Goal: Task Accomplishment & Management: Complete application form

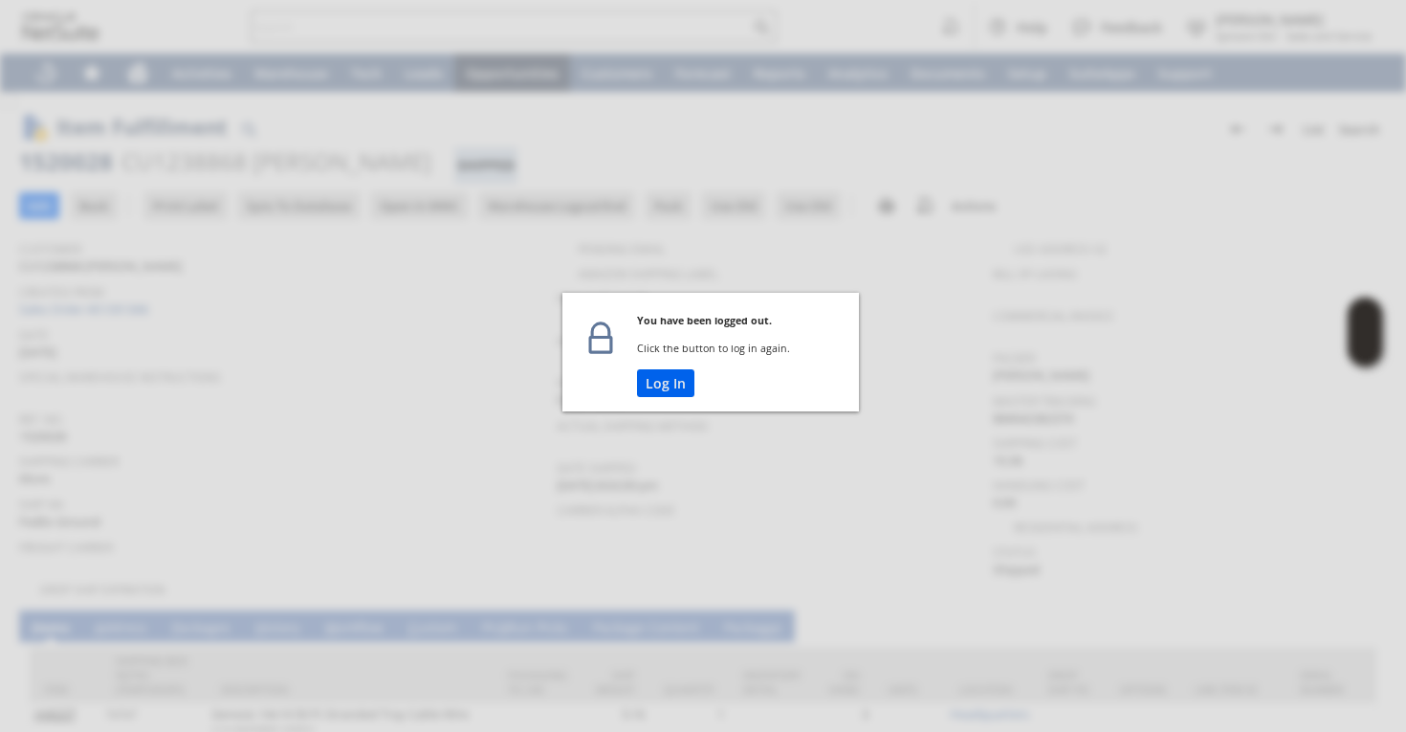
click at [658, 377] on button "Log In" at bounding box center [665, 383] width 57 height 28
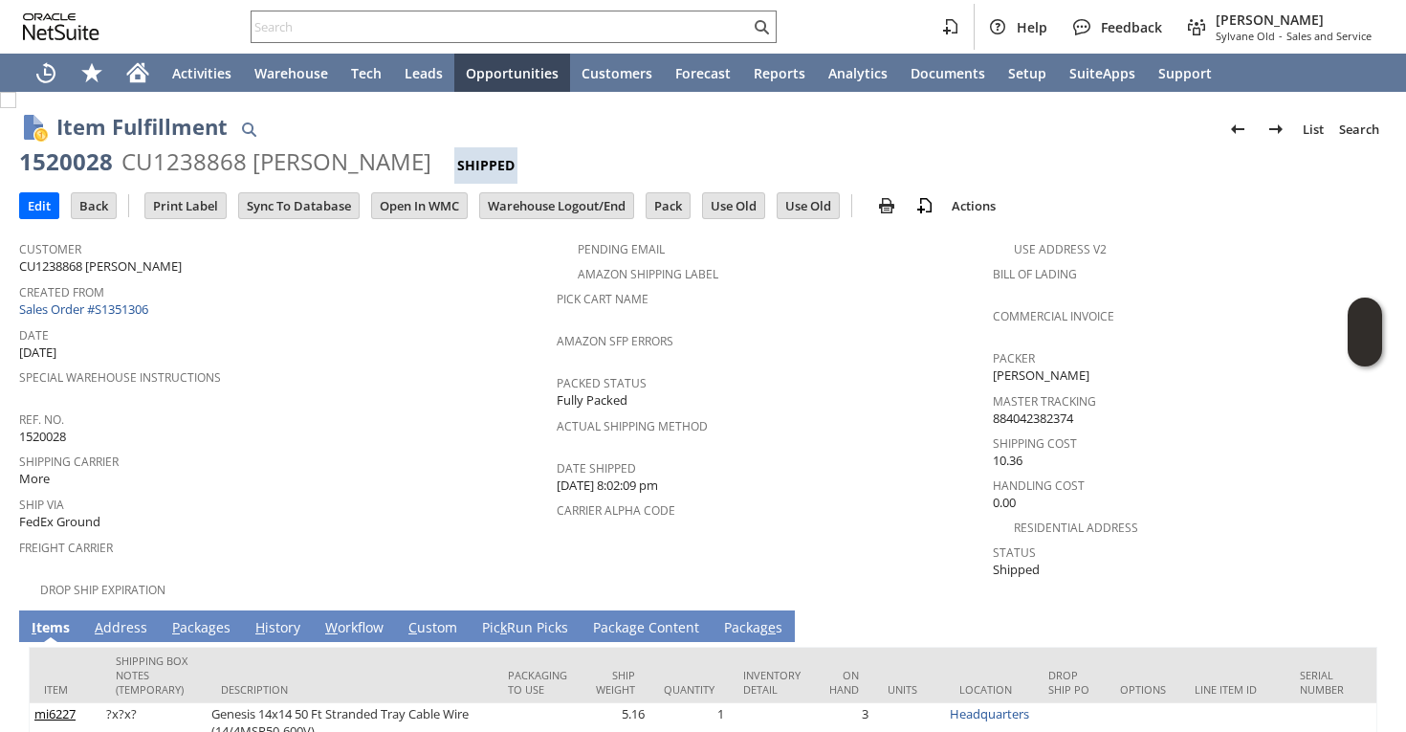
scroll to position [116, 0]
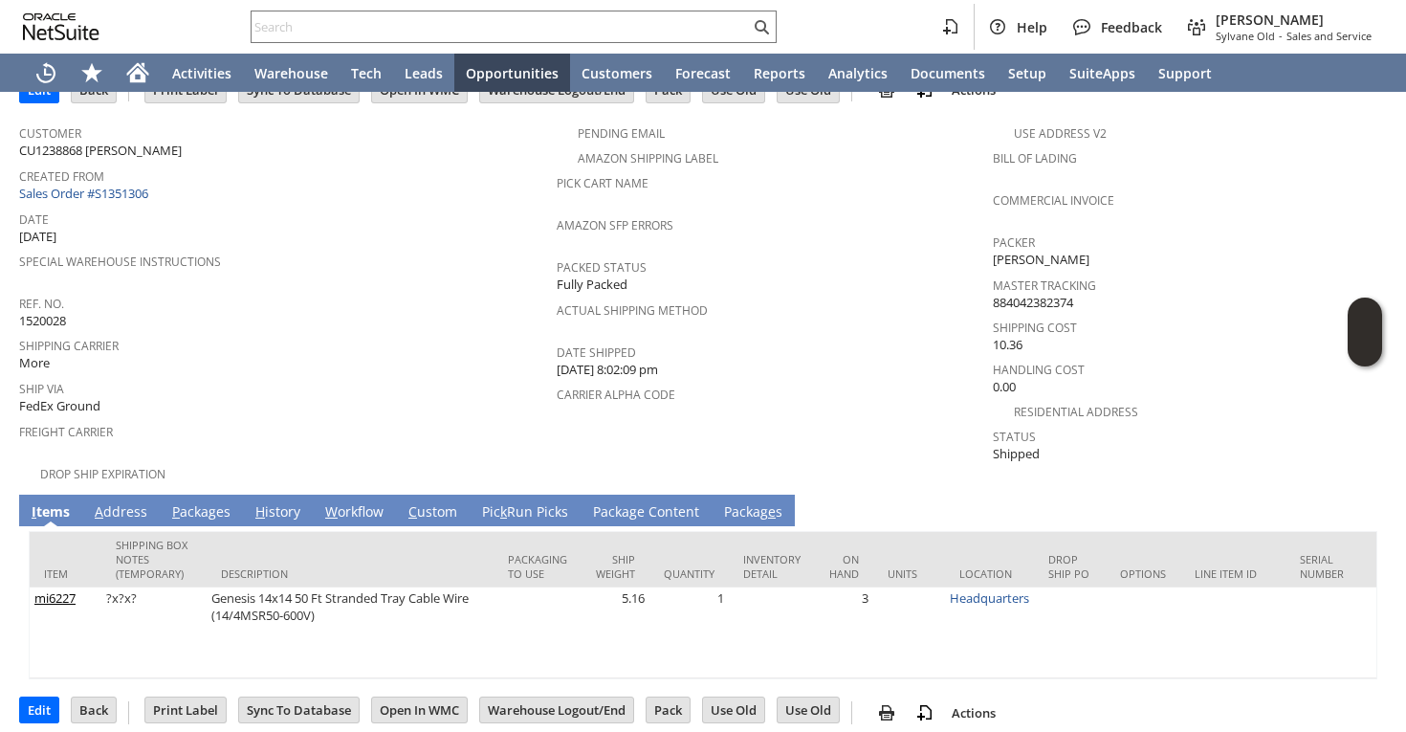
click at [118, 502] on link "A ddress" at bounding box center [121, 512] width 62 height 21
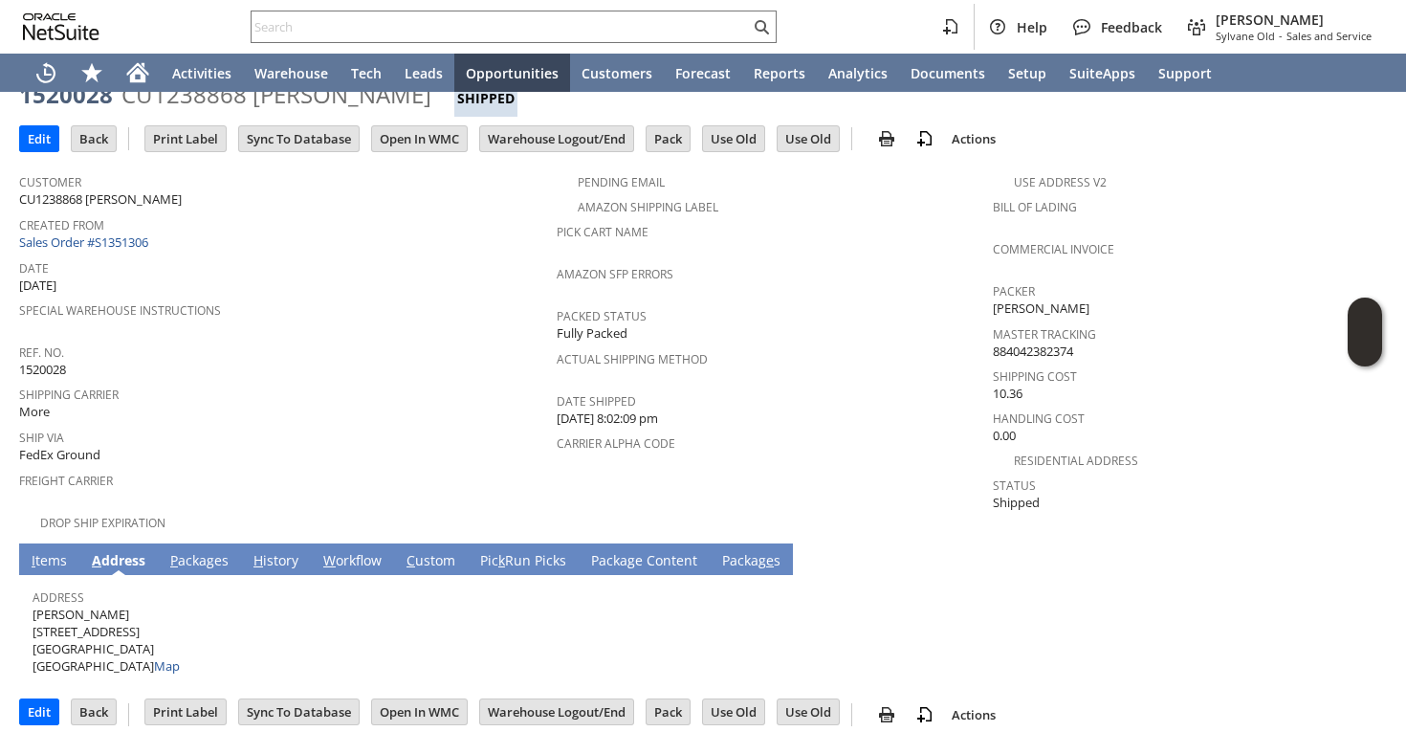
click at [80, 605] on span "Lee Mosbe 22360 Liberty bell road Calabasas CA 91302 United States Map" at bounding box center [106, 640] width 147 height 70
copy span "[PERSON_NAME]"
click at [113, 613] on span "Lee Mosbe 22360 Liberty bell road Calabasas CA 91302 United States Map" at bounding box center [106, 640] width 147 height 70
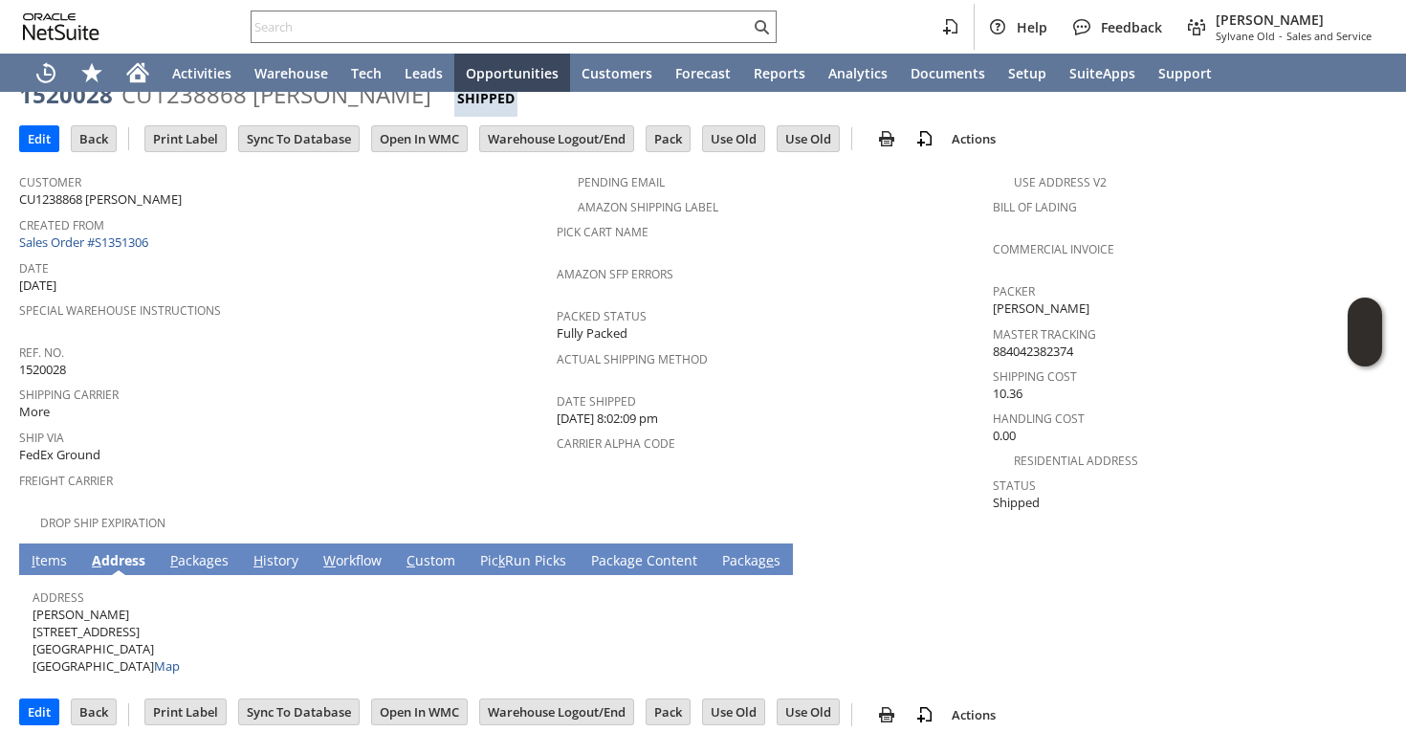
click at [113, 613] on span "Lee Mosbe 22360 Liberty bell road Calabasas CA 91302 United States Map" at bounding box center [106, 640] width 147 height 70
copy span "[STREET_ADDRESS]"
click at [131, 628] on span "Lee Mosbe 22360 Liberty bell road Calabasas CA 91302 United States Map" at bounding box center [106, 640] width 147 height 70
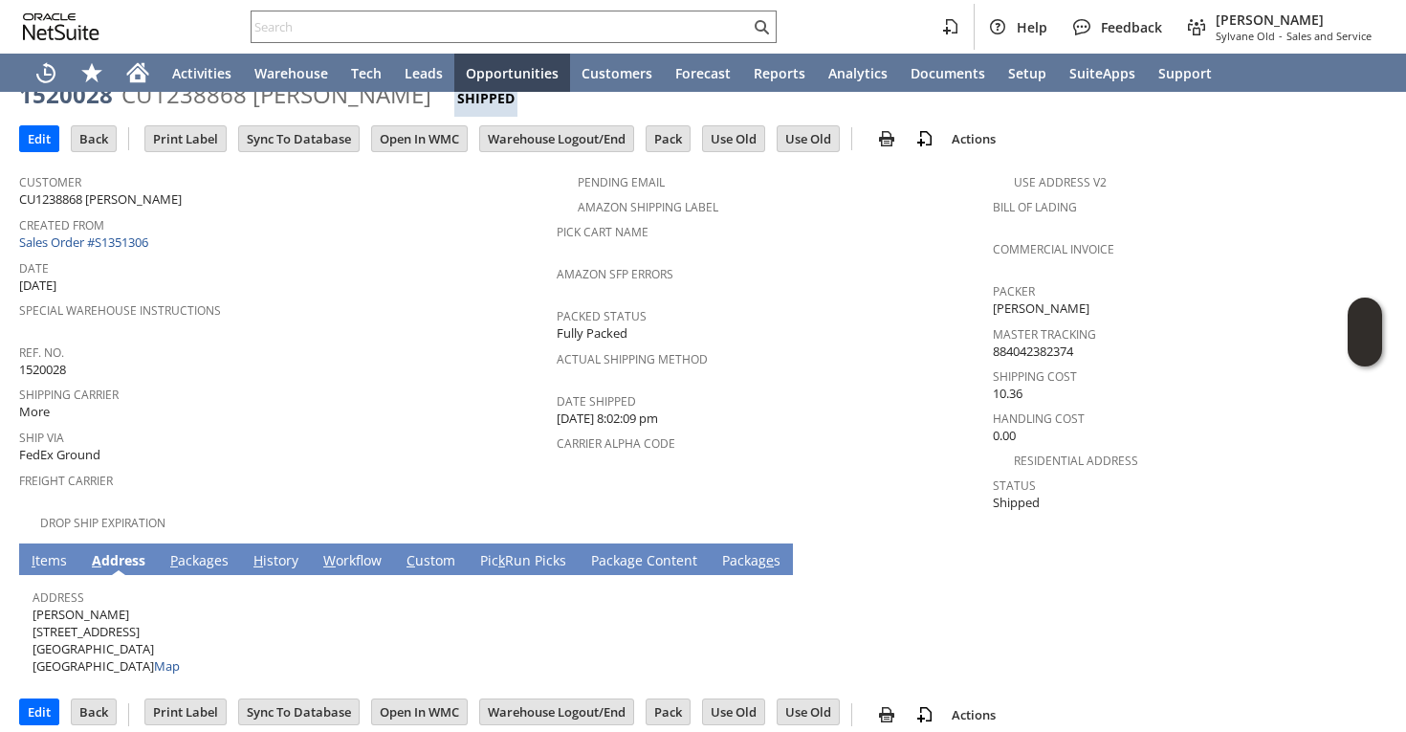
copy span "91302"
click at [43, 551] on link "I tems" at bounding box center [49, 561] width 45 height 21
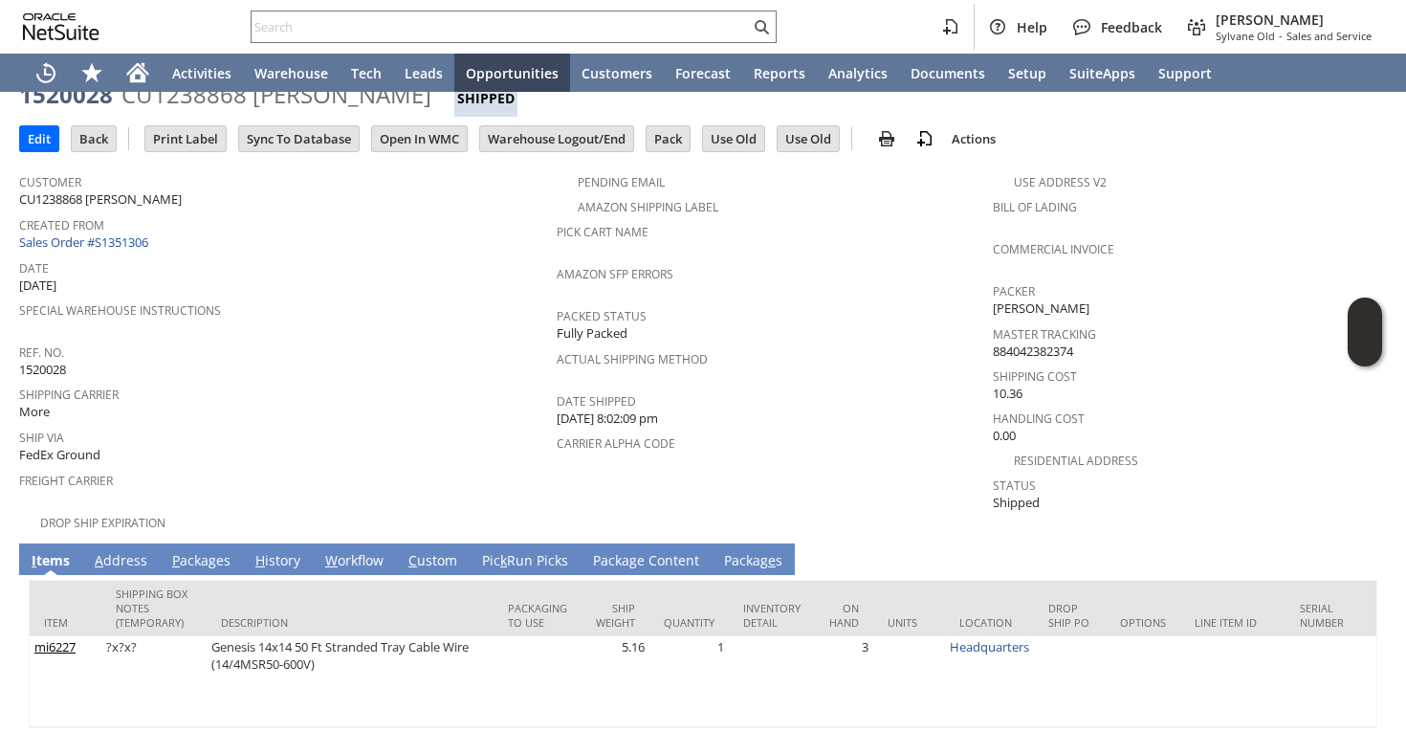
scroll to position [116, 0]
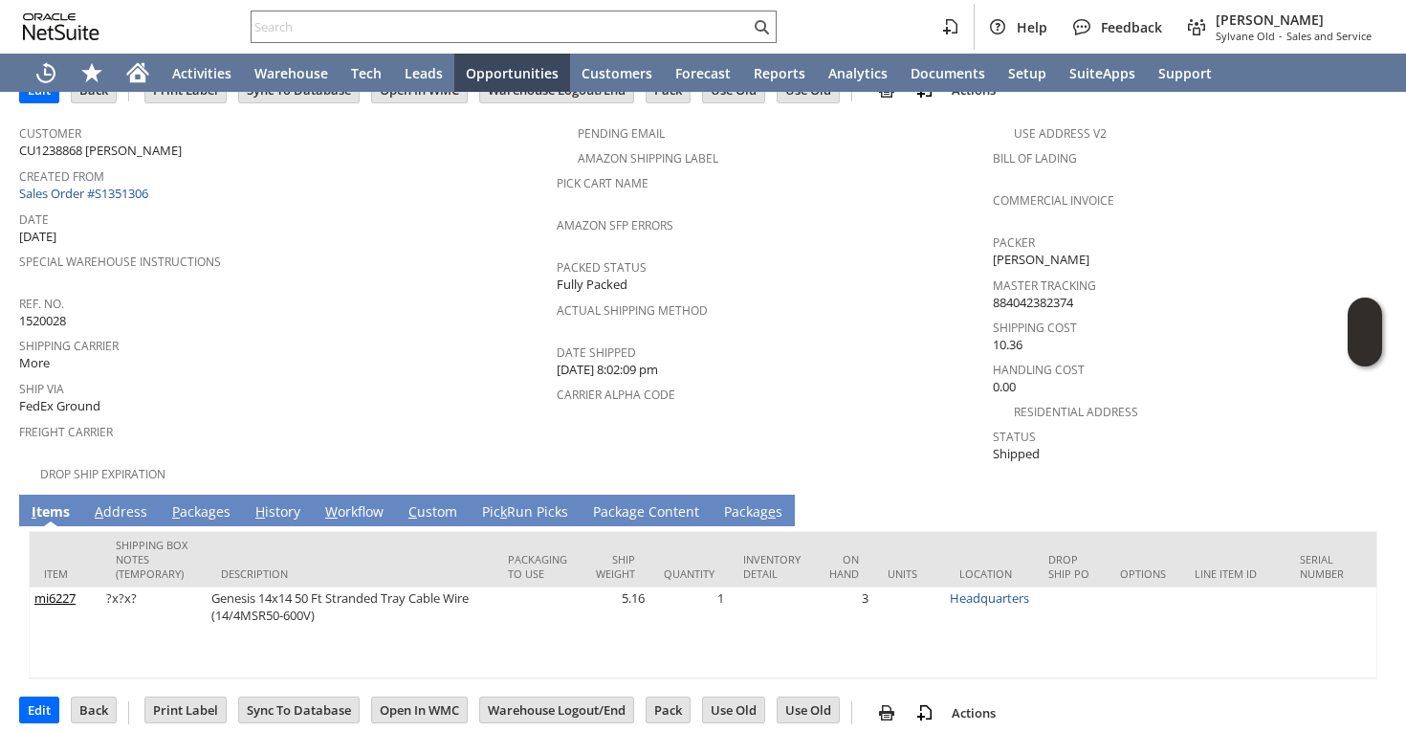
click at [216, 502] on link "P ackages" at bounding box center [201, 512] width 68 height 21
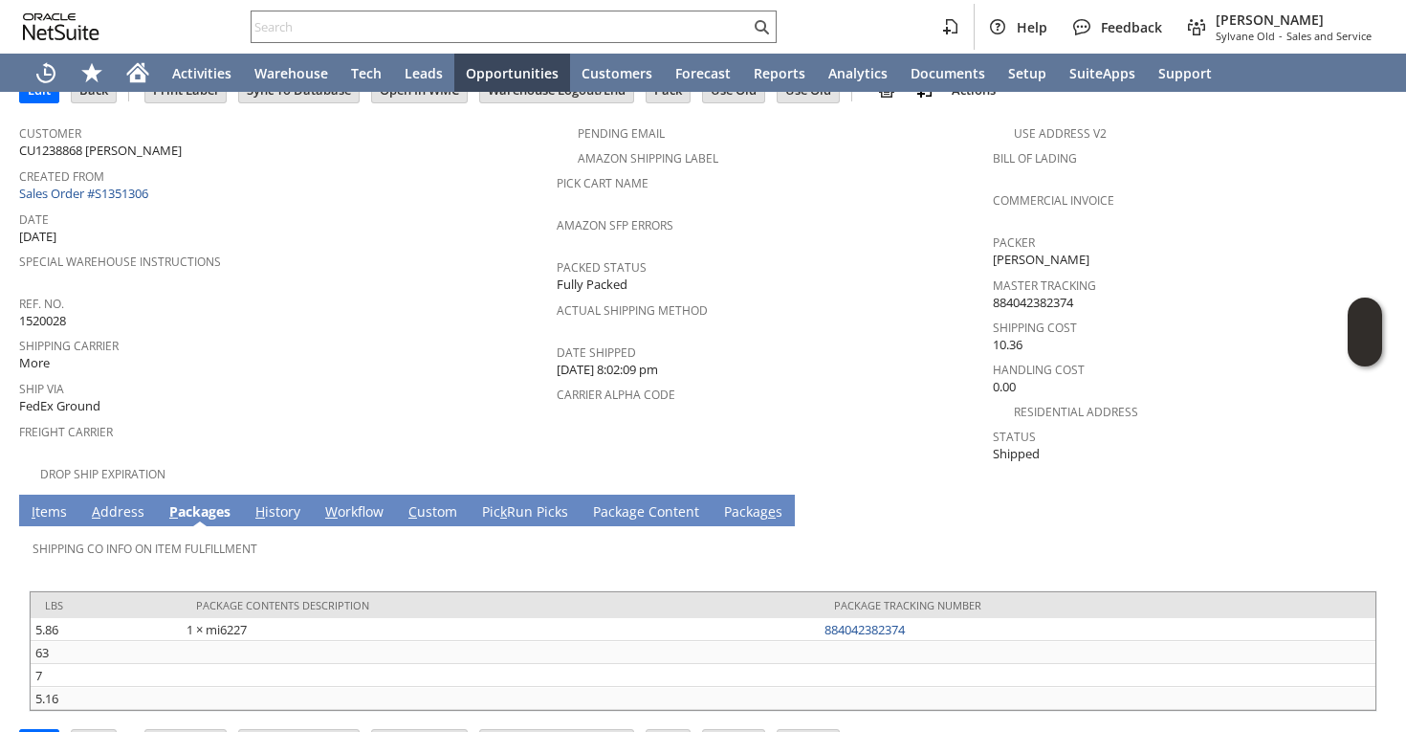
click at [42, 502] on link "I tems" at bounding box center [49, 512] width 45 height 21
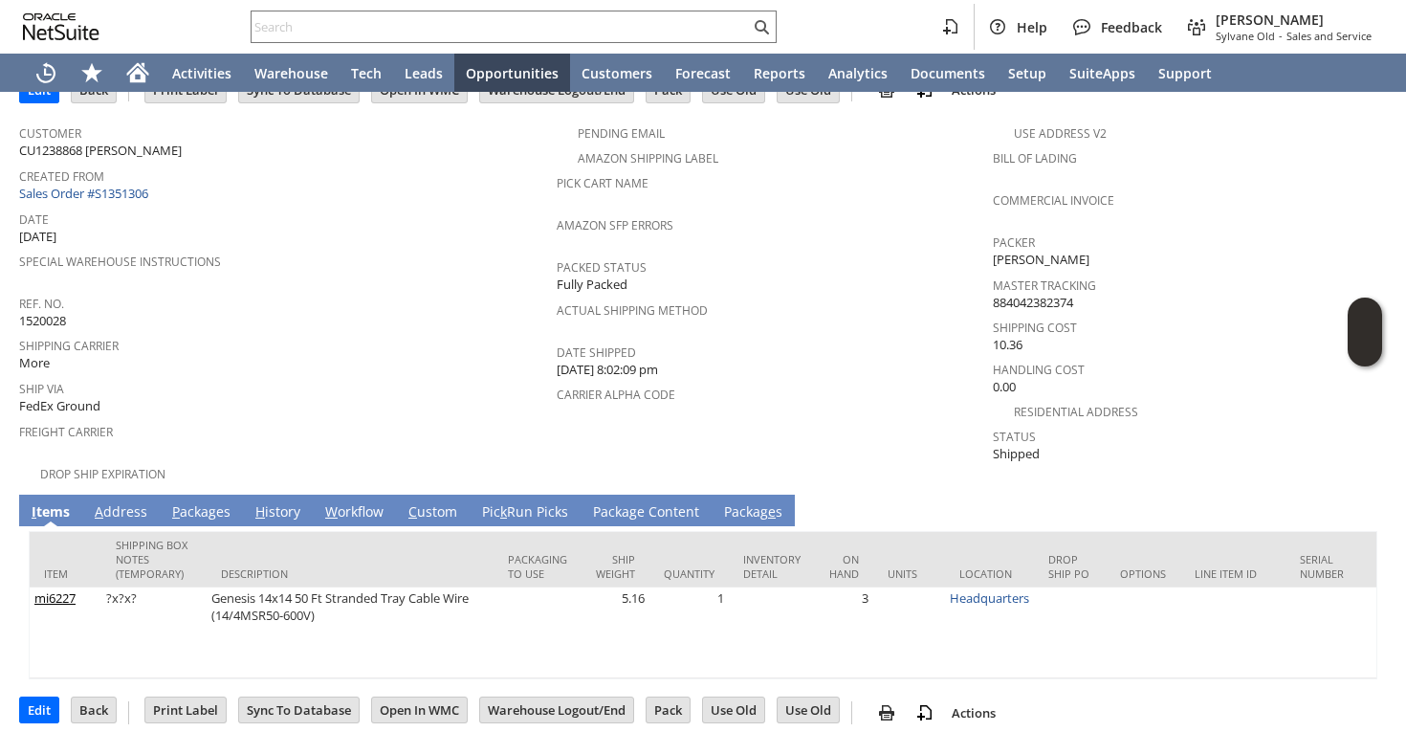
click at [184, 502] on link "P ackages" at bounding box center [201, 512] width 68 height 21
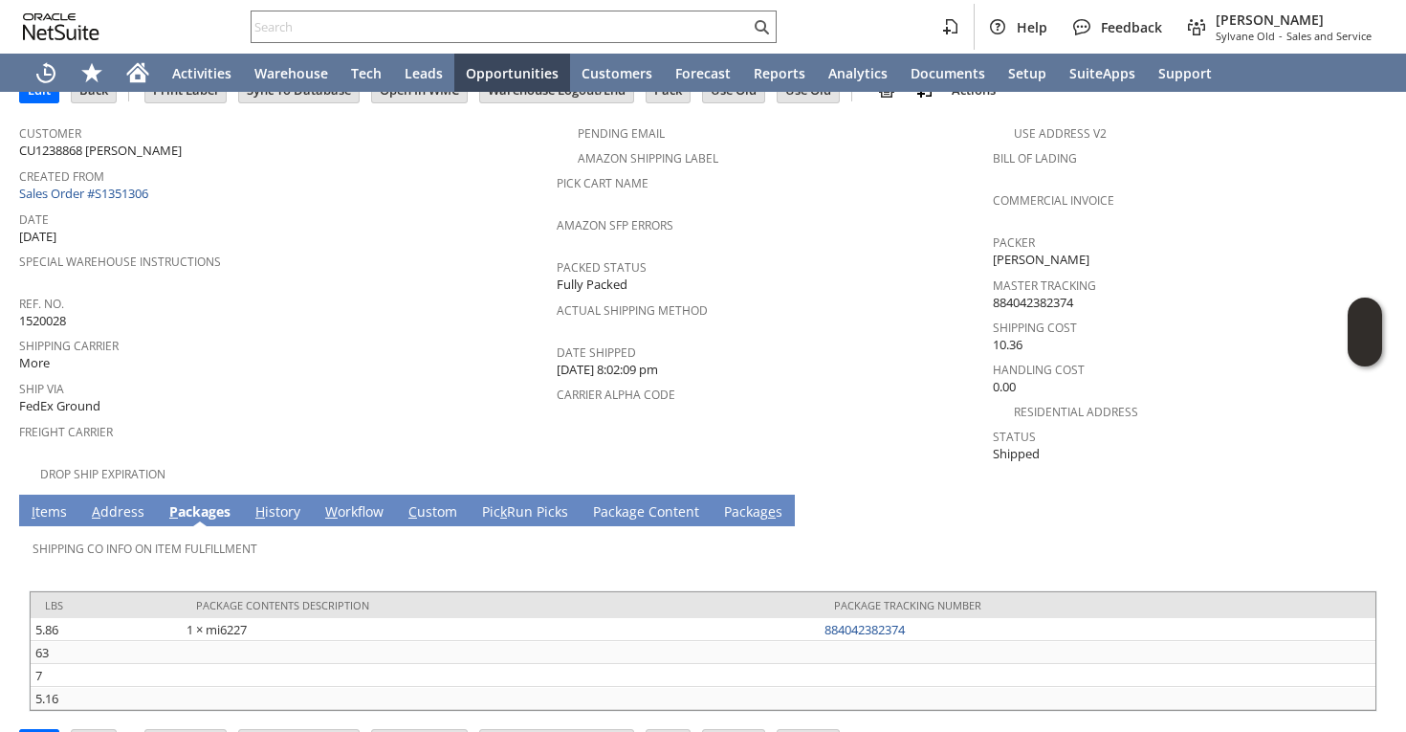
click at [47, 502] on link "I tems" at bounding box center [49, 512] width 45 height 21
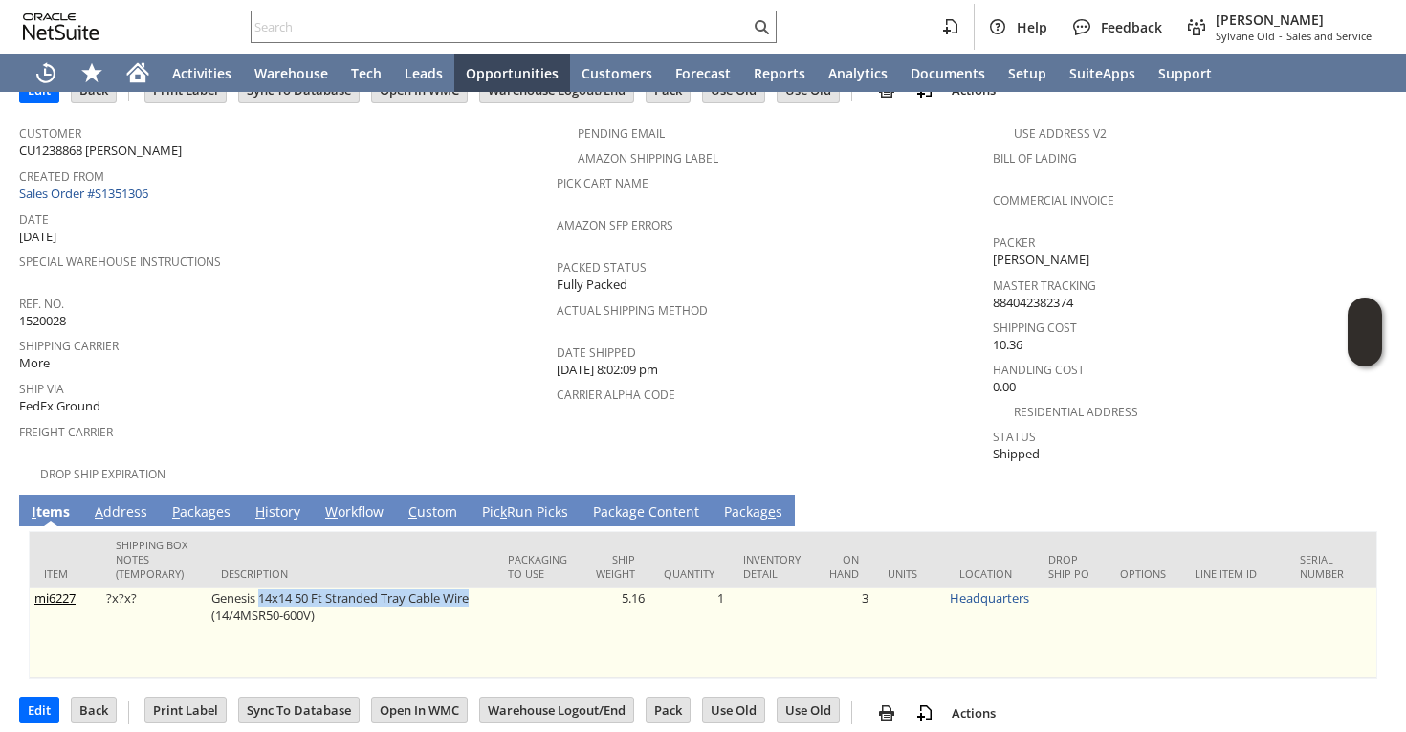
drag, startPoint x: 260, startPoint y: 580, endPoint x: 481, endPoint y: 585, distance: 221.0
click at [481, 587] on td "Genesis 14x14 50 Ft Stranded Tray Cable Wire (14/4MSR50-600V)" at bounding box center [350, 632] width 287 height 91
copy td "14x14 50 Ft Stranded Tray Cable Wire"
drag, startPoint x: 215, startPoint y: 596, endPoint x: 311, endPoint y: 598, distance: 95.7
click at [311, 598] on td "Genesis 14x14 50 Ft Stranded Tray Cable Wire (14/4MSR50-600V)" at bounding box center [350, 632] width 287 height 91
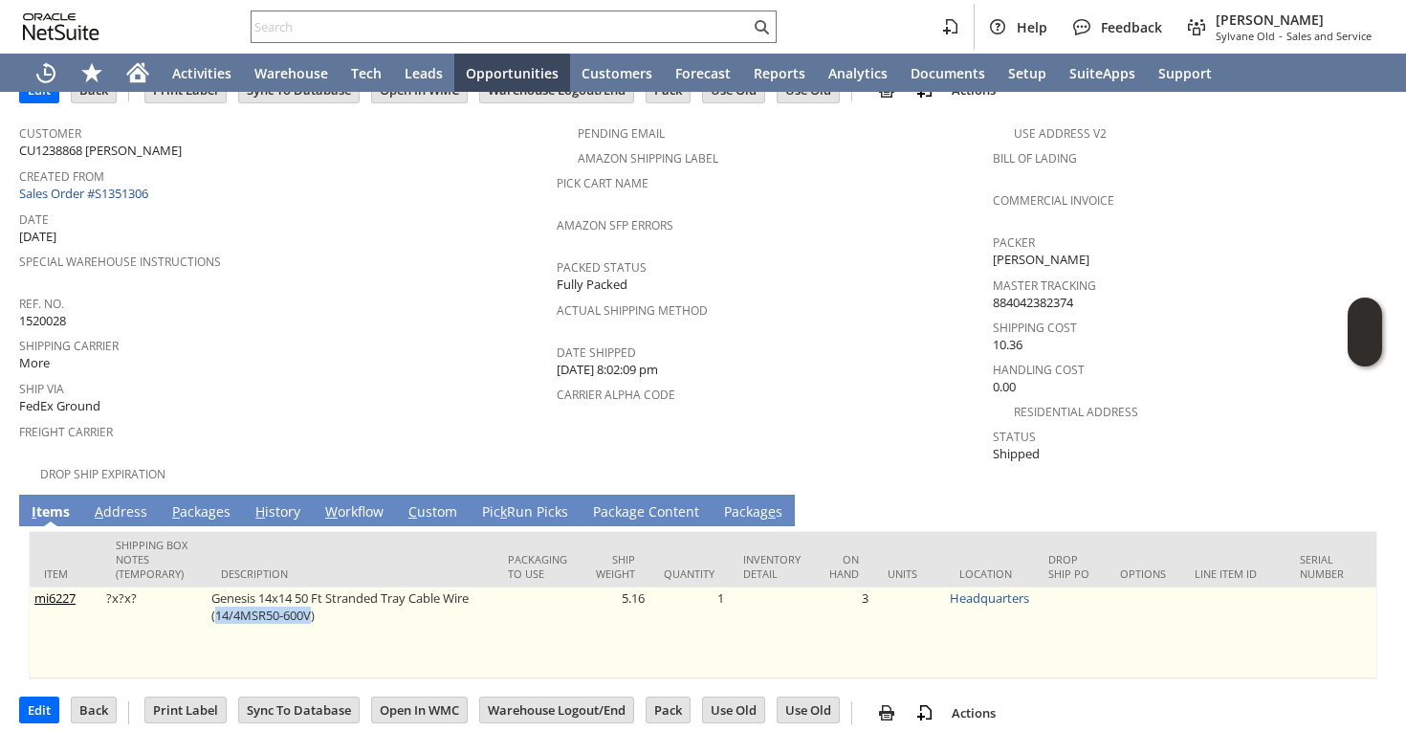
copy td "14/4MSR50-600V"
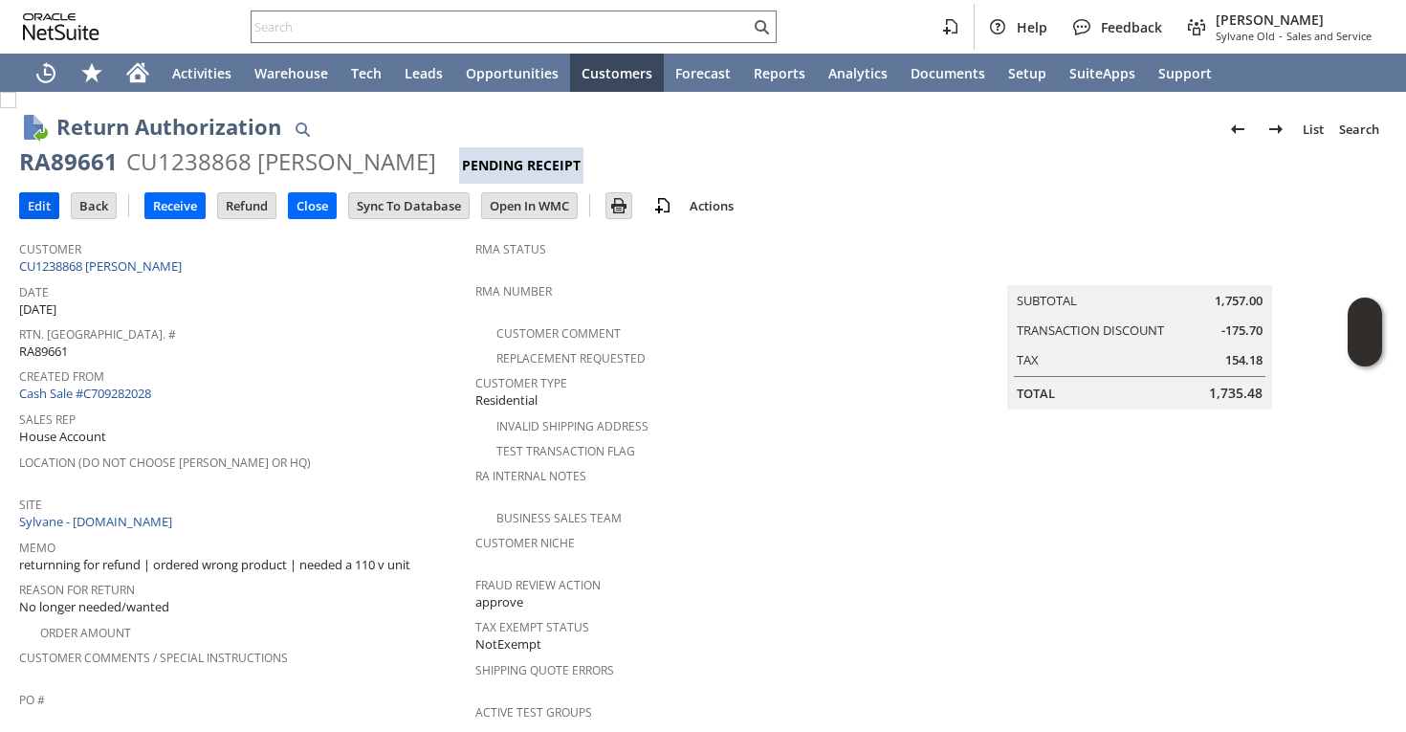
click at [23, 208] on input "Edit" at bounding box center [39, 205] width 38 height 25
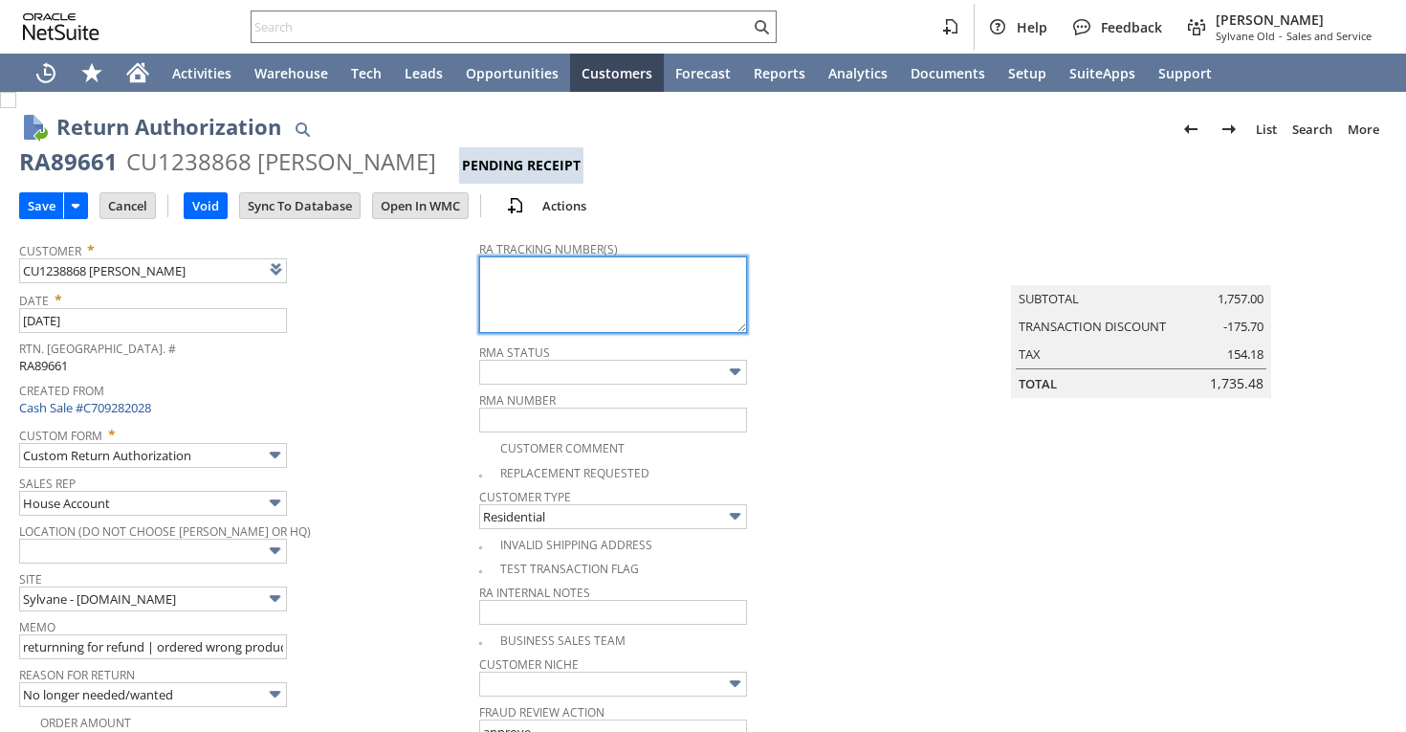
click at [540, 329] on textarea at bounding box center [613, 294] width 268 height 77
type input "Add"
type input "Copy Previous"
click at [540, 291] on textarea at bounding box center [613, 294] width 268 height 77
paste textarea "997091502534695"
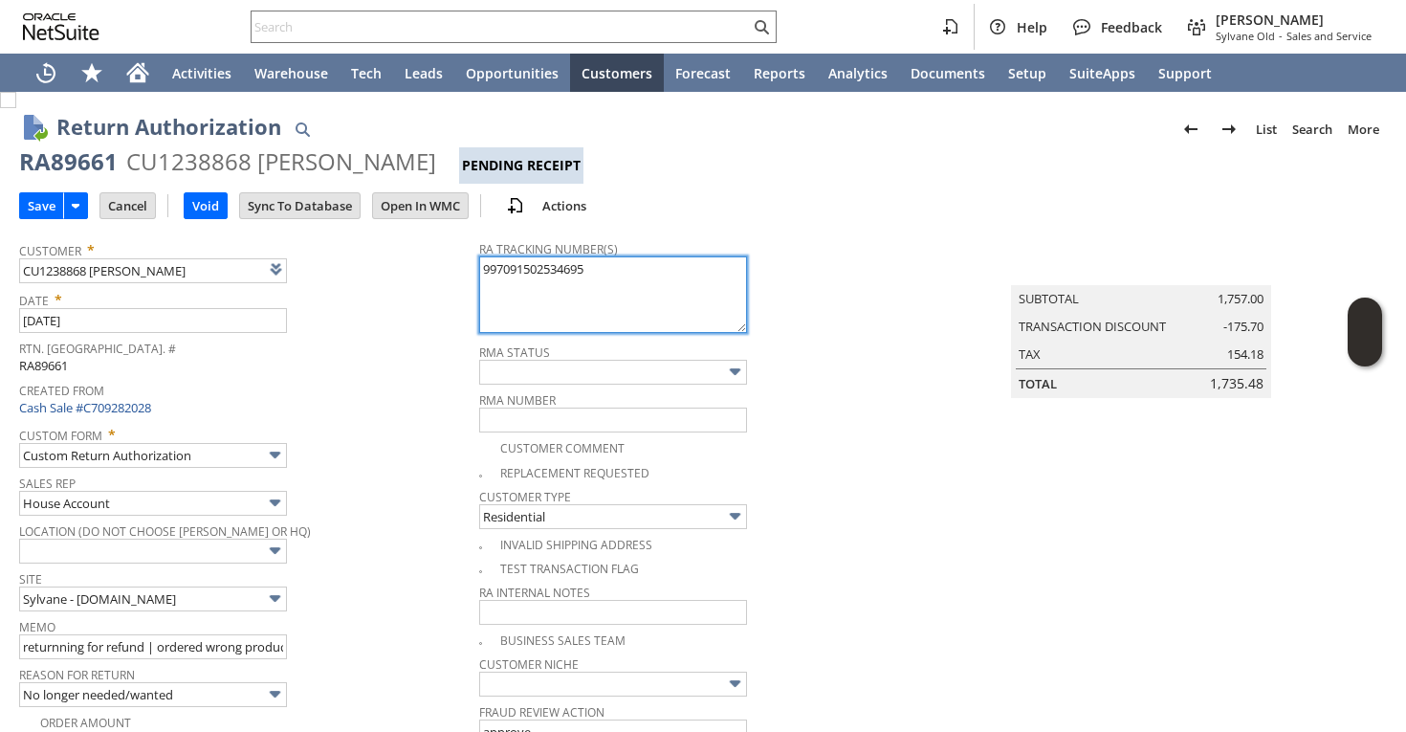
paste textarea "997091502534701"
paste textarea "997091502534718"
paste textarea "997091502534725"
type textarea "997091502534695 997091502534701 997091502534718 997091502534725 Ground call tag…"
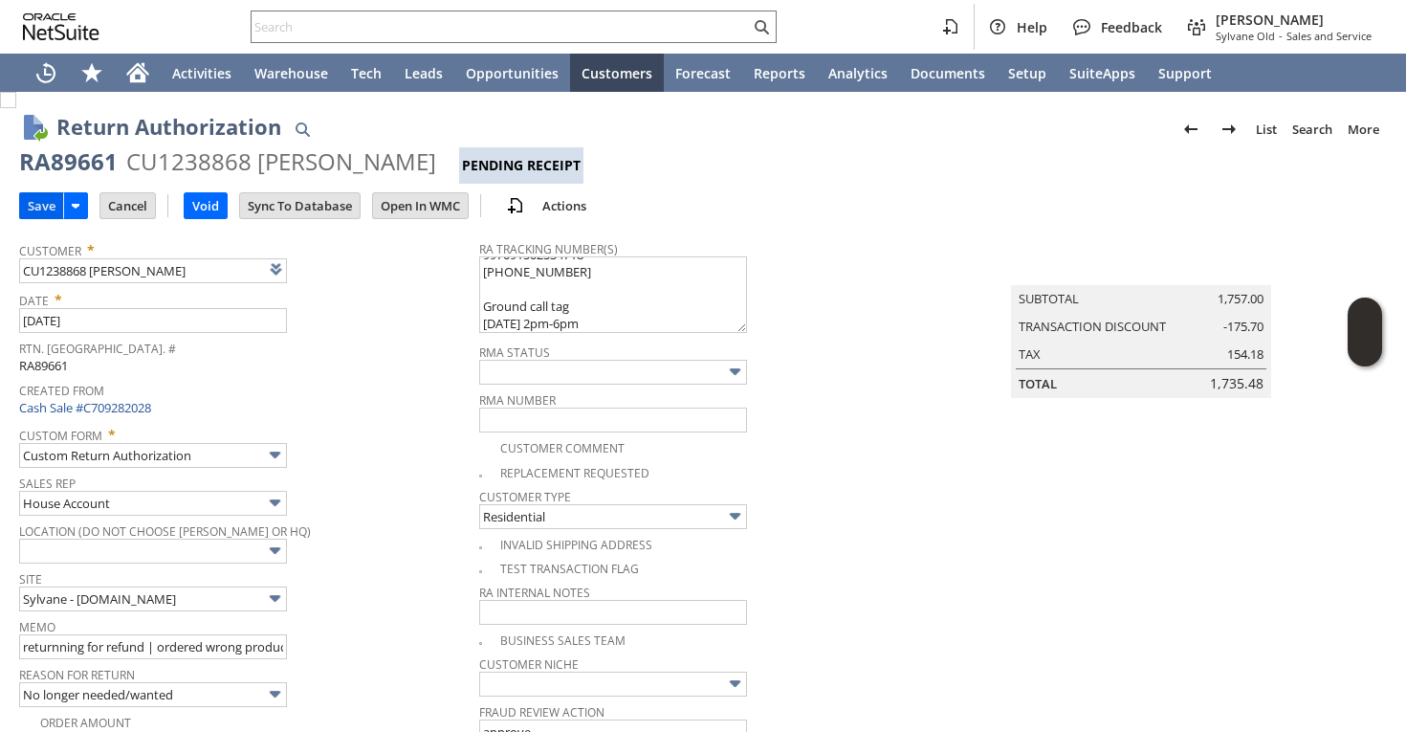
click at [43, 213] on input "Save" at bounding box center [41, 205] width 43 height 25
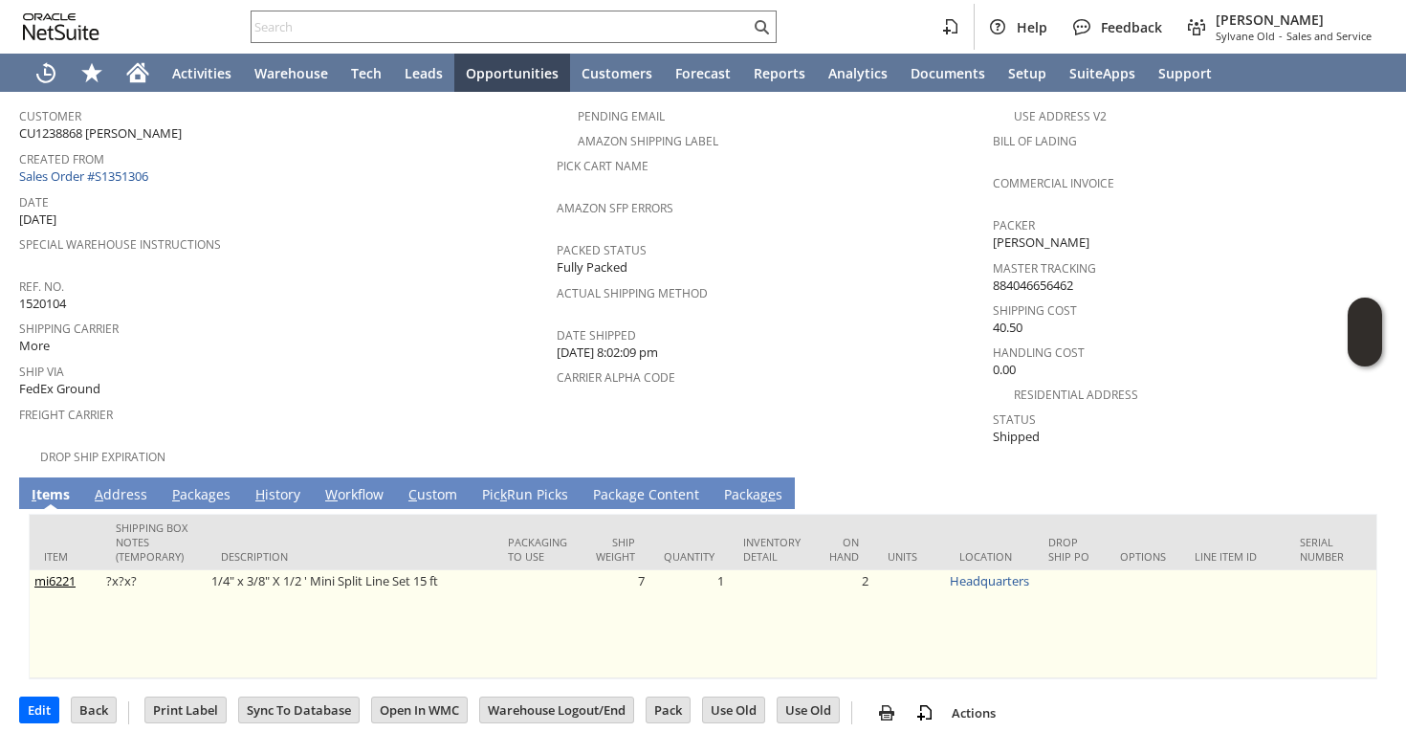
scroll to position [127, 0]
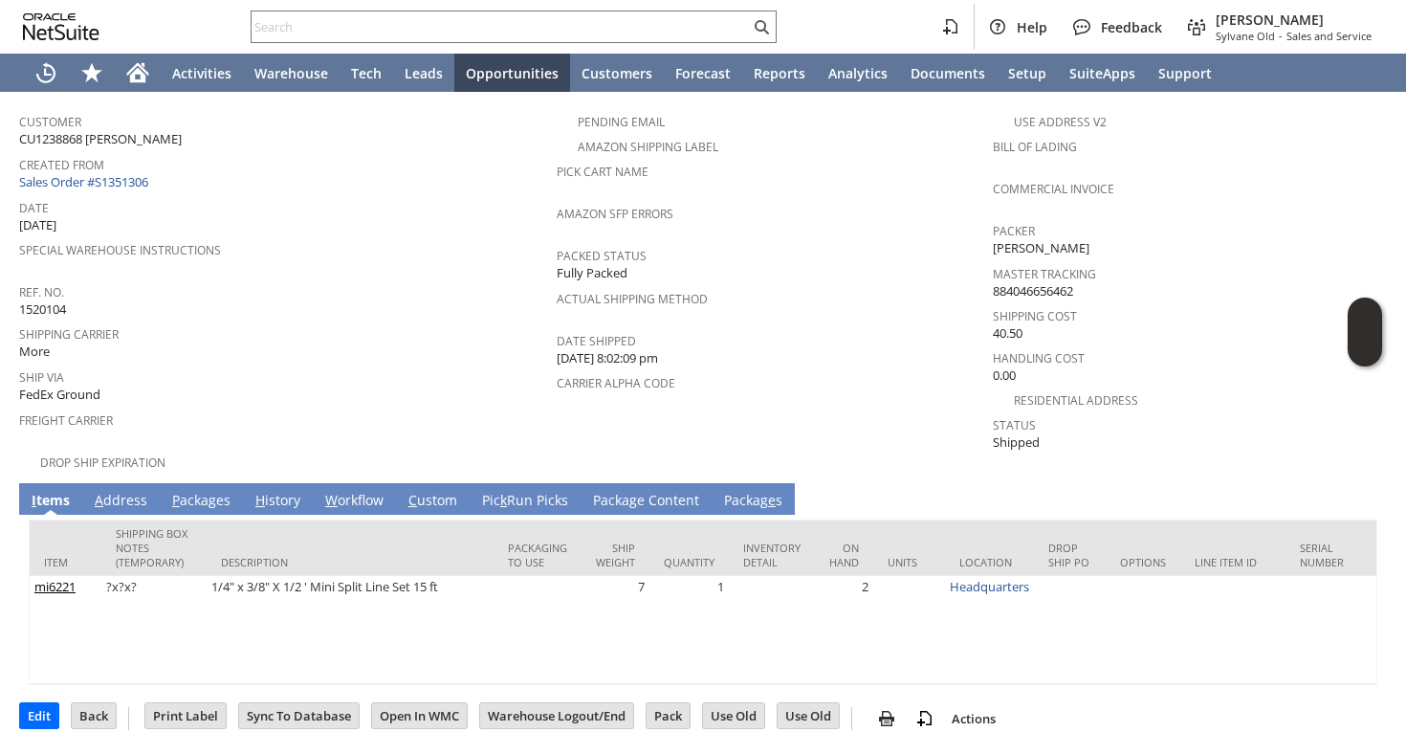
click at [200, 491] on link "P ackages" at bounding box center [201, 501] width 68 height 21
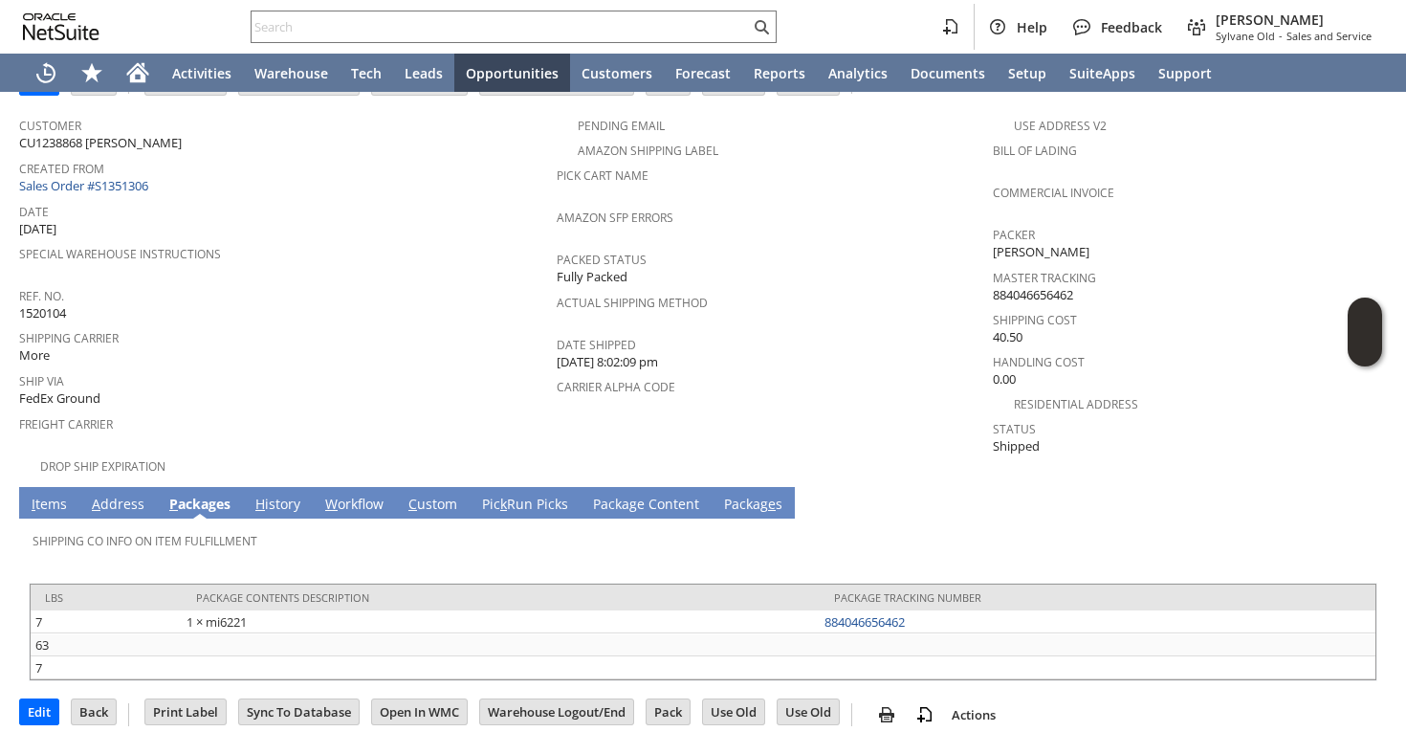
click at [50, 494] on link "I tems" at bounding box center [49, 504] width 45 height 21
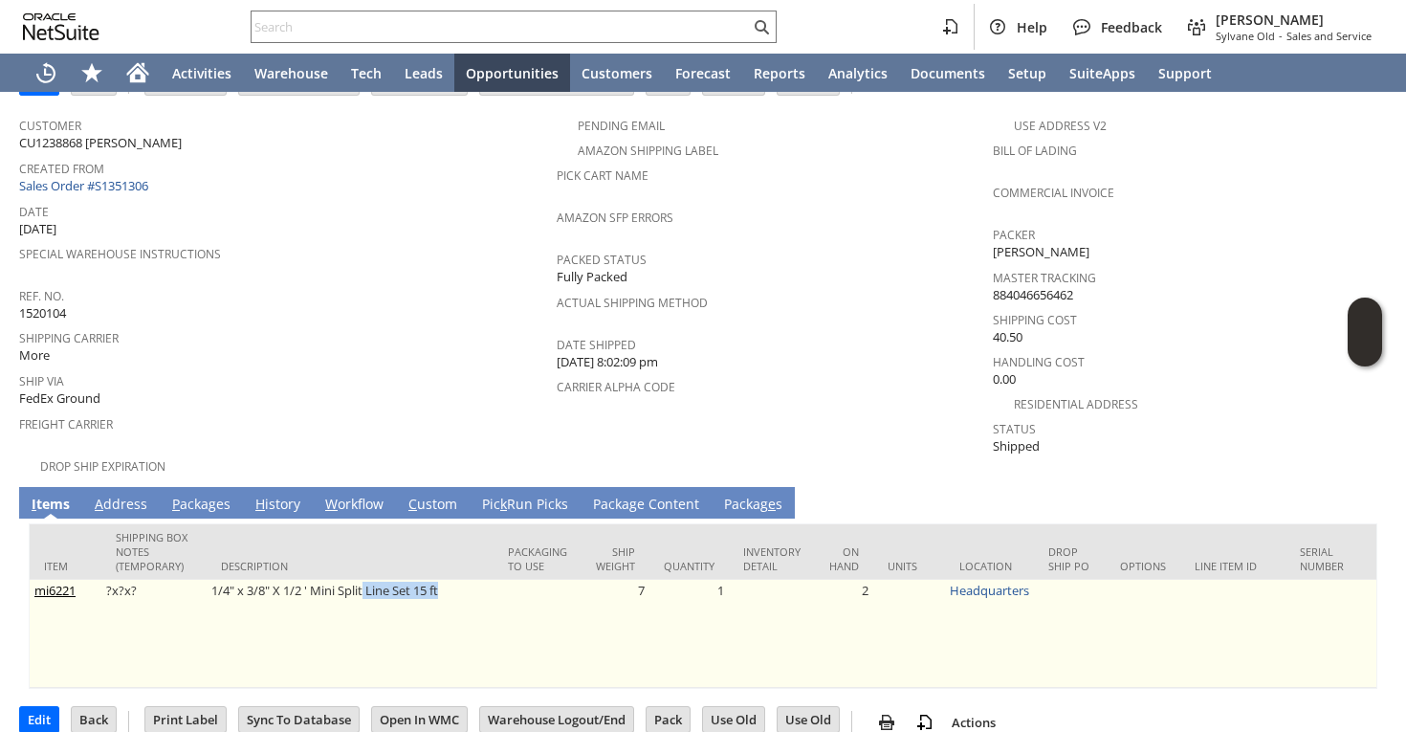
drag, startPoint x: 365, startPoint y: 577, endPoint x: 445, endPoint y: 569, distance: 79.7
click at [445, 580] on td "1/4" x 3/8" X 1/2 ' Mini Split Line Set 15 ft" at bounding box center [350, 634] width 287 height 108
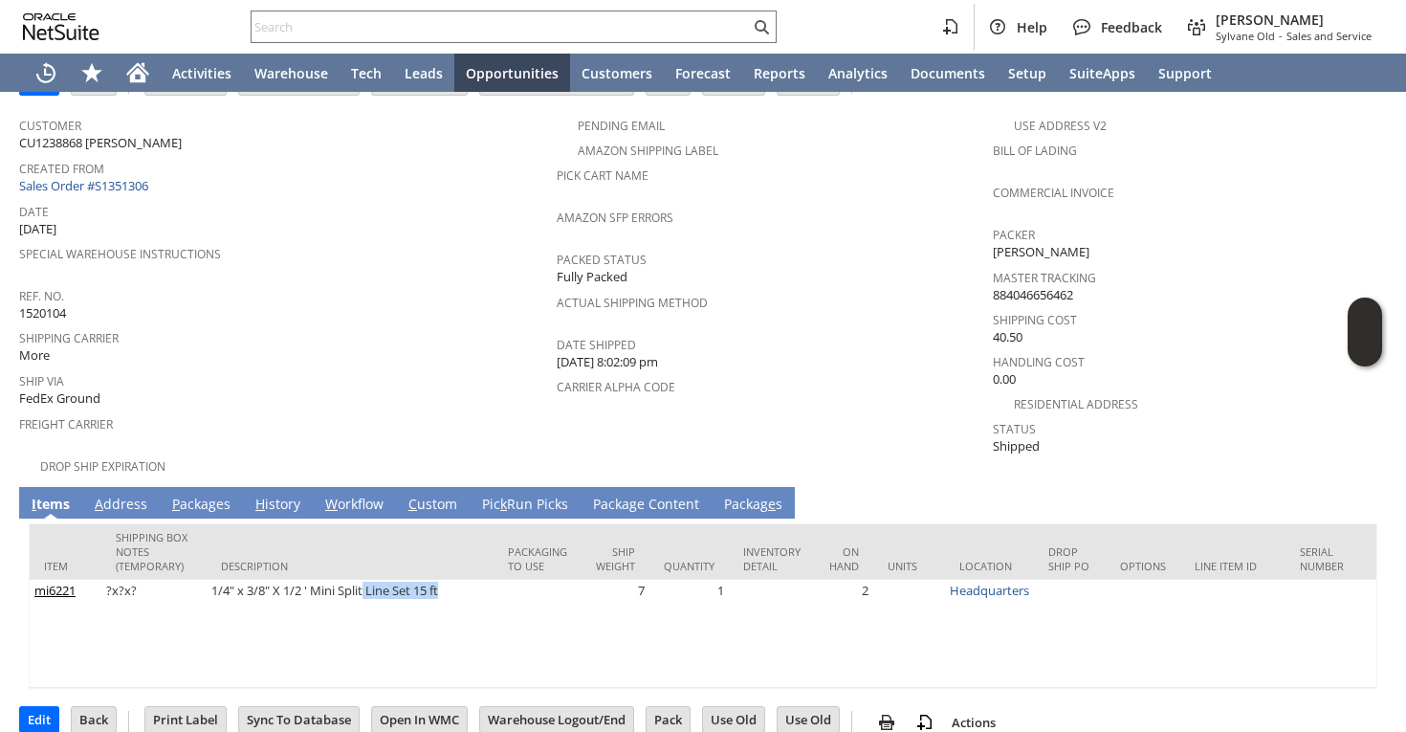
copy td "Line Set 15 ft"
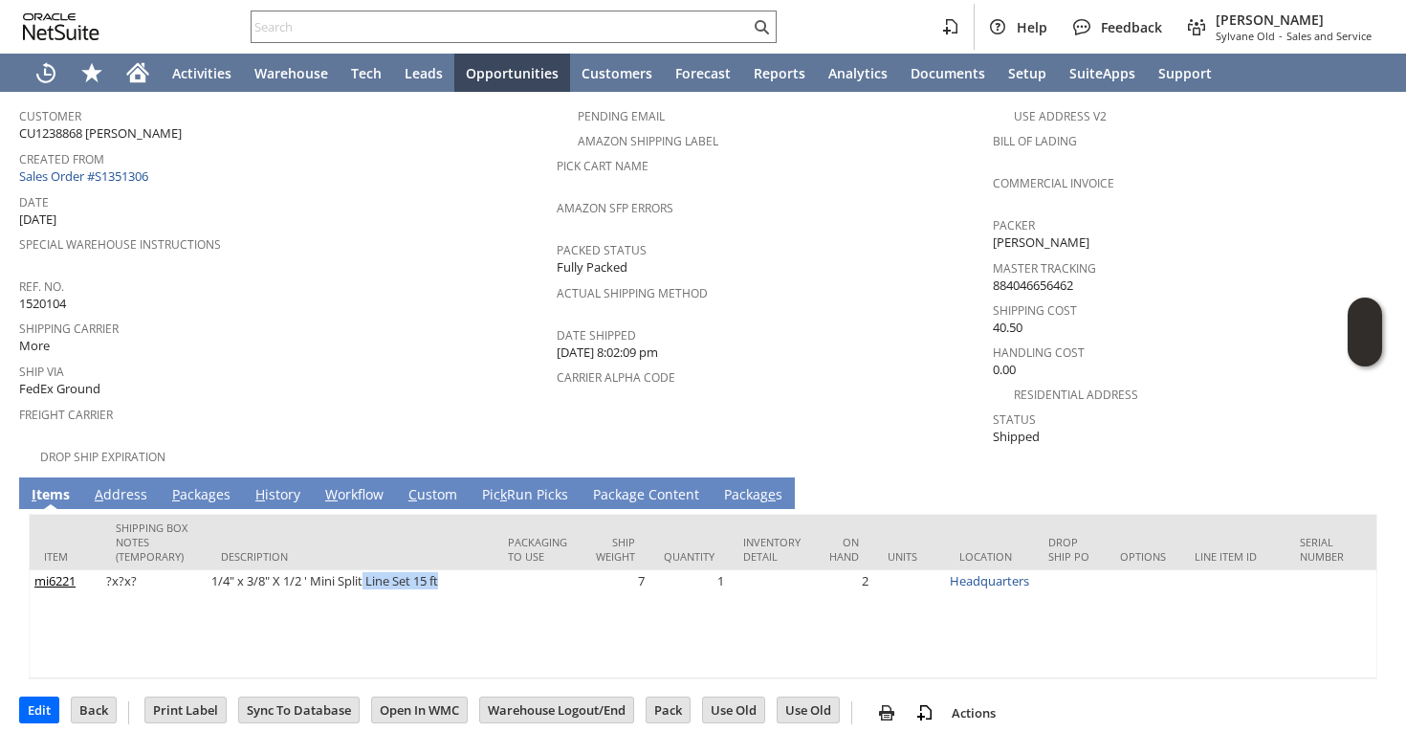
scroll to position [0, 0]
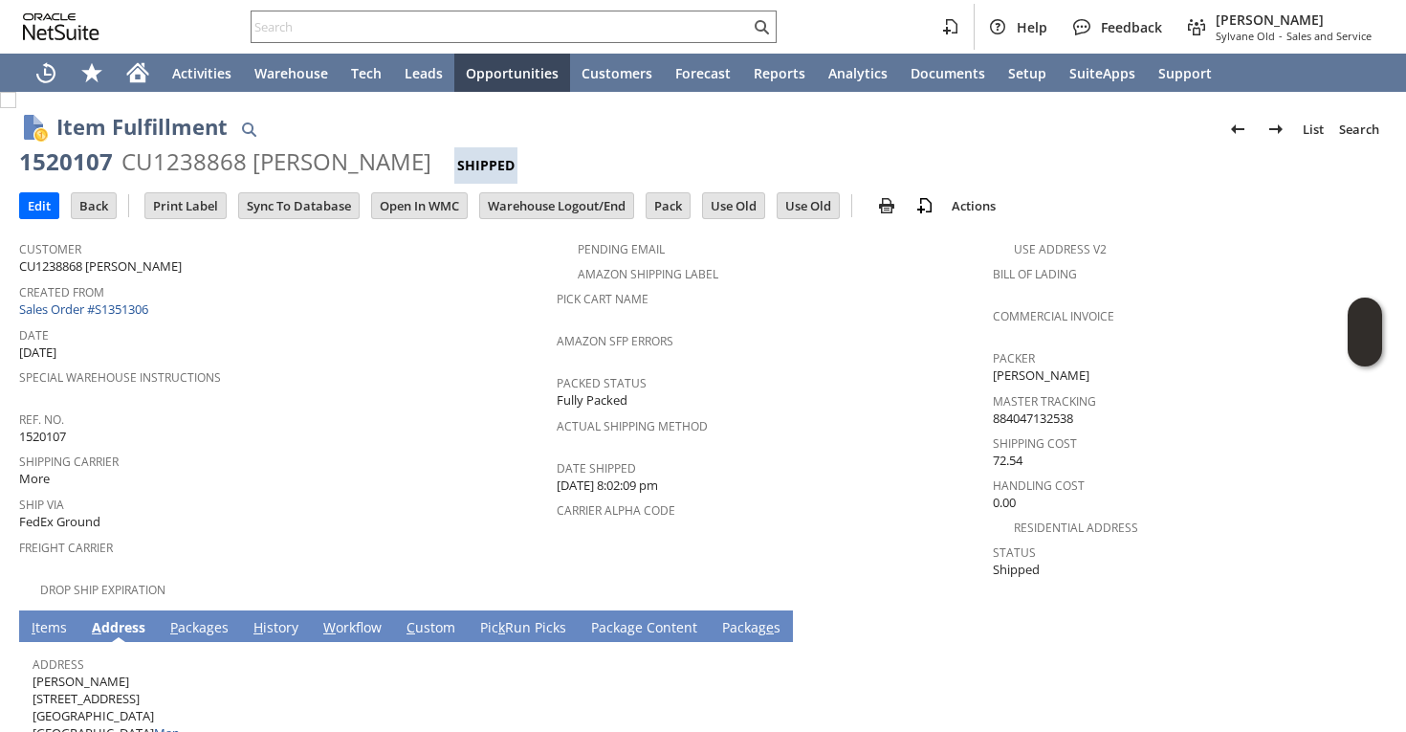
scroll to position [67, 0]
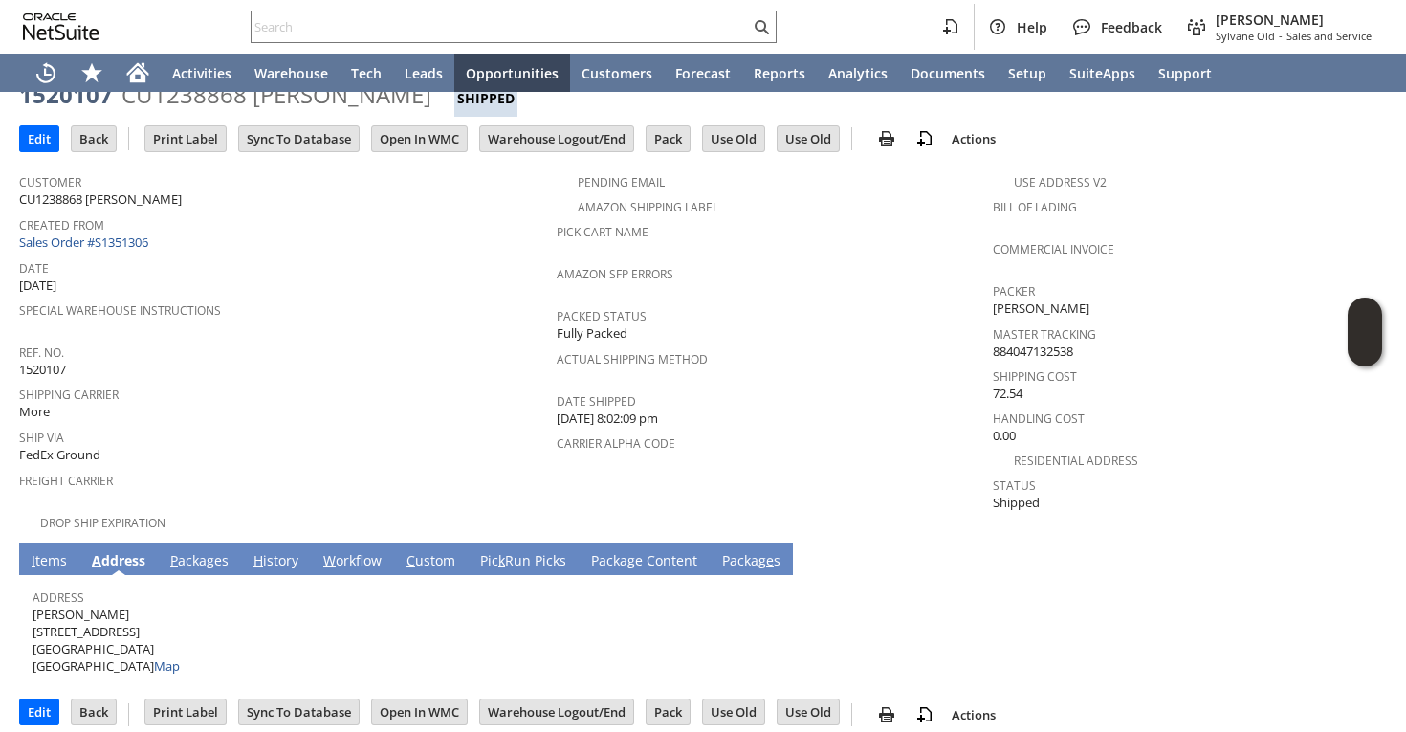
click at [59, 551] on link "I tems" at bounding box center [49, 561] width 45 height 21
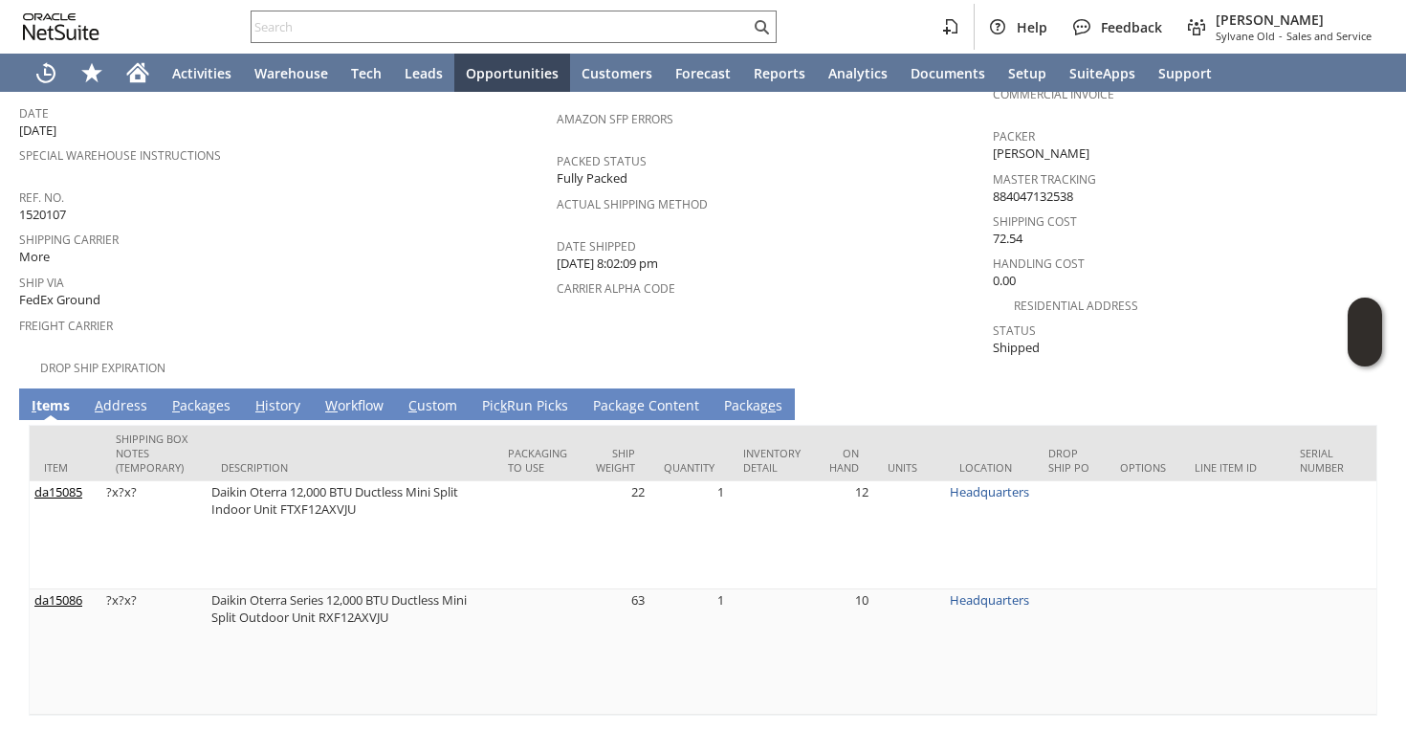
scroll to position [310, 0]
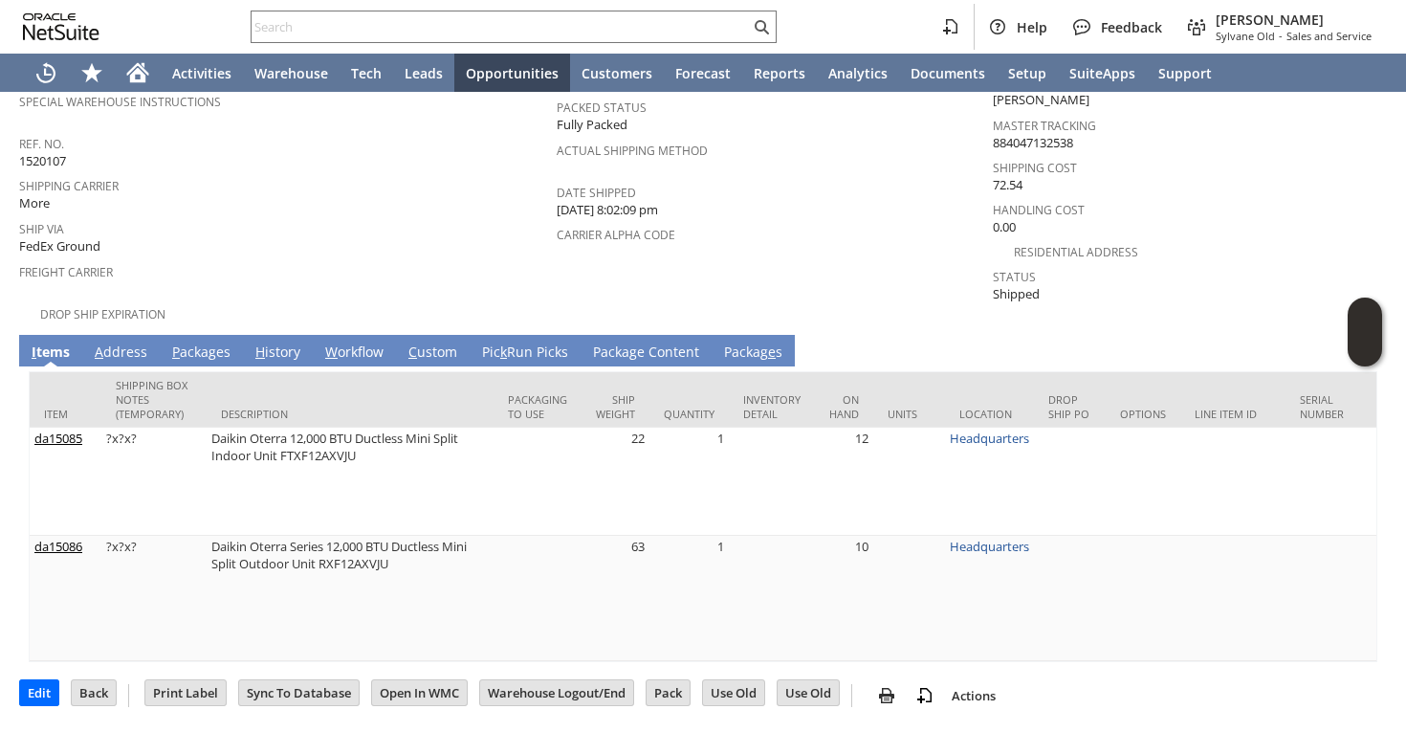
click at [199, 342] on link "P ackages" at bounding box center [201, 352] width 68 height 21
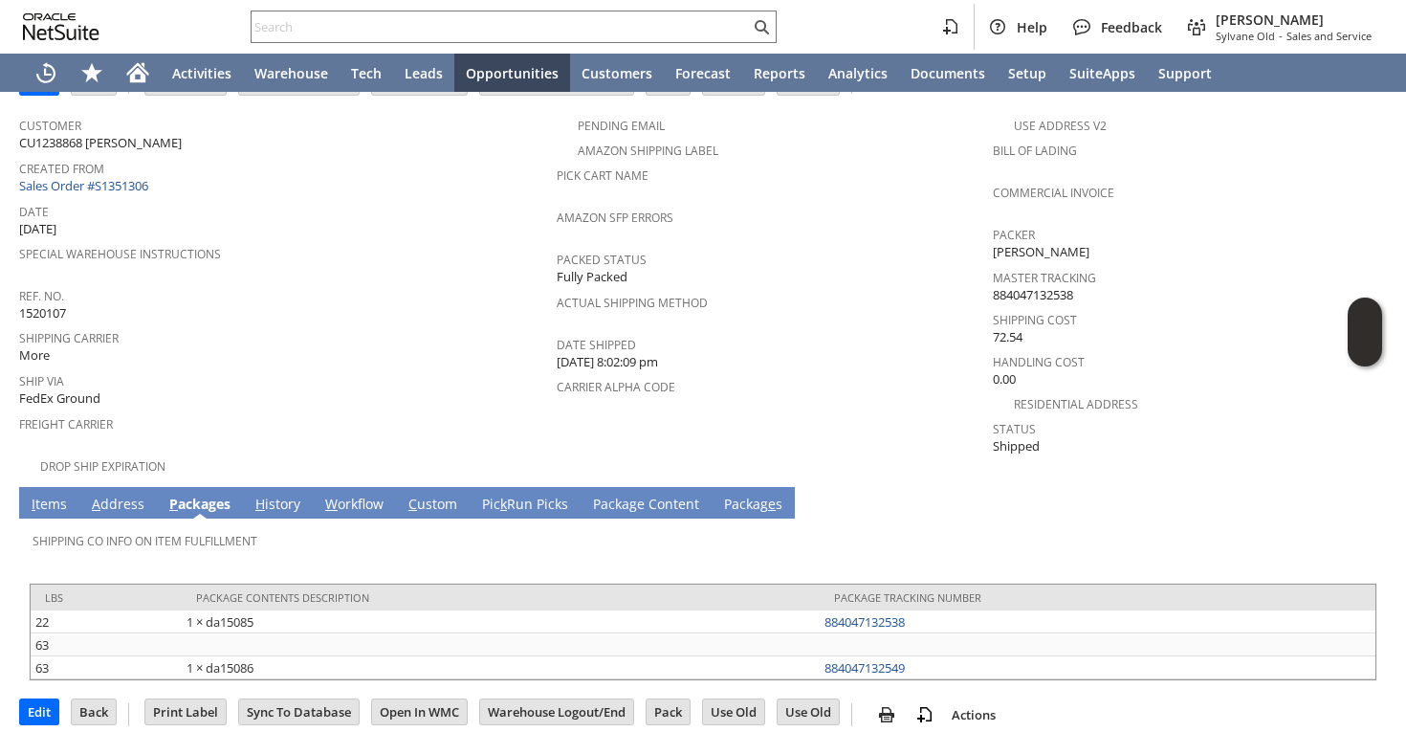
click at [56, 494] on link "I tems" at bounding box center [49, 504] width 45 height 21
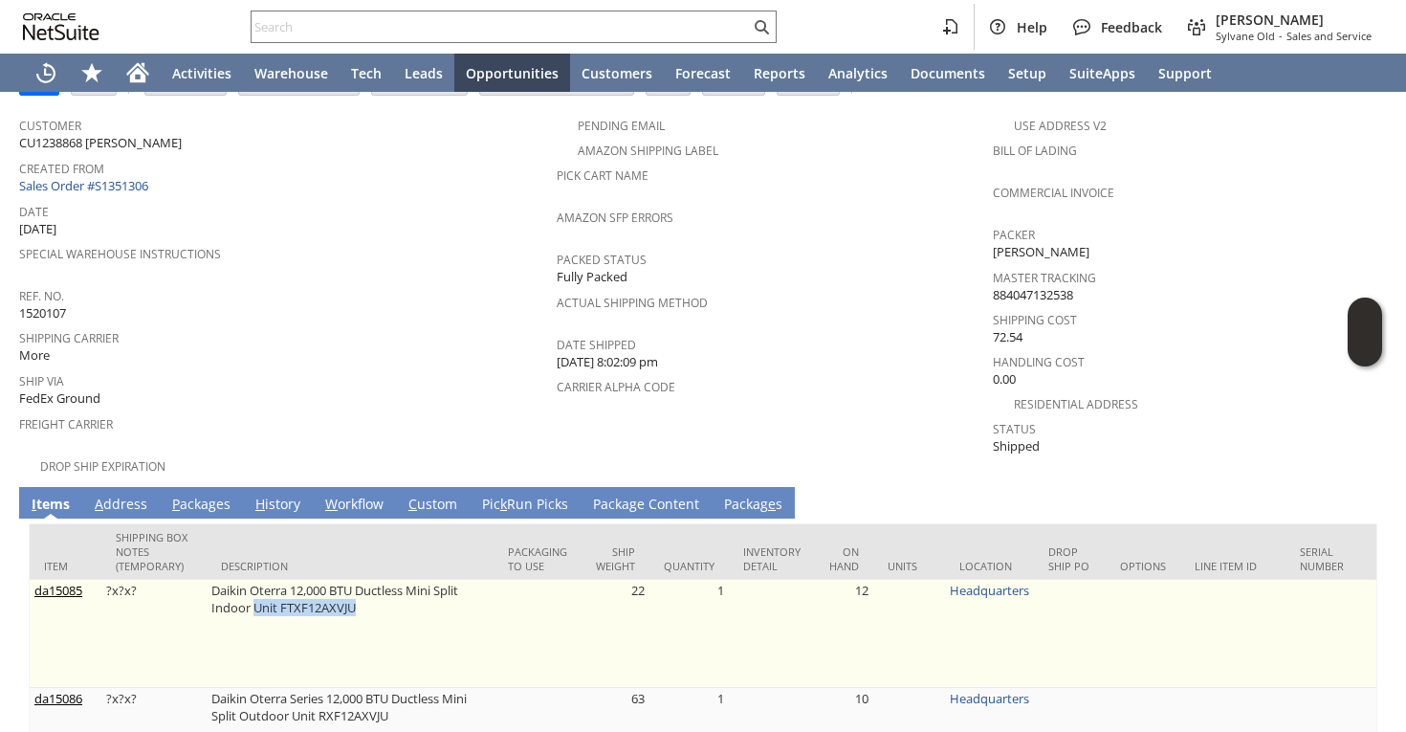
drag, startPoint x: 253, startPoint y: 592, endPoint x: 358, endPoint y: 590, distance: 104.3
click at [358, 590] on td "Daikin Oterra 12,000 BTU Ductless Mini Split Indoor Unit FTXF12AXVJU" at bounding box center [350, 634] width 287 height 108
copy td "Unit FTXF12AXVJU"
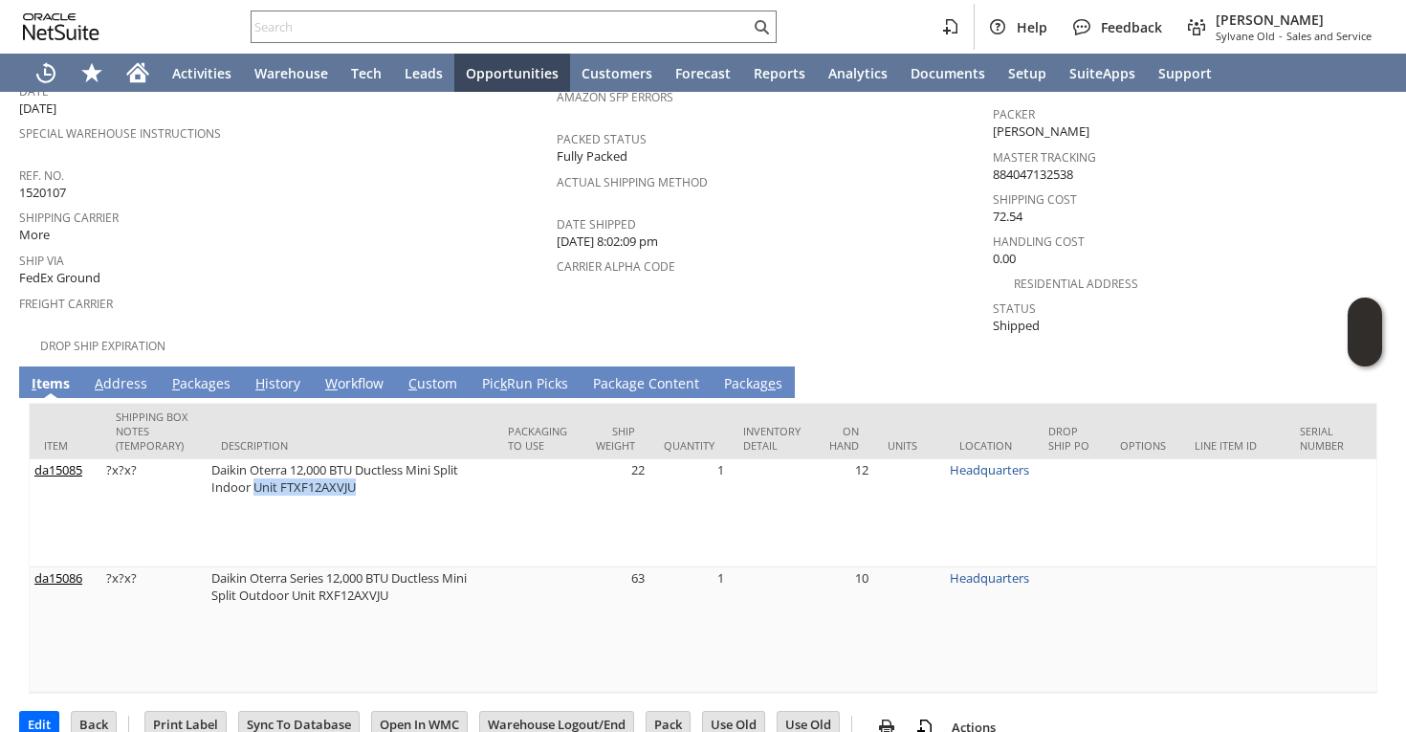
scroll to position [310, 0]
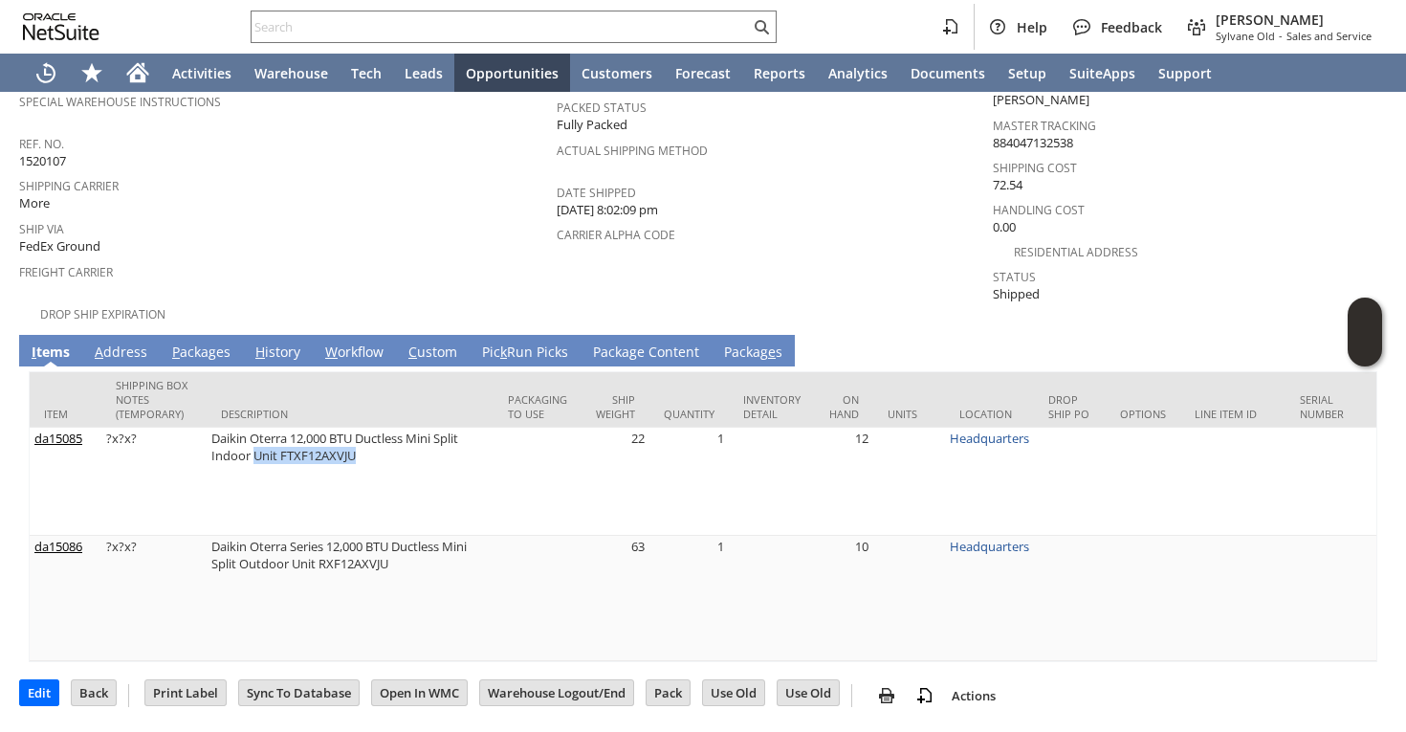
click at [195, 342] on link "P ackages" at bounding box center [201, 352] width 68 height 21
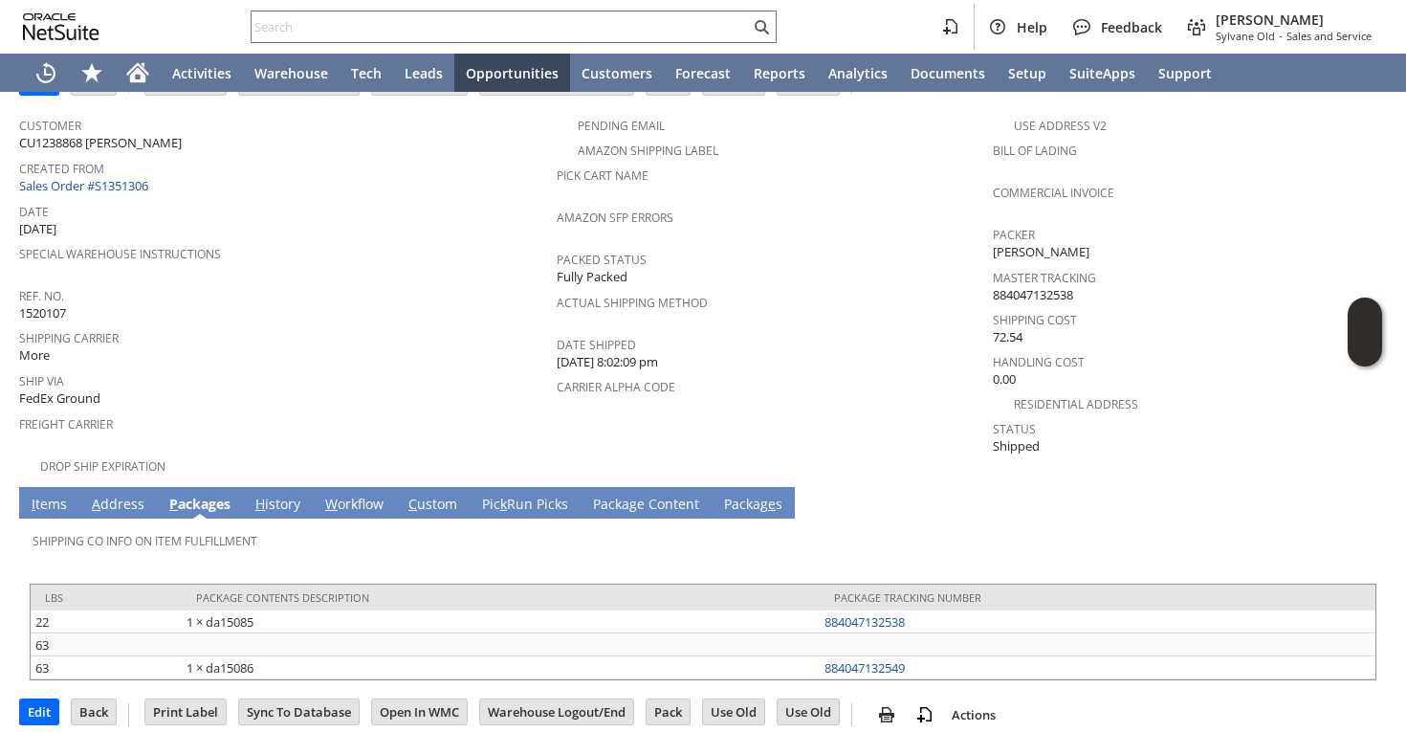
click at [49, 494] on link "I tems" at bounding box center [49, 504] width 45 height 21
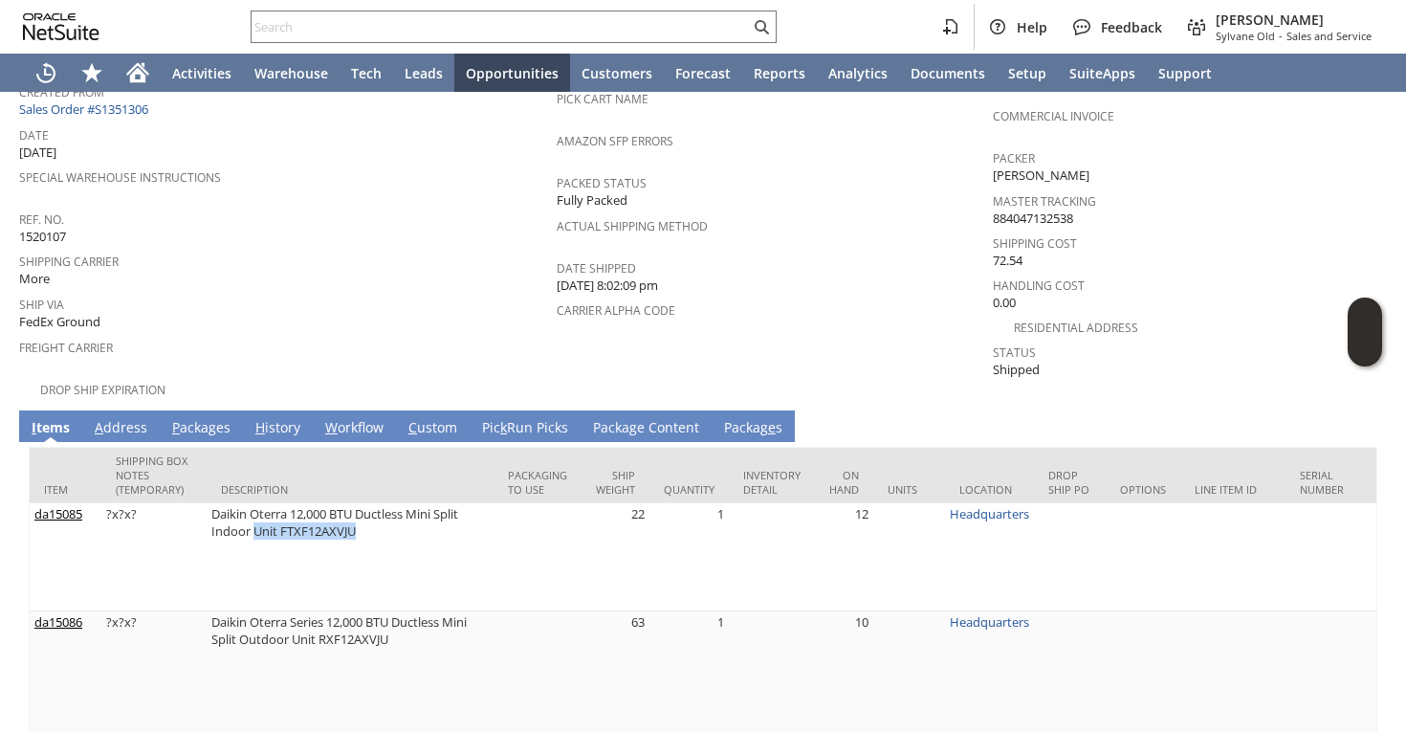
scroll to position [202, 0]
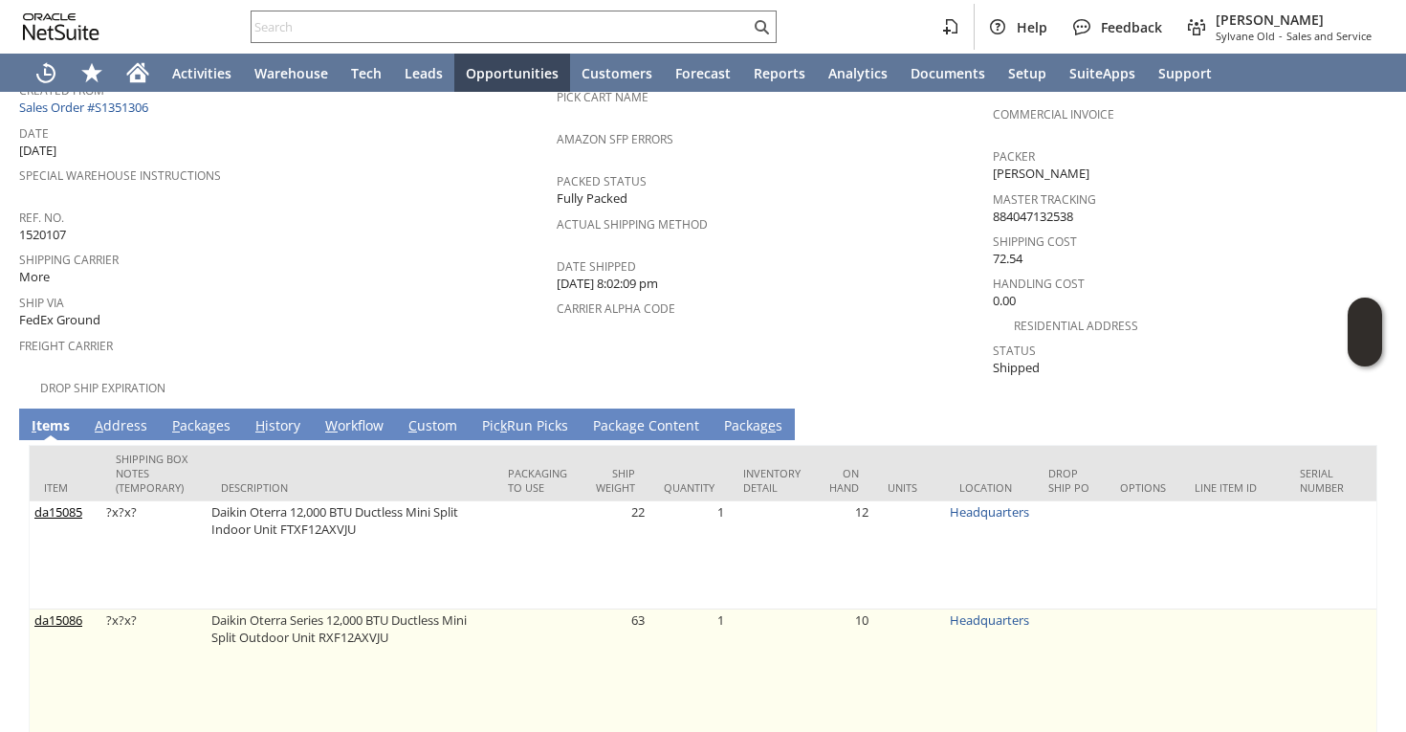
click at [295, 631] on td "Daikin Oterra Series 12,000 BTU Ductless Mini Split Outdoor Unit RXF12AXVJU" at bounding box center [350, 671] width 287 height 125
drag, startPoint x: 295, startPoint y: 631, endPoint x: 407, endPoint y: 638, distance: 113.0
click at [407, 636] on td "Daikin Oterra Series 12,000 BTU Ductless Mini Split Outdoor Unit RXF12AXVJU" at bounding box center [350, 671] width 287 height 125
copy td "Unit RXF12AXVJU"
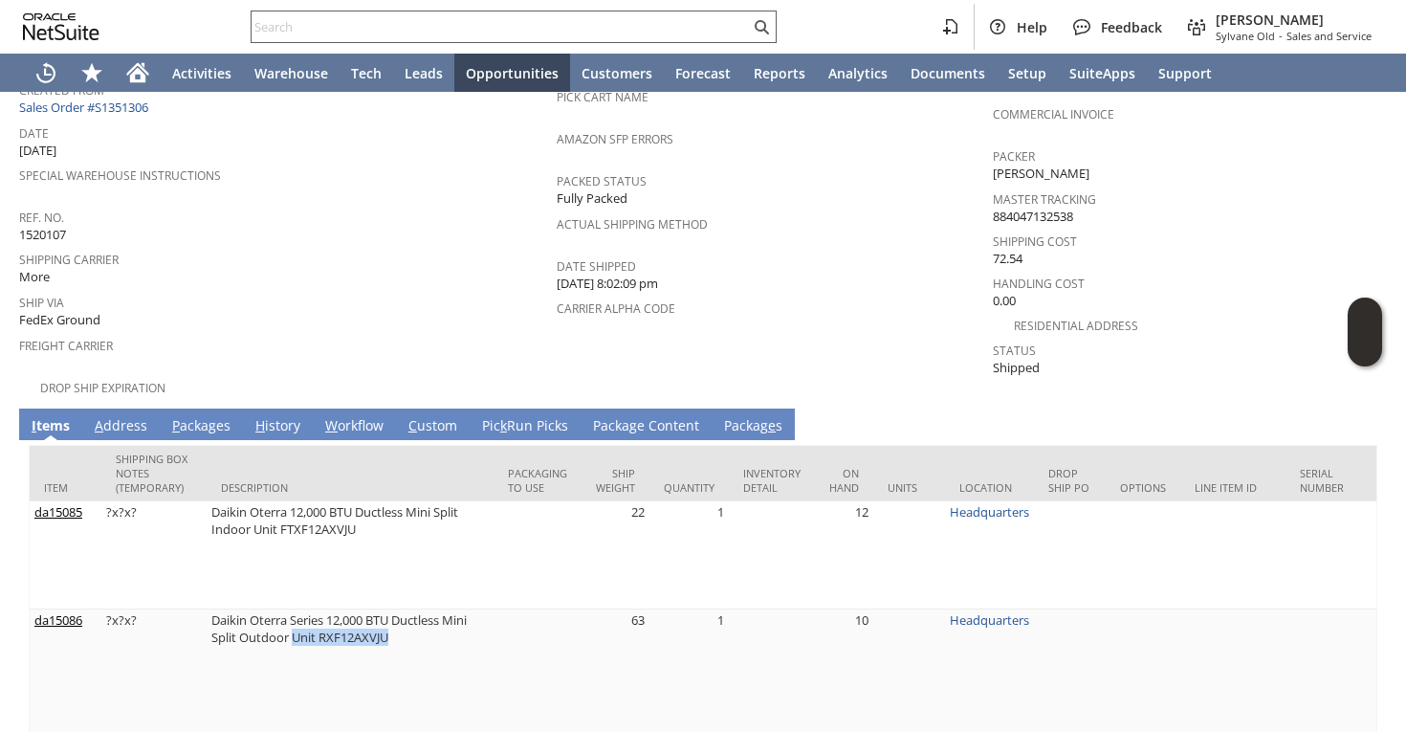
click at [330, 28] on input "text" at bounding box center [501, 26] width 498 height 23
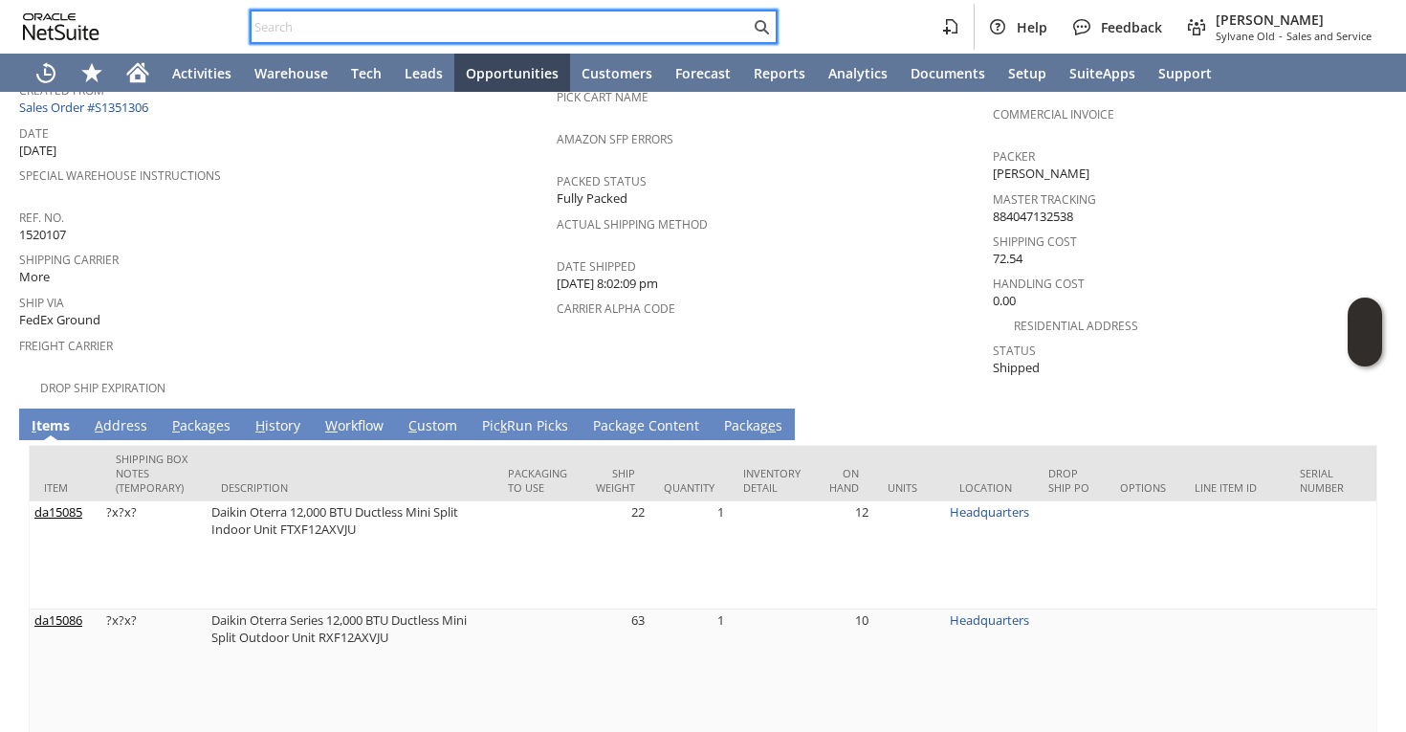
paste input "joryhanus@gmail.com"
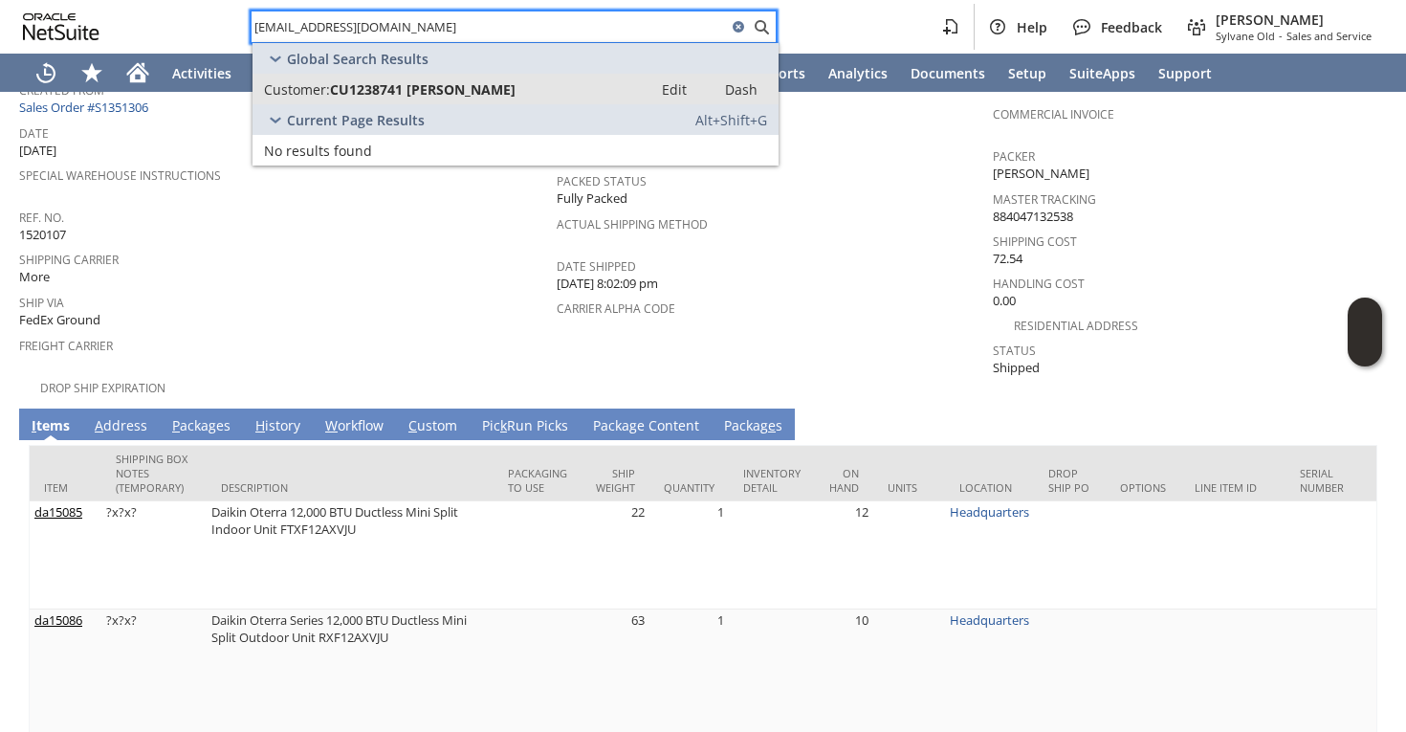
type input "joryhanus@gmail.com"
click at [309, 86] on span "Customer:" at bounding box center [297, 89] width 66 height 18
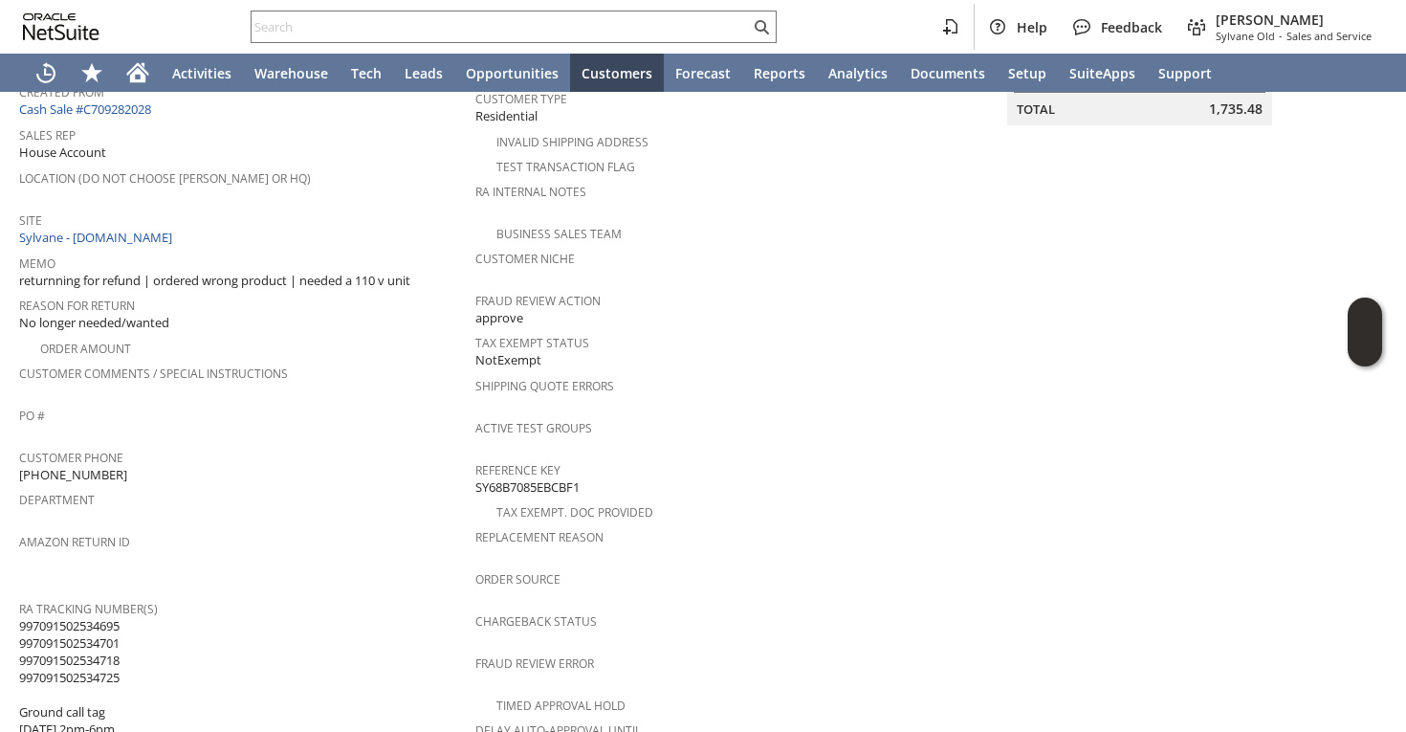
scroll to position [308, 0]
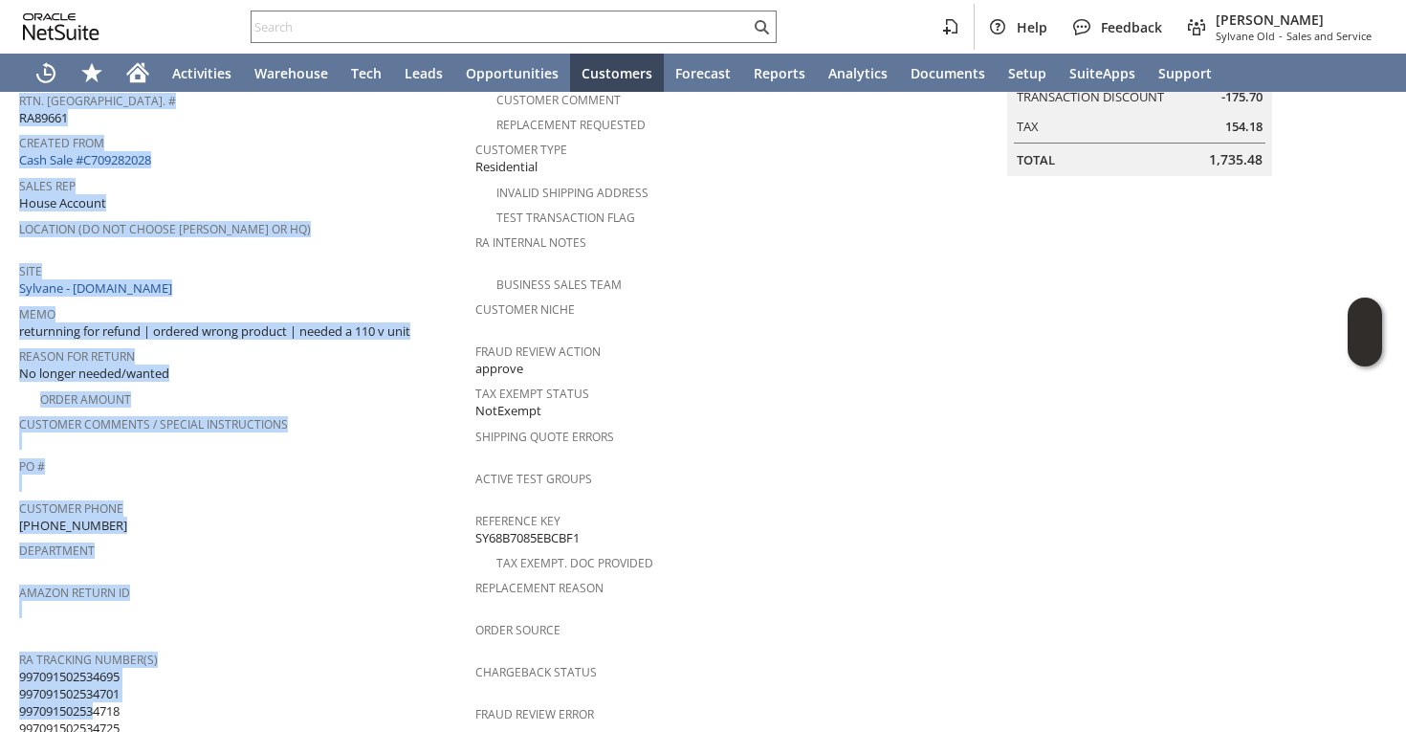
drag, startPoint x: 17, startPoint y: 650, endPoint x: 99, endPoint y: 676, distance: 86.2
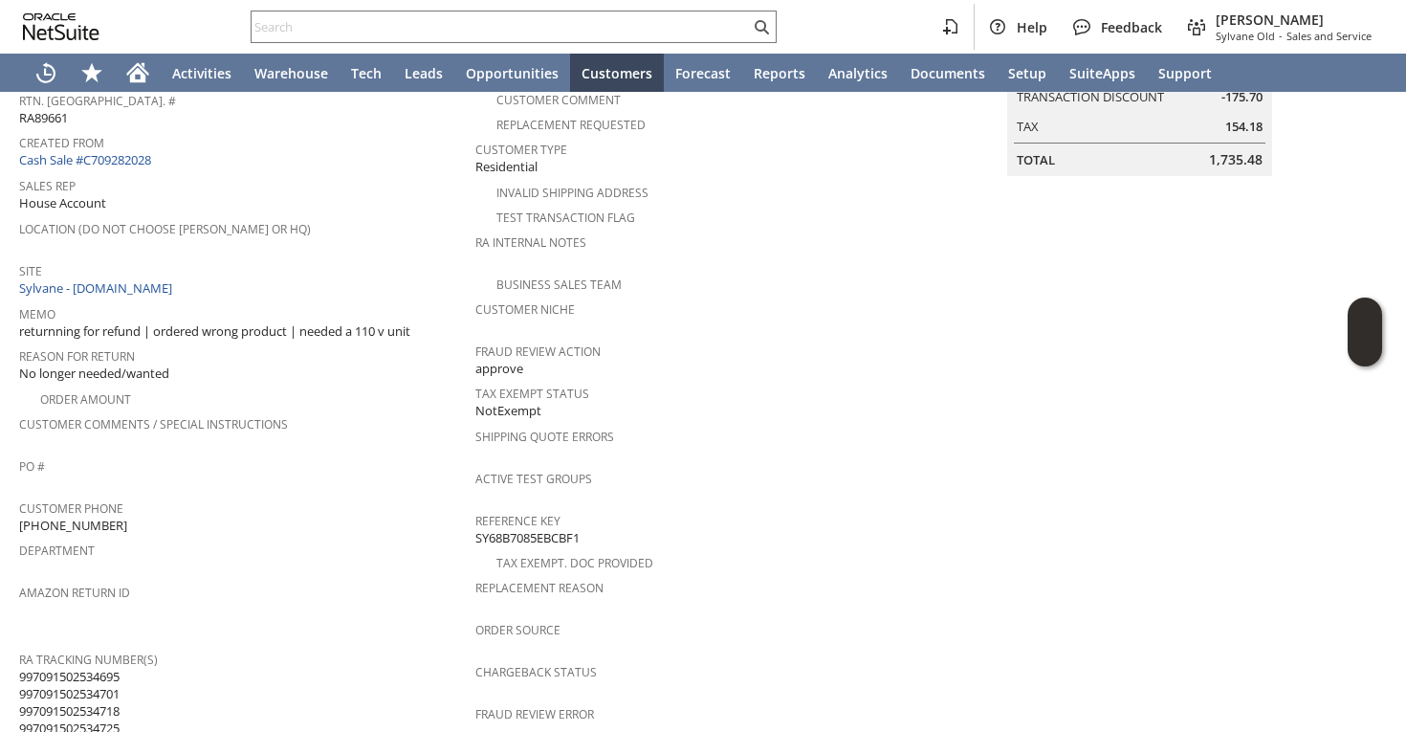
click at [126, 708] on div "RA Tracking Number(s) 997091502534695 997091502534701 997091502534718 997091502…" at bounding box center [242, 717] width 447 height 143
drag, startPoint x: 126, startPoint y: 708, endPoint x: 44, endPoint y: 665, distance: 92.8
click at [44, 666] on div "RA Tracking Number(s) 997091502534695 997091502534701 997091502534718 997091502…" at bounding box center [242, 717] width 447 height 143
click at [38, 668] on span "997091502534695 997091502534701 997091502534718 997091502534725 Ground call tag…" at bounding box center [69, 728] width 100 height 121
drag, startPoint x: 126, startPoint y: 698, endPoint x: 101, endPoint y: 691, distance: 25.7
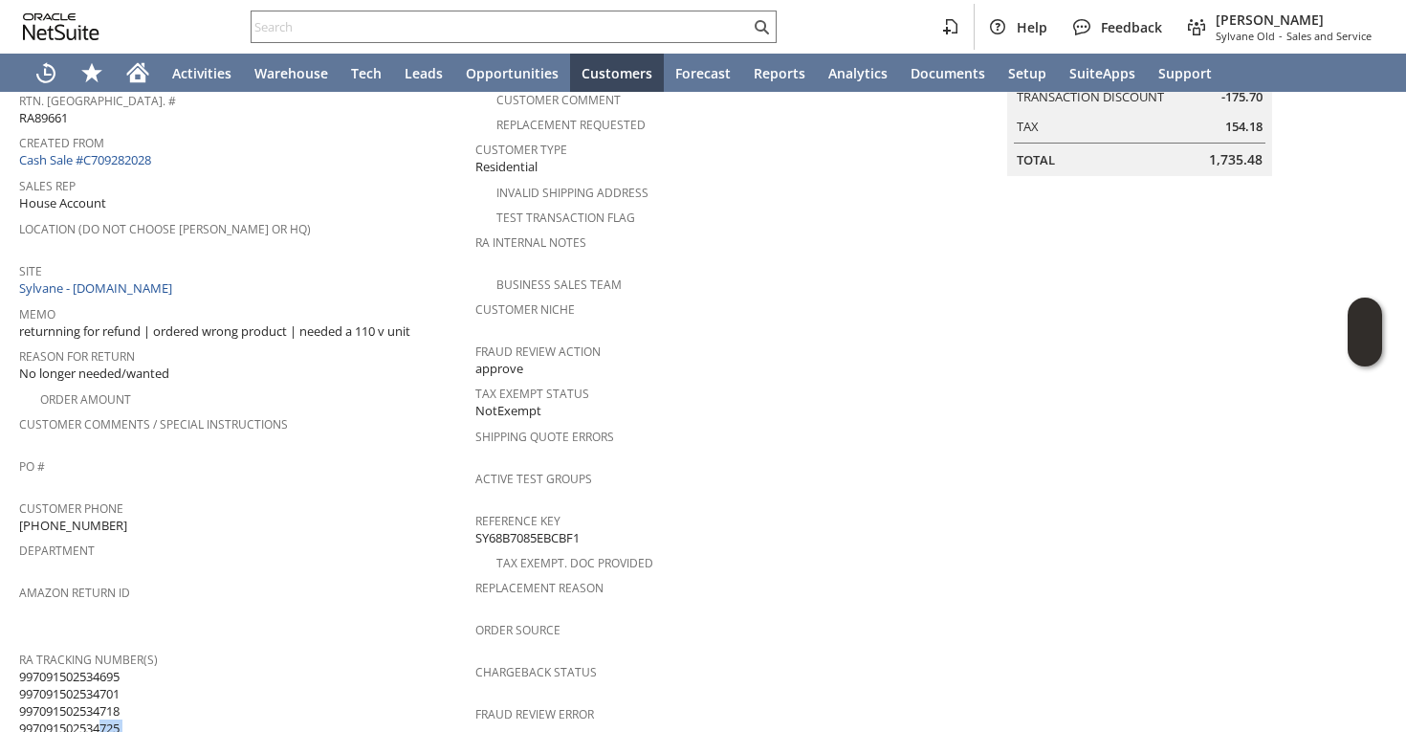
click at [101, 692] on div "RA Tracking Number(s) 997091502534695 997091502534701 997091502534718 997091502…" at bounding box center [242, 717] width 447 height 143
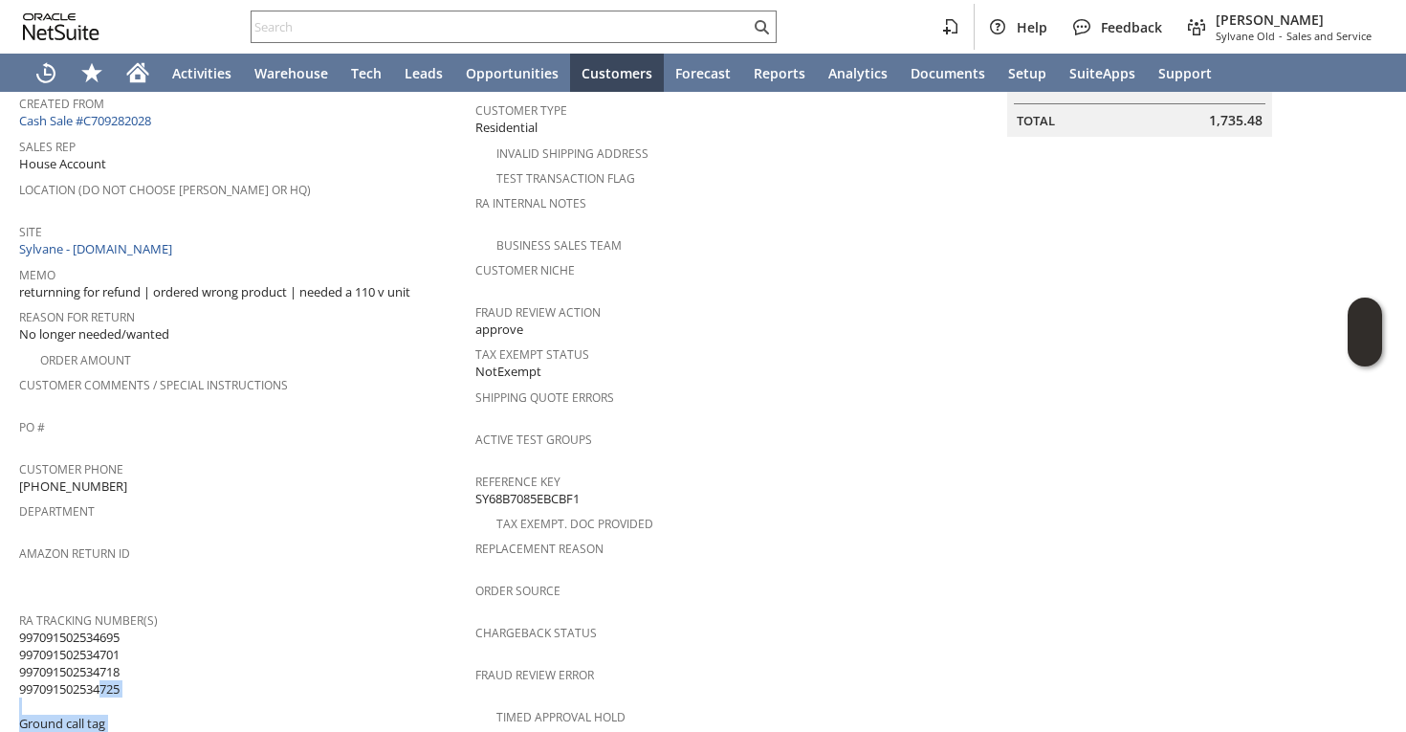
scroll to position [359, 0]
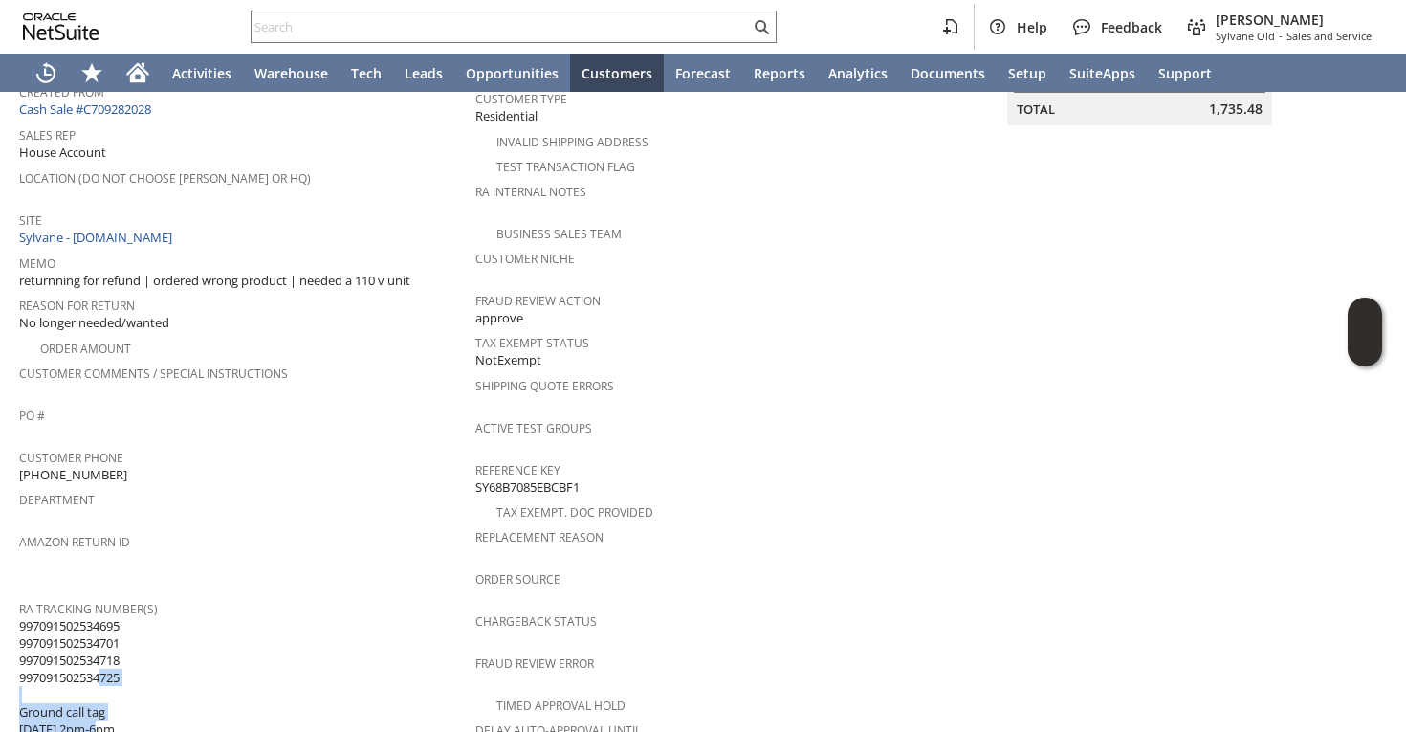
click at [45, 618] on span "997091502534695 997091502534701 997091502534718 997091502534725 Ground call tag…" at bounding box center [69, 677] width 100 height 121
drag, startPoint x: 20, startPoint y: 601, endPoint x: 124, endPoint y: 647, distance: 114.3
click at [120, 647] on span "997091502534695 997091502534701 997091502534718 997091502534725 Ground call tag…" at bounding box center [69, 677] width 100 height 121
copy span "997091502534695 997091502534701 997091502534718 997091502534725"
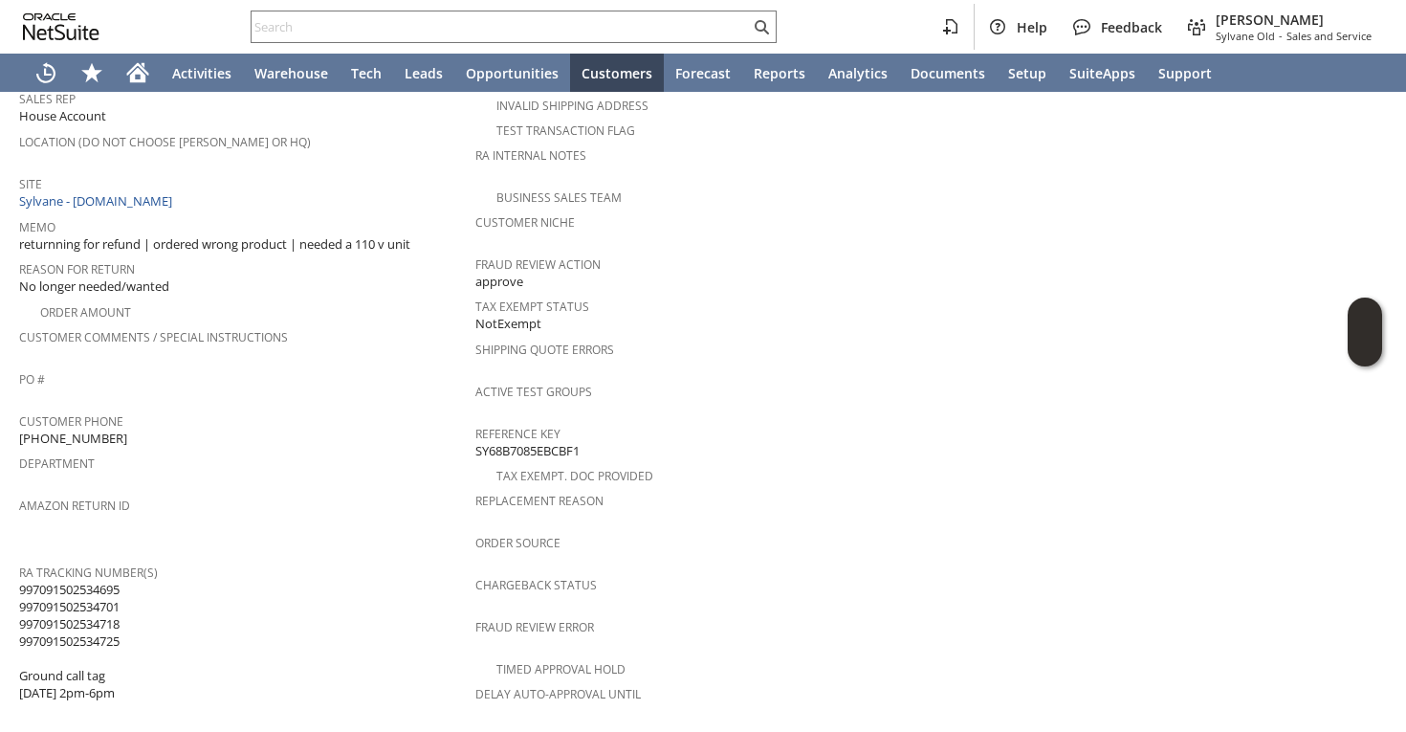
scroll to position [473, 0]
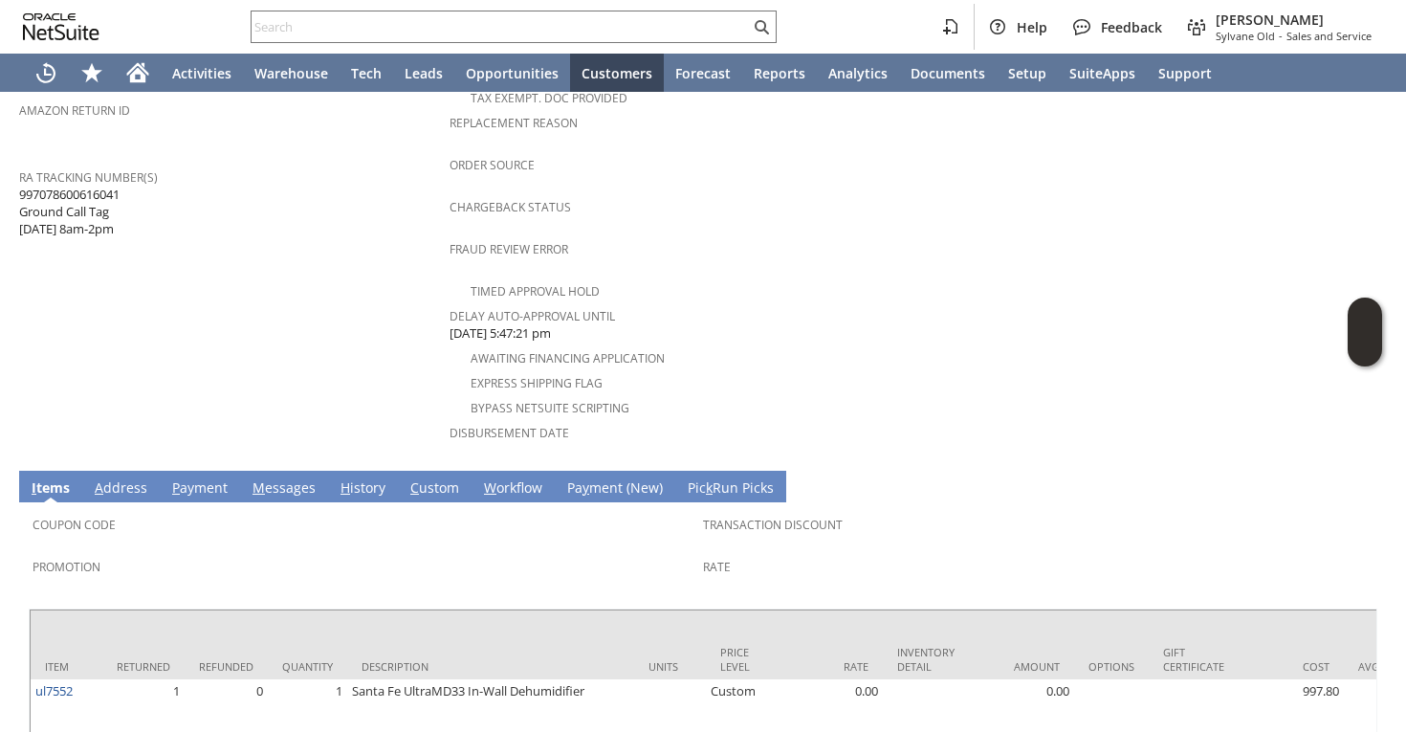
scroll to position [771, 0]
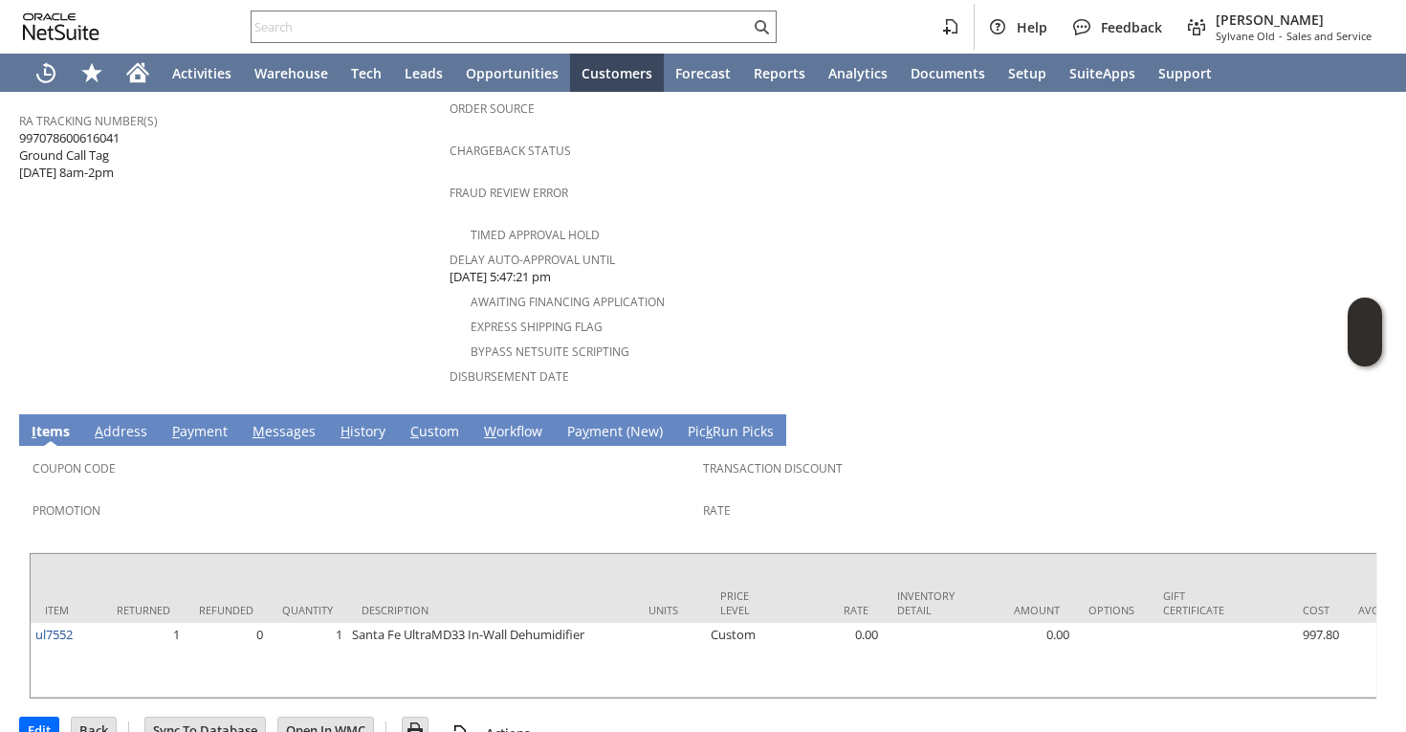
click at [349, 422] on link "H istory" at bounding box center [363, 432] width 55 height 21
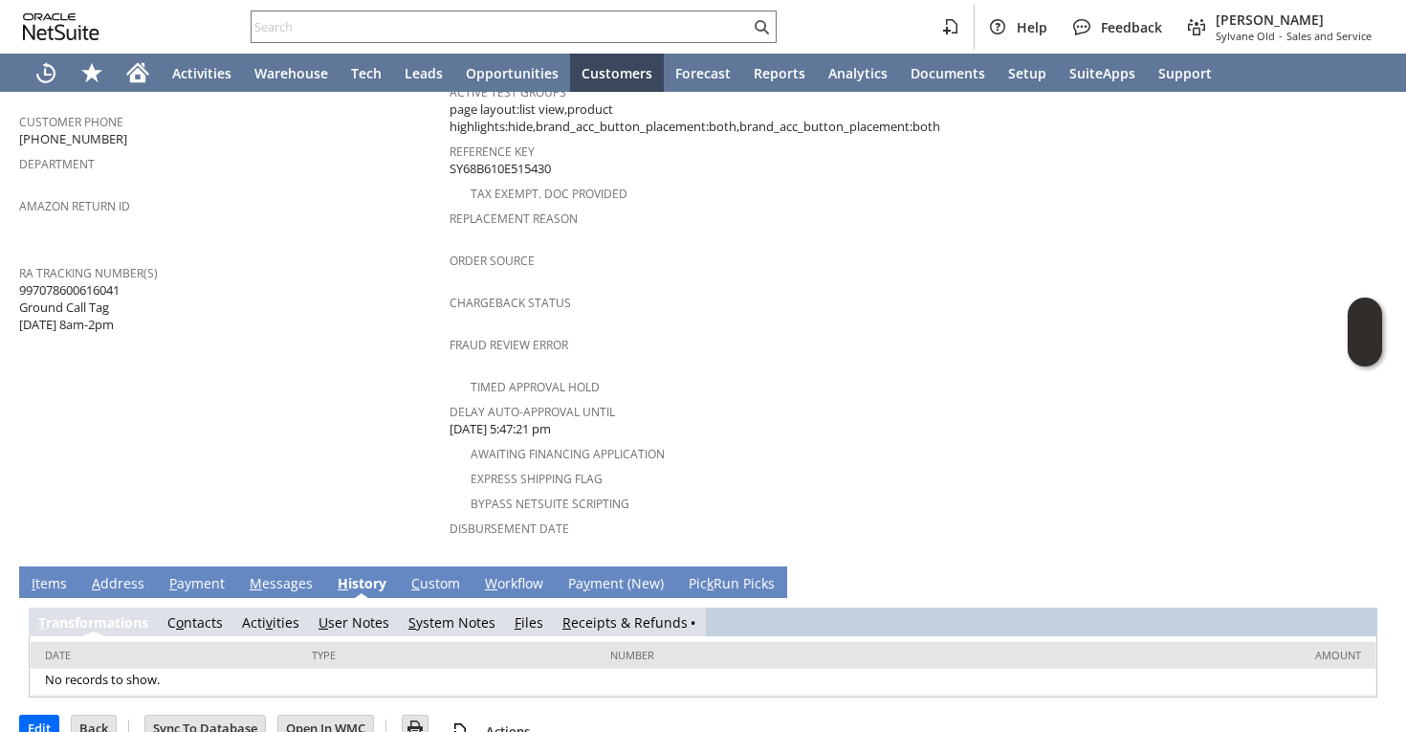
scroll to position [0, 0]
click at [449, 613] on link "S ystem Notes" at bounding box center [451, 622] width 87 height 18
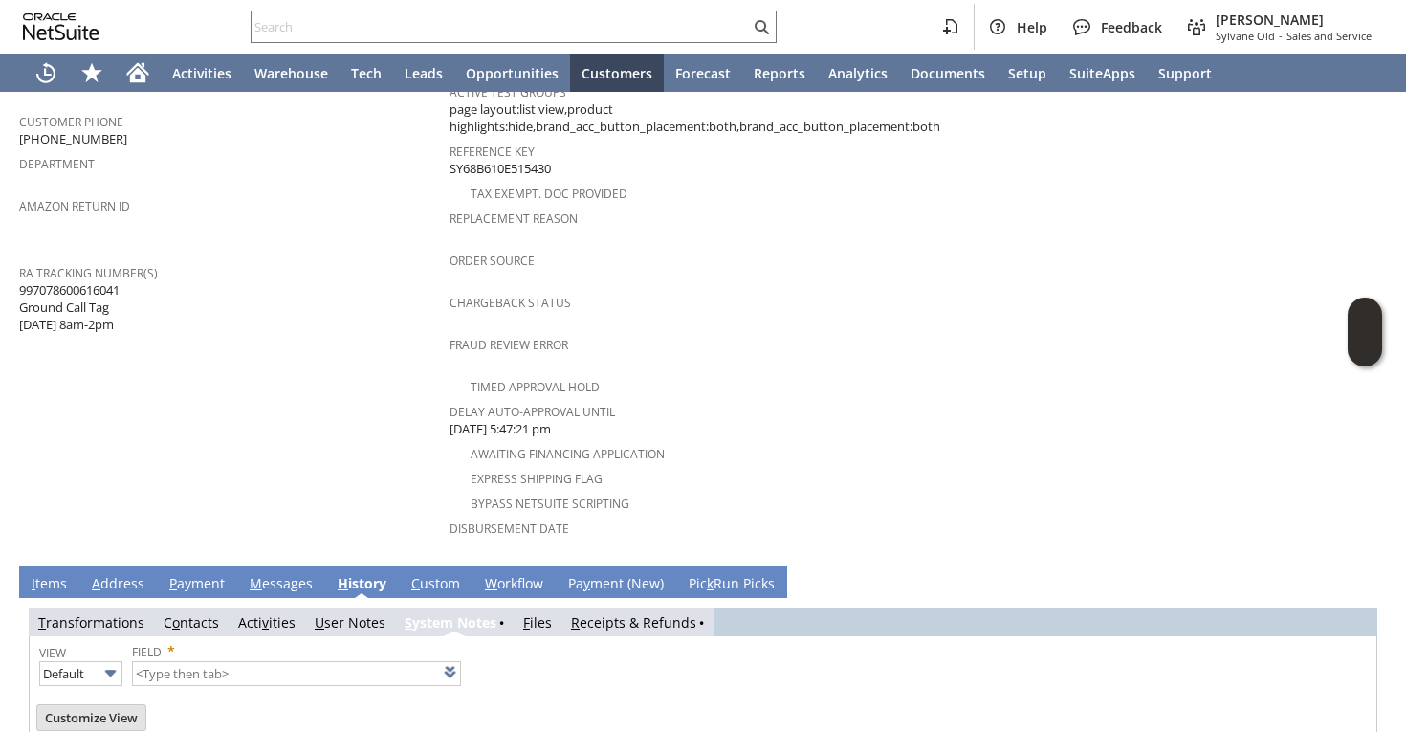
scroll to position [686, 0]
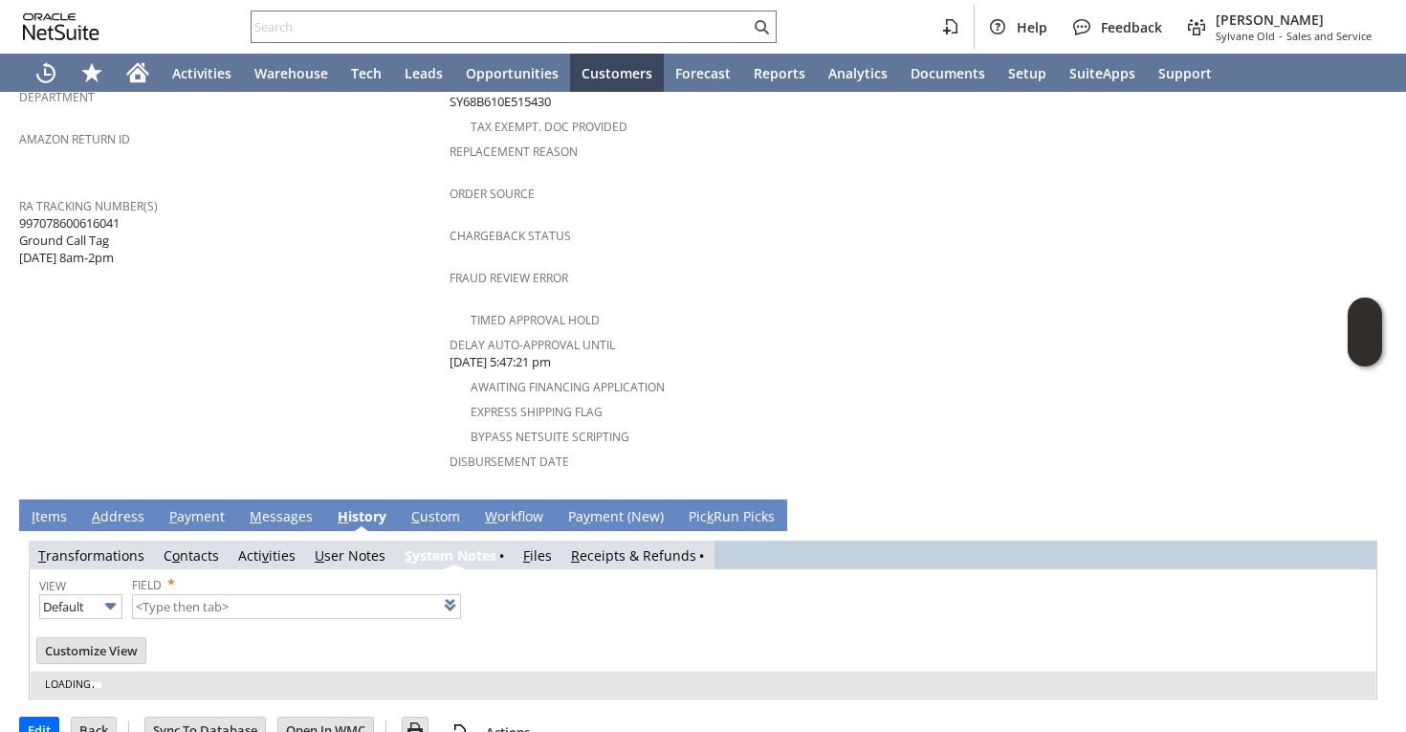
type input "1 to 25 of 81"
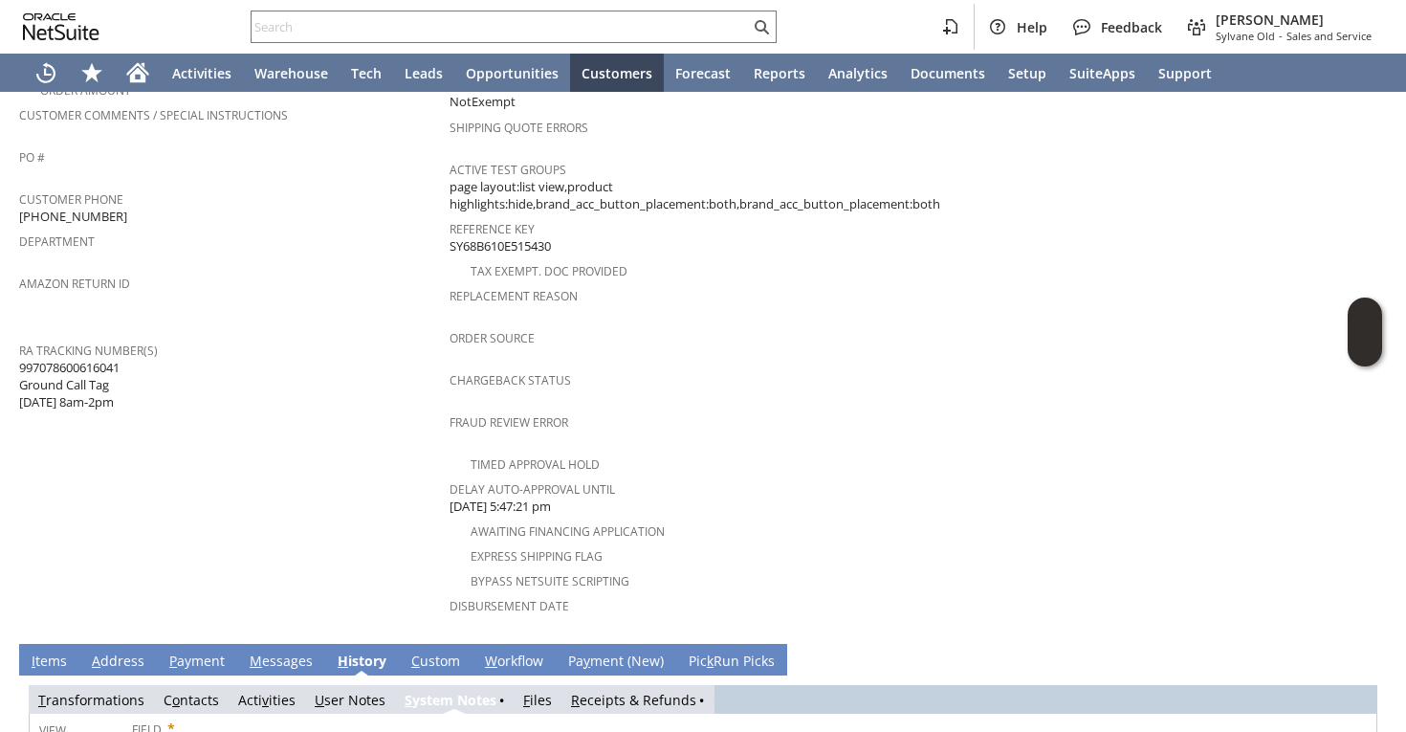
scroll to position [656, 0]
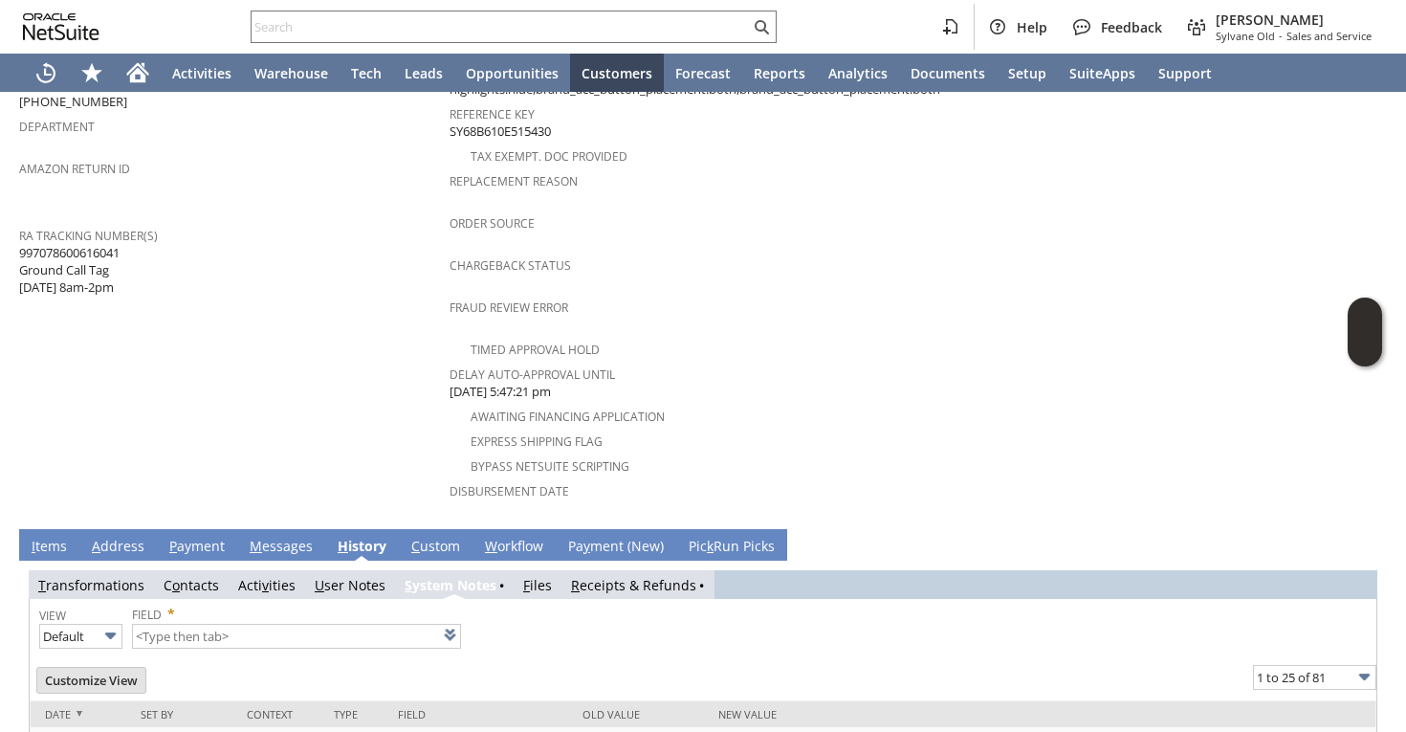
click at [84, 244] on span "997078600616041 Ground Call Tag 9/17 8am-2pm" at bounding box center [69, 270] width 100 height 53
copy span "997078600616041"
click at [177, 245] on div "RA Tracking Number(s) 997078600616041 Ground Call Tag 9/17 8am-2pm" at bounding box center [229, 259] width 421 height 75
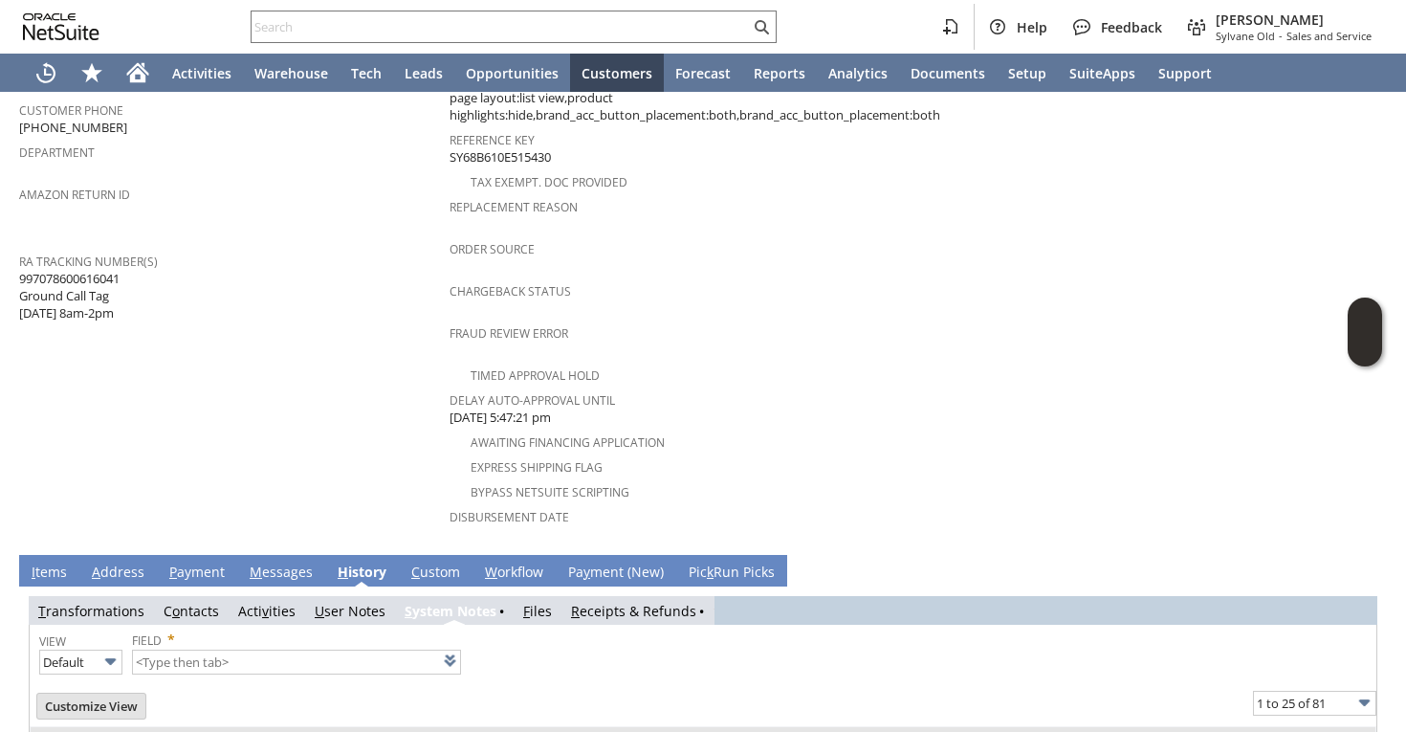
scroll to position [618, 0]
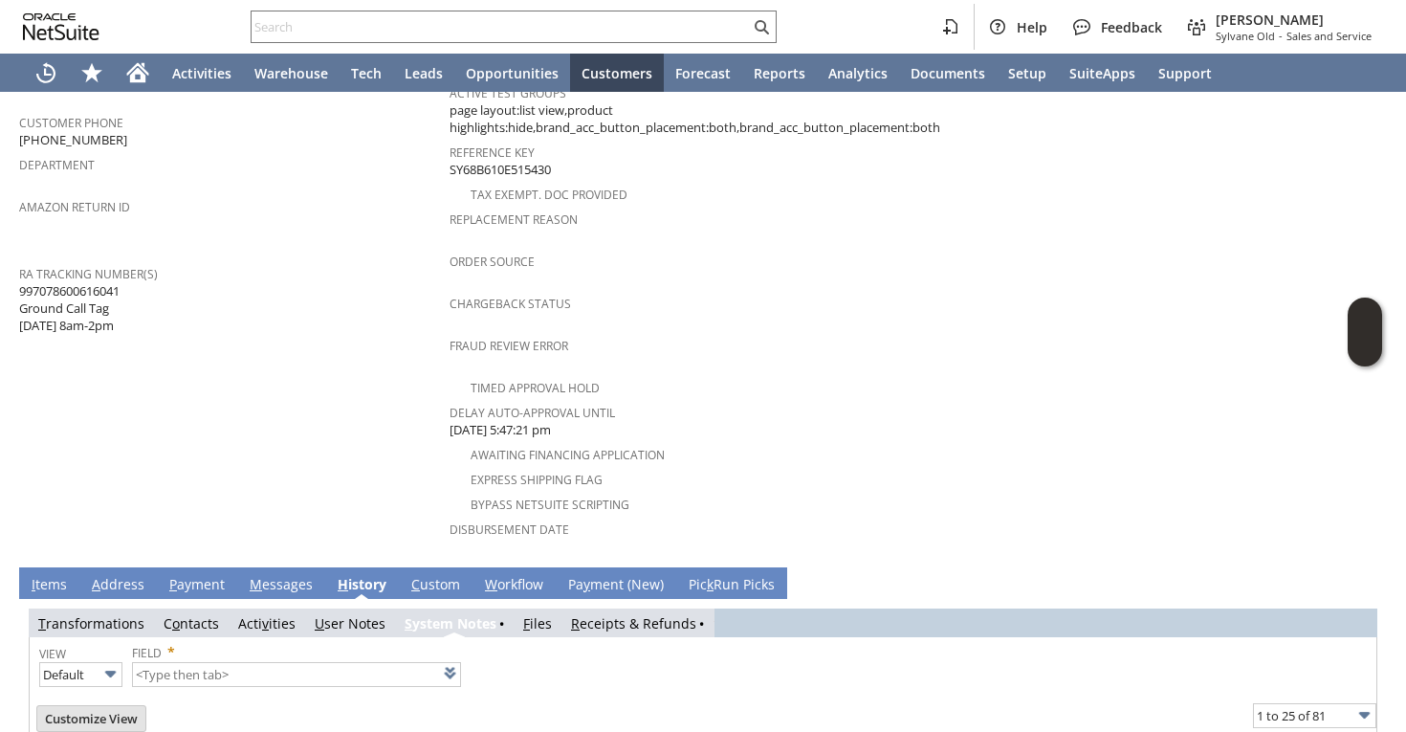
drag, startPoint x: 22, startPoint y: 265, endPoint x: 125, endPoint y: 262, distance: 103.3
click at [120, 282] on span "997078600616041 Ground Call Tag 9/17 8am-2pm" at bounding box center [69, 308] width 100 height 53
copy span "997078600616041"
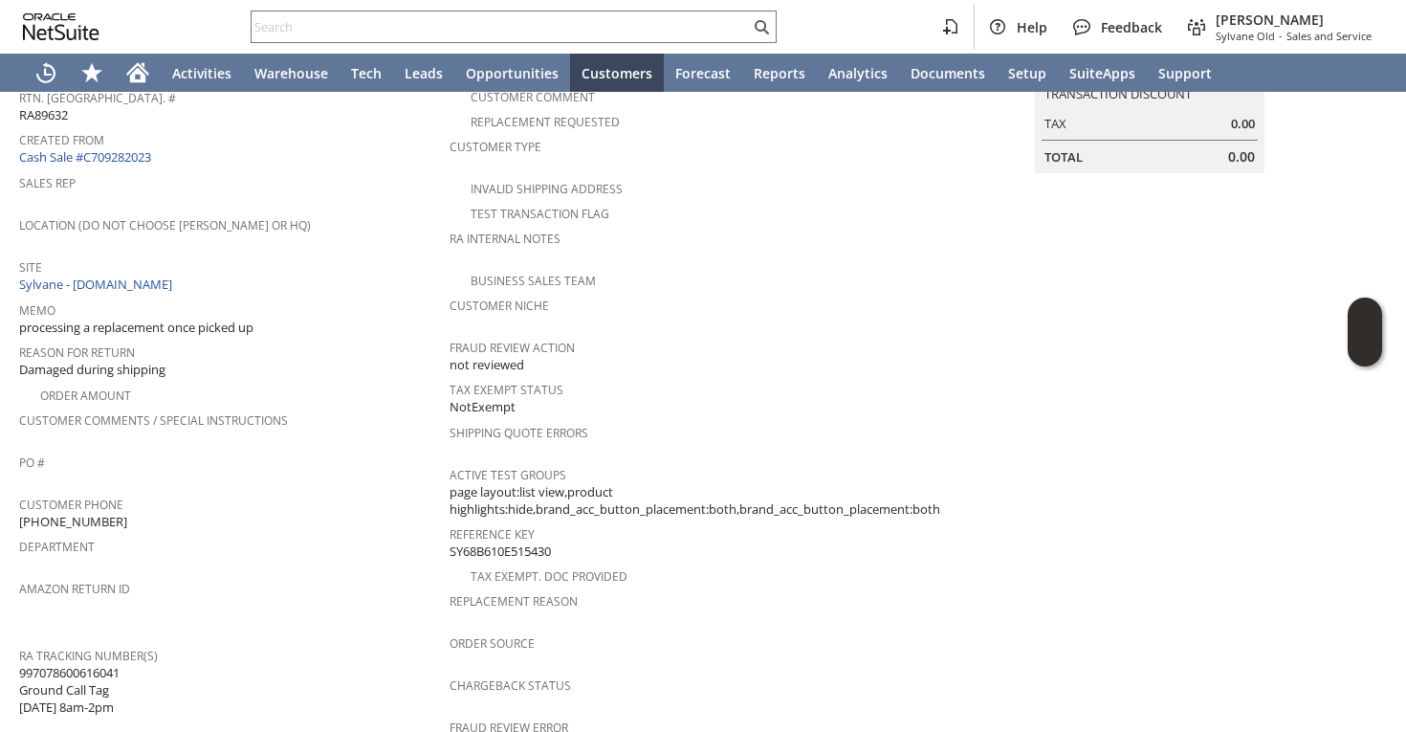
scroll to position [0, 0]
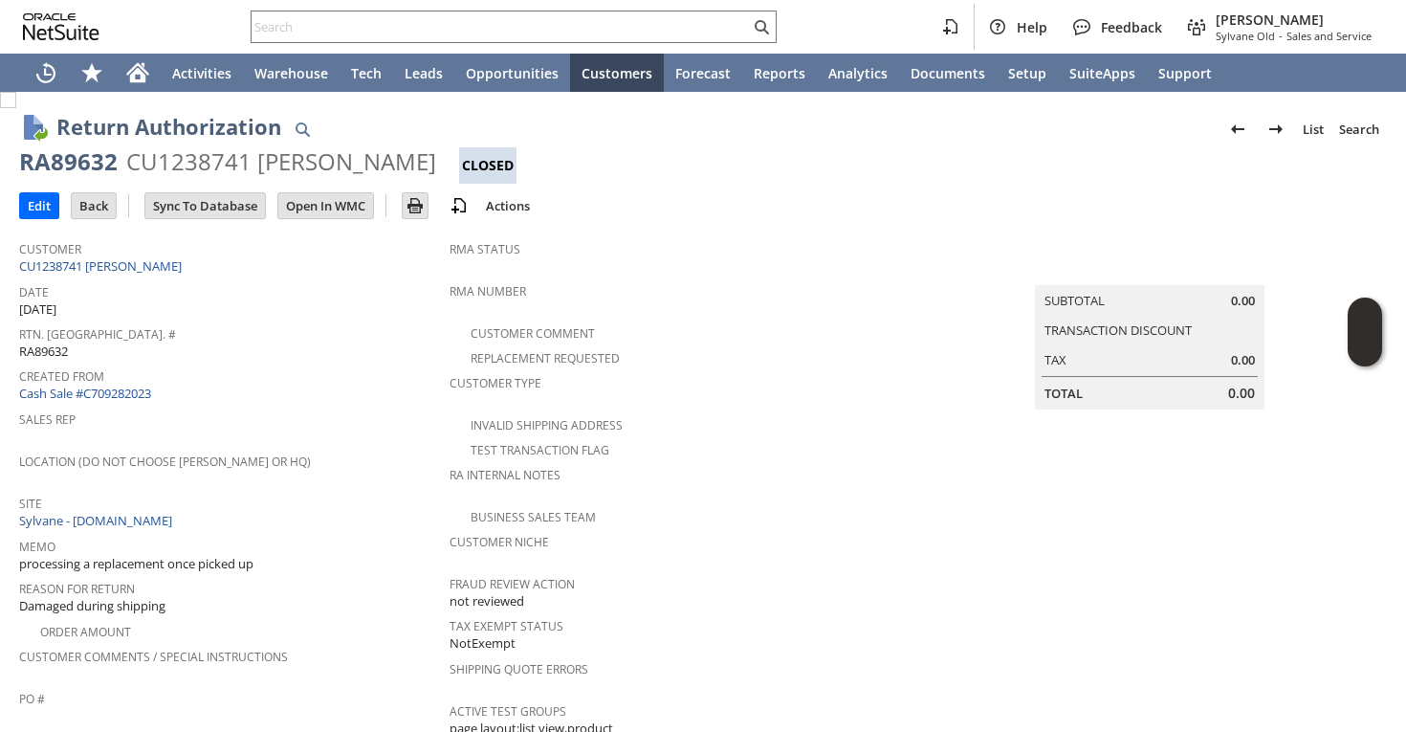
click at [82, 164] on div "RA89632" at bounding box center [68, 161] width 99 height 31
copy div "RA89632"
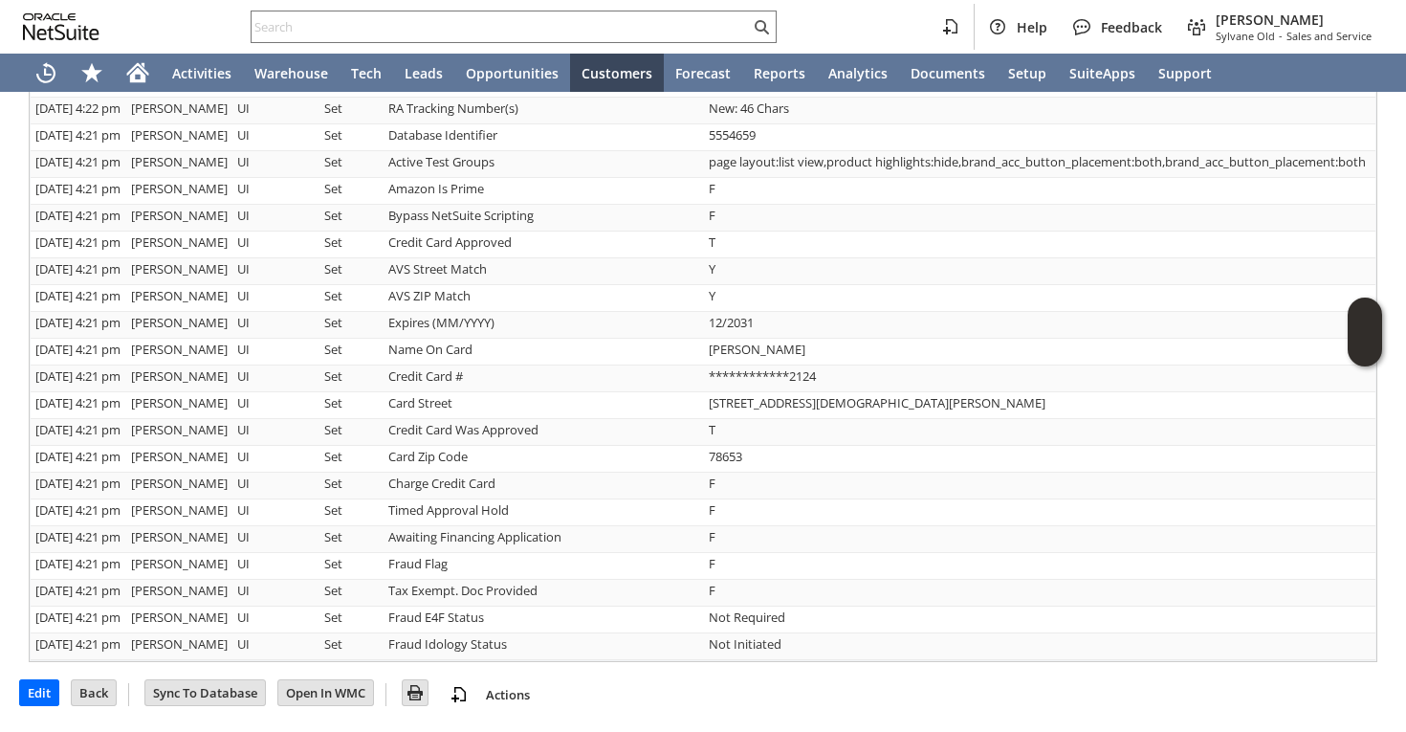
scroll to position [1489, 0]
copy div "RA89632"
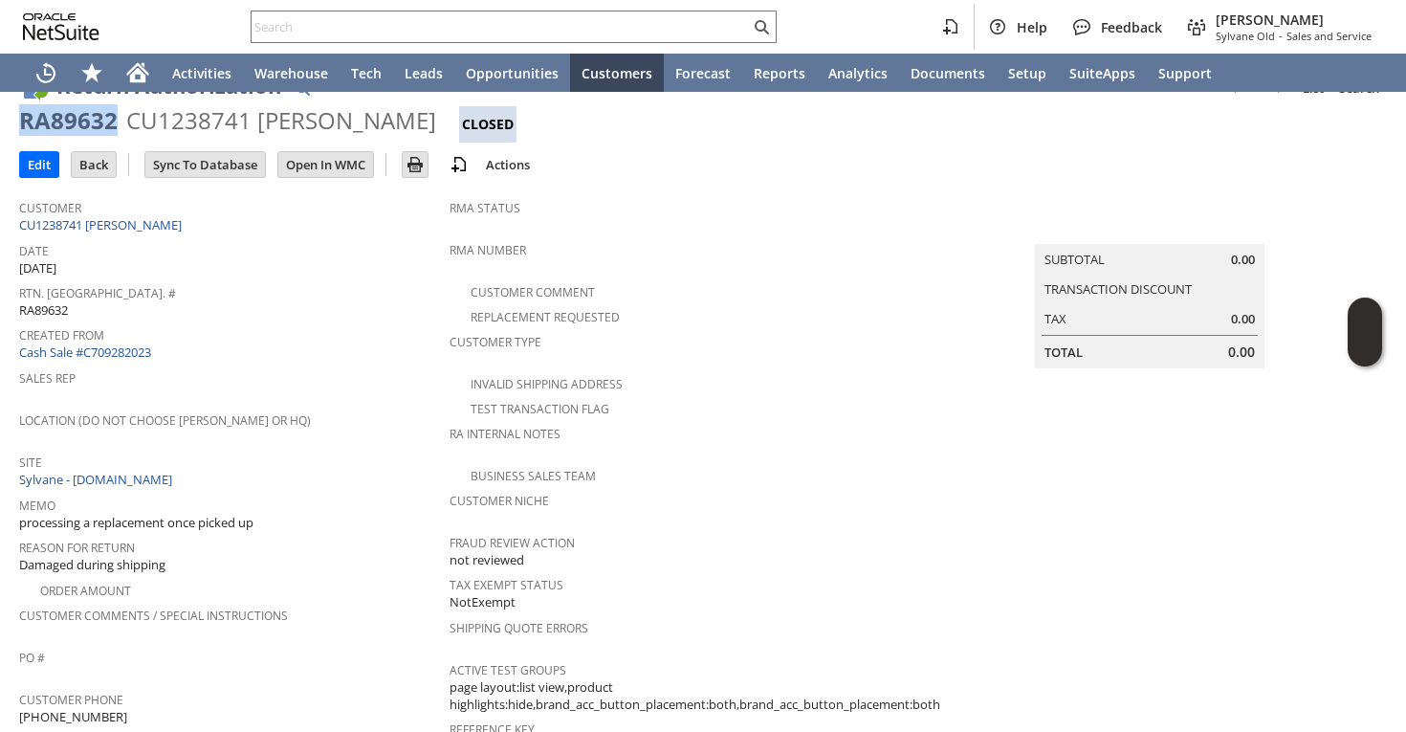
scroll to position [0, 0]
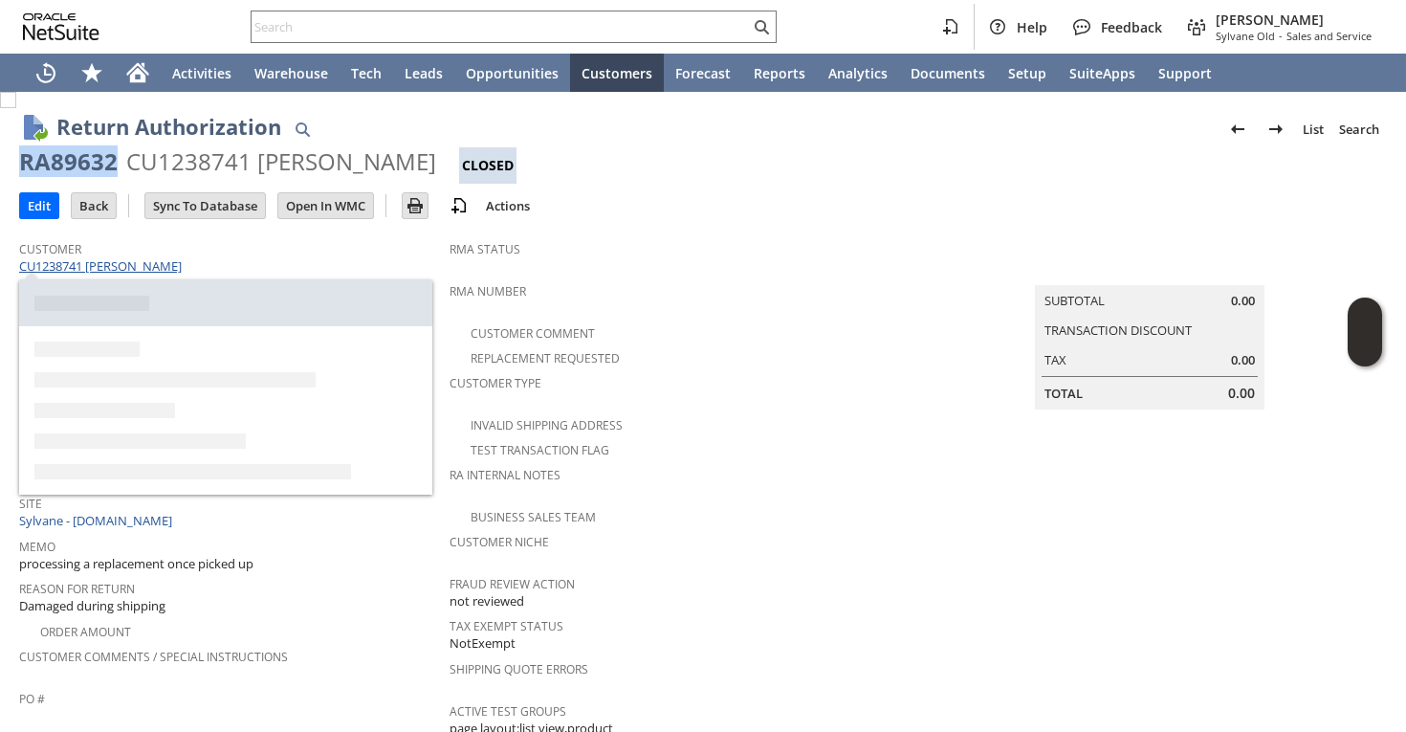
click at [112, 267] on link "CU1238741 Jory Hanus" at bounding box center [102, 265] width 167 height 17
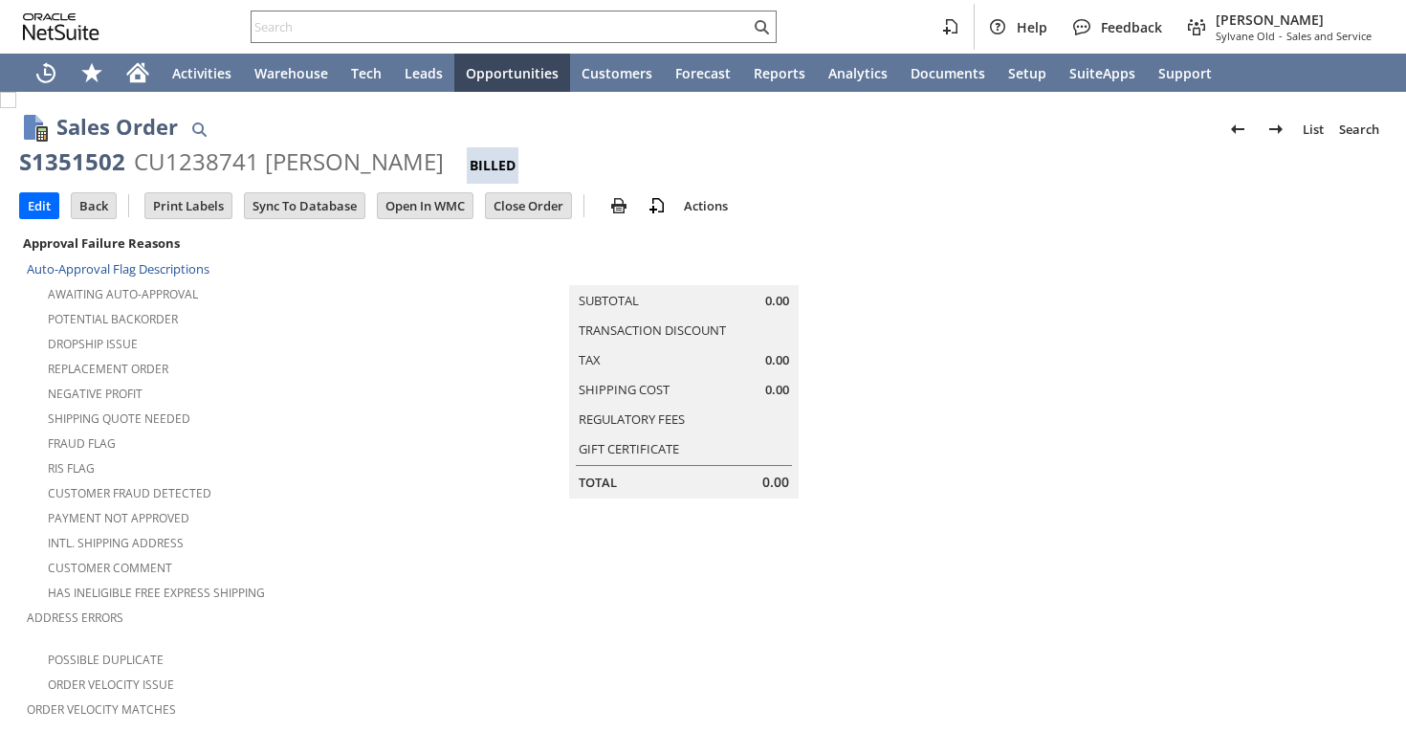
scroll to position [1140, 0]
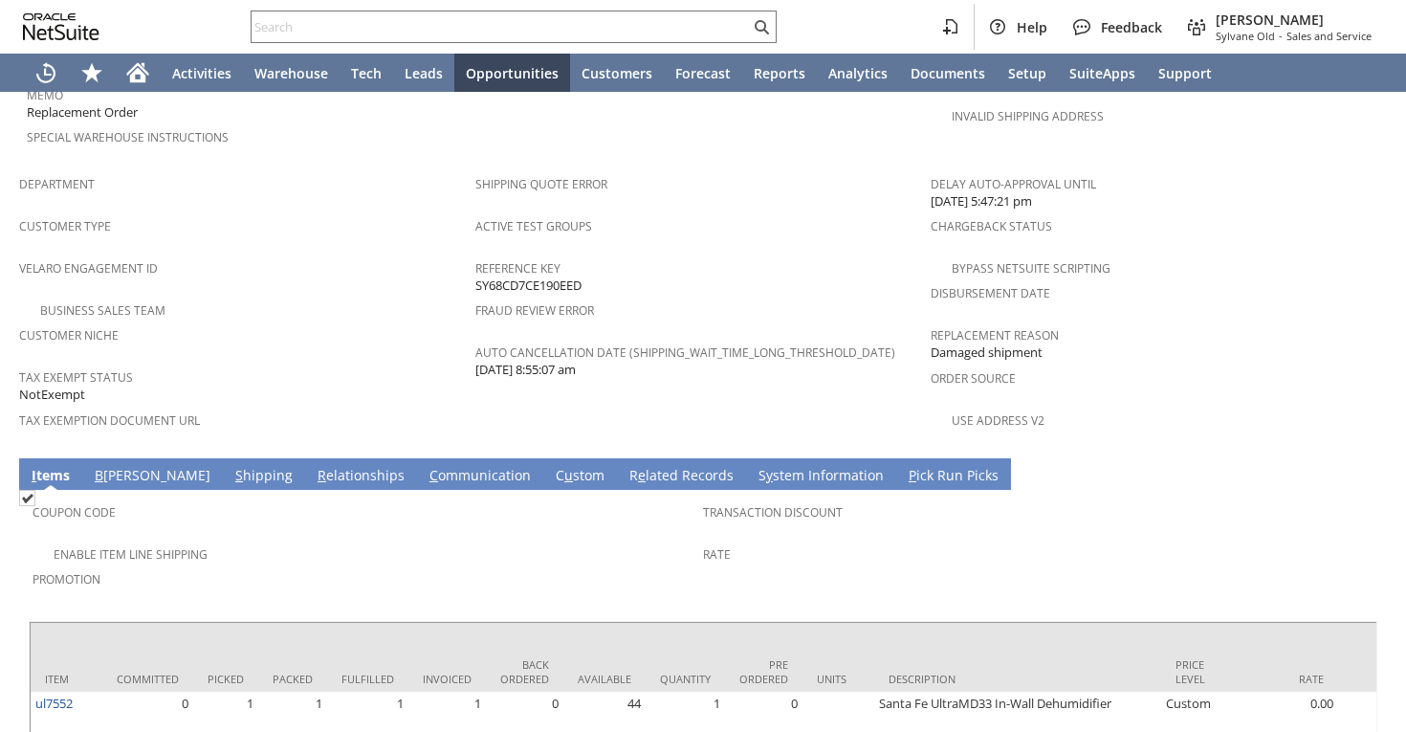
click at [230, 466] on link "S hipping" at bounding box center [263, 476] width 67 height 21
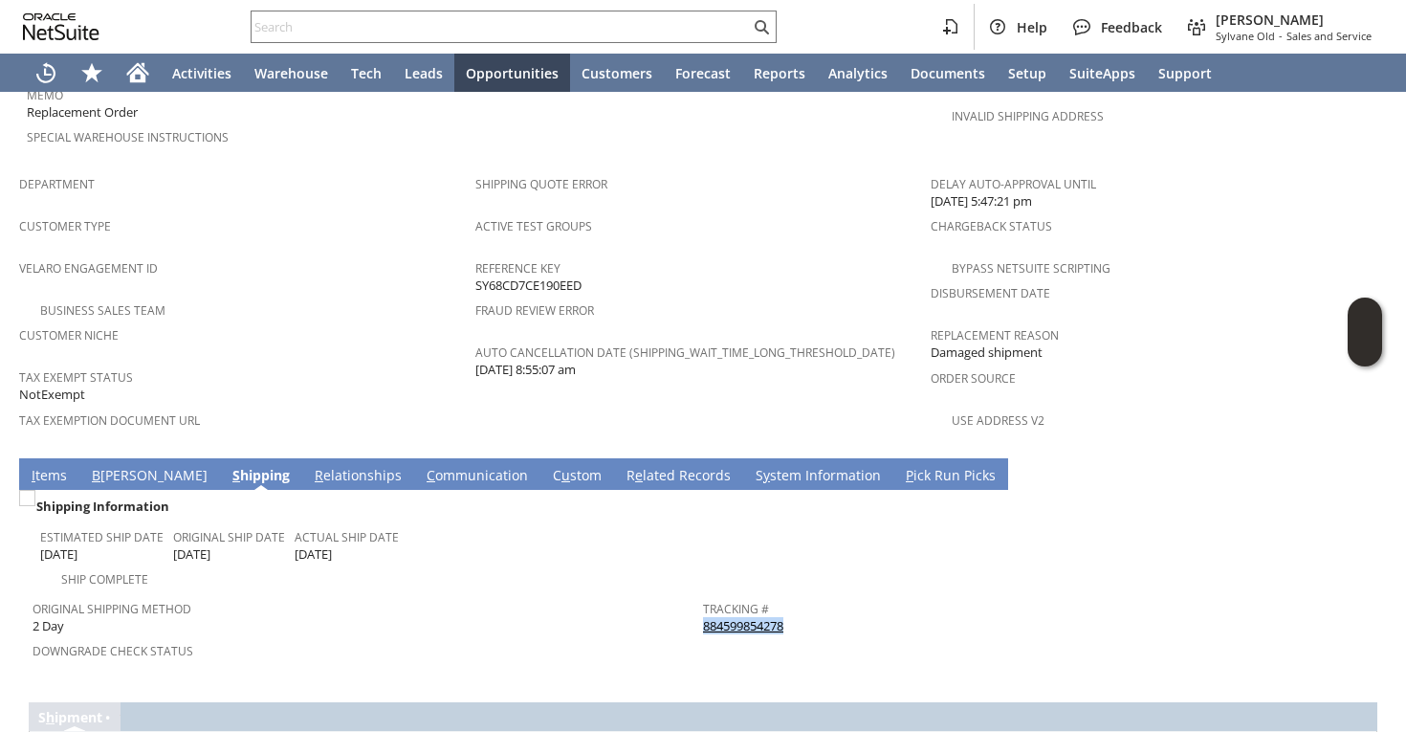
drag, startPoint x: 806, startPoint y: 578, endPoint x: 703, endPoint y: 577, distance: 103.3
click at [703, 595] on div "Tracking # 884599854278" at bounding box center [1033, 615] width 661 height 40
copy link "884599854278"
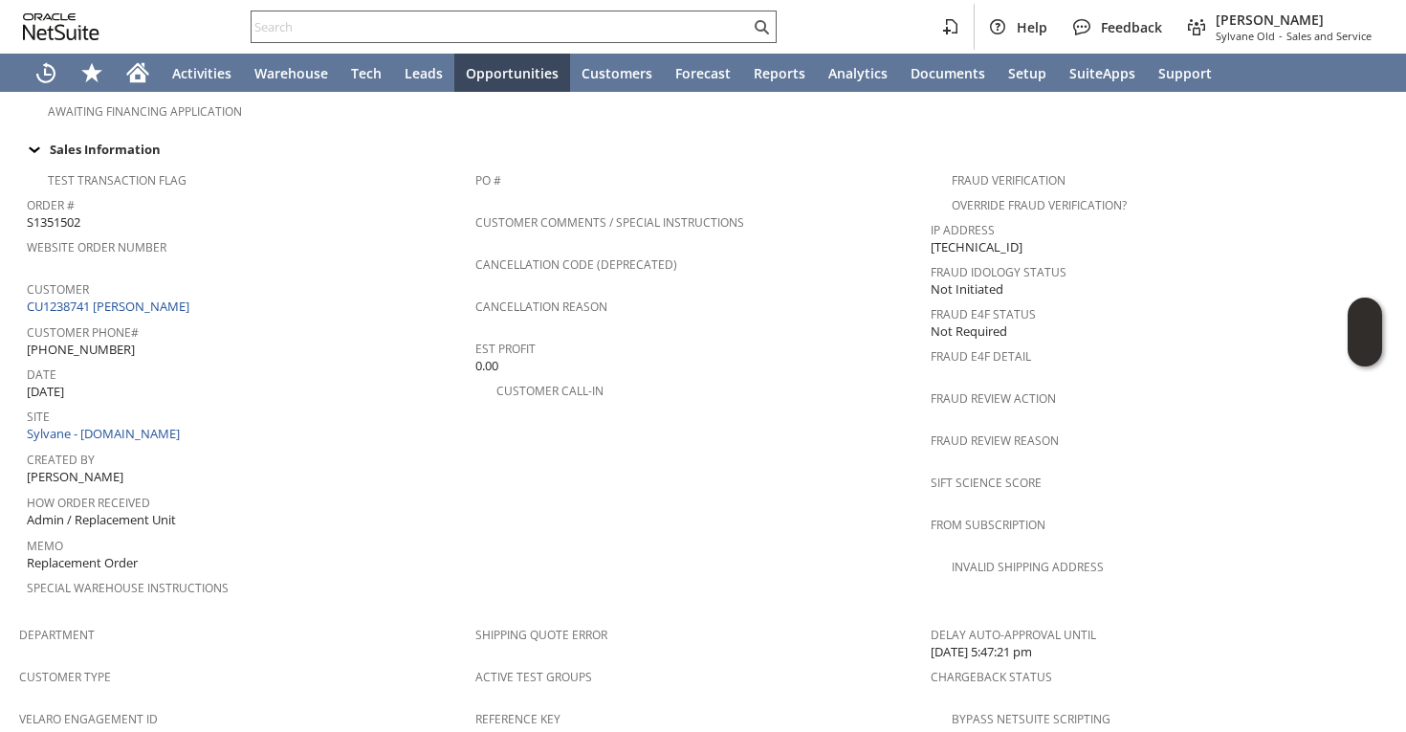
click at [301, 22] on input "text" at bounding box center [501, 26] width 498 height 23
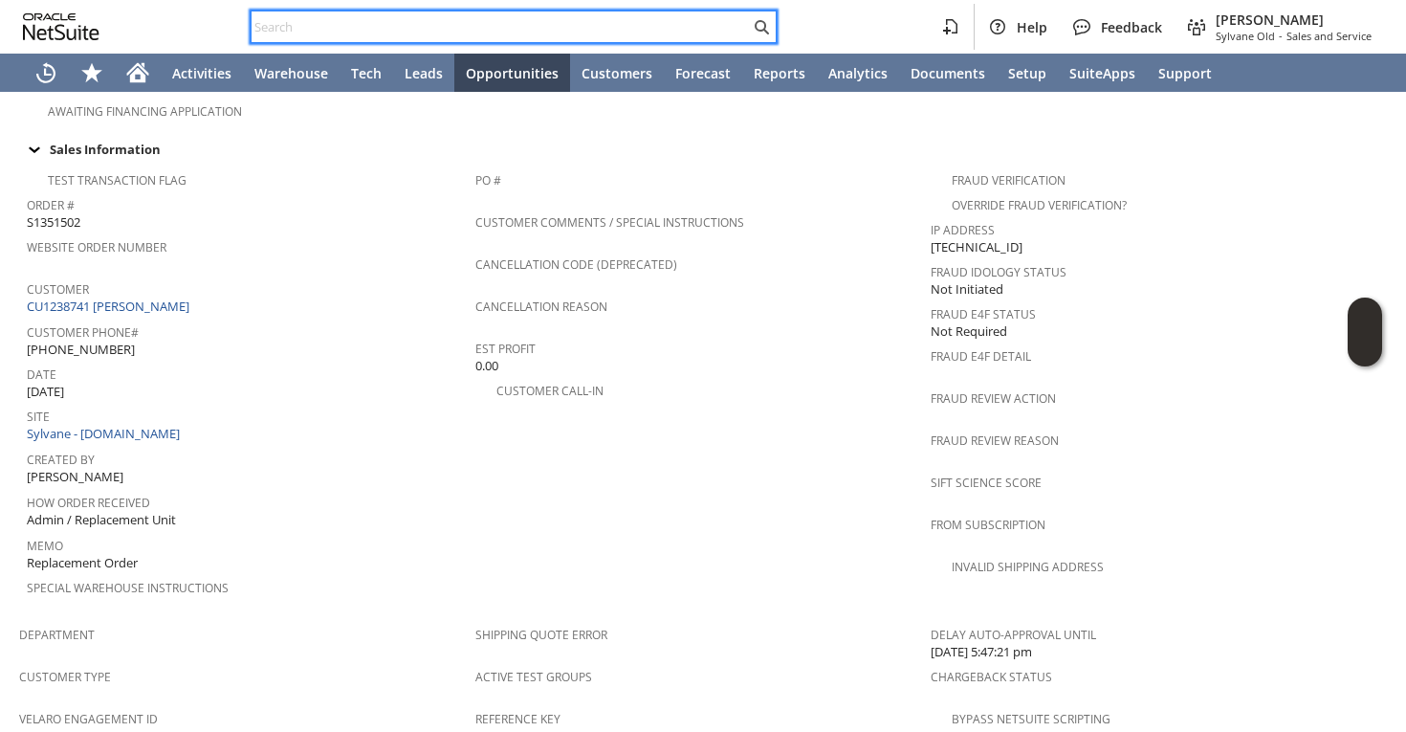
paste input "[EMAIL_ADDRESS][DOMAIN_NAME]"
type input "[EMAIL_ADDRESS][DOMAIN_NAME]"
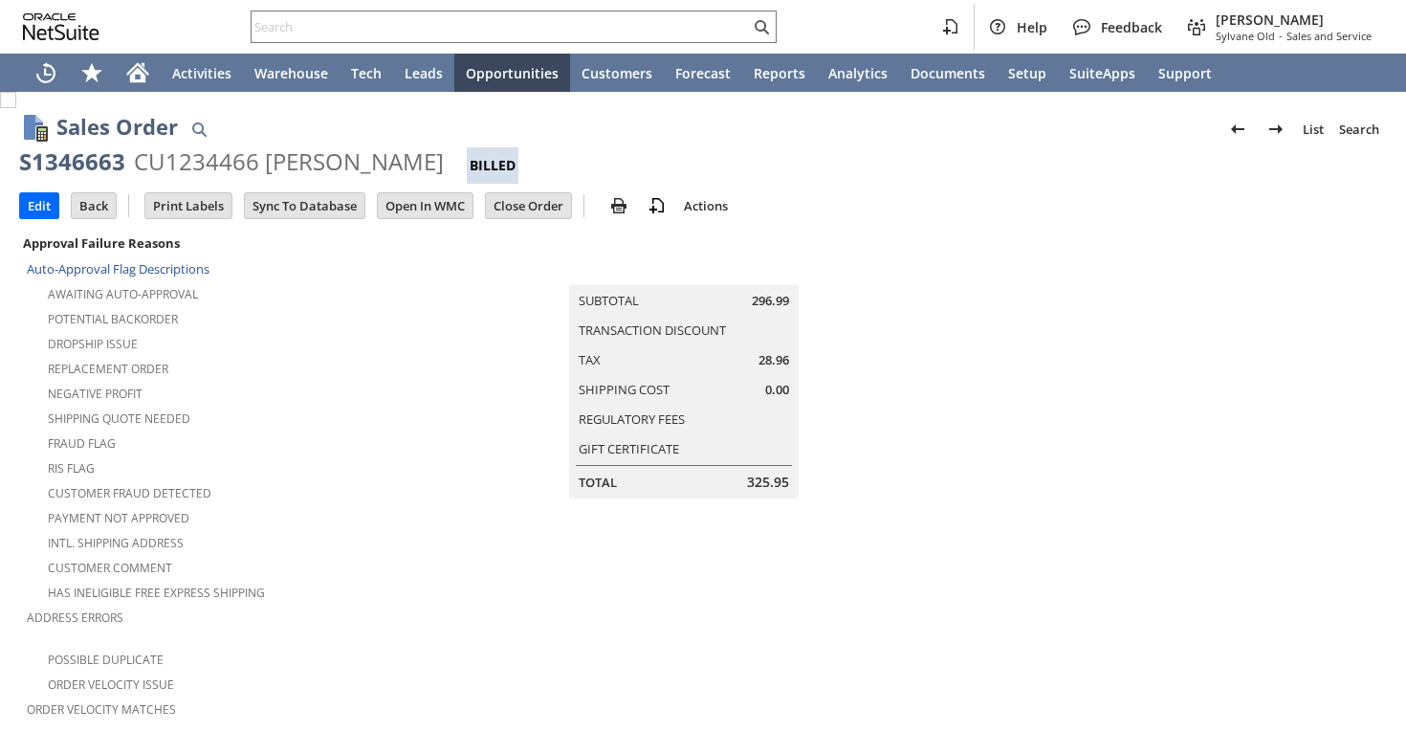
scroll to position [1174, 0]
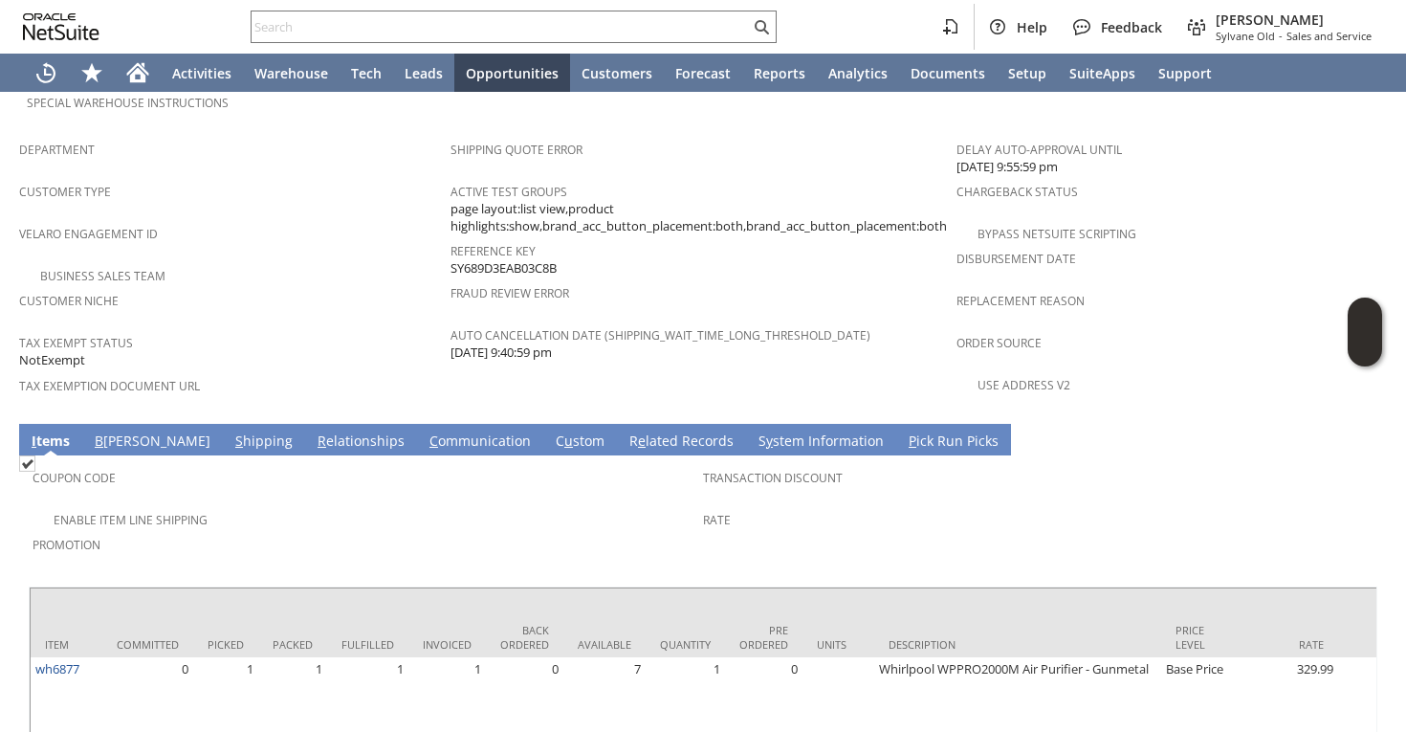
click at [363, 506] on div "Enable Item Line Shipping" at bounding box center [368, 517] width 670 height 23
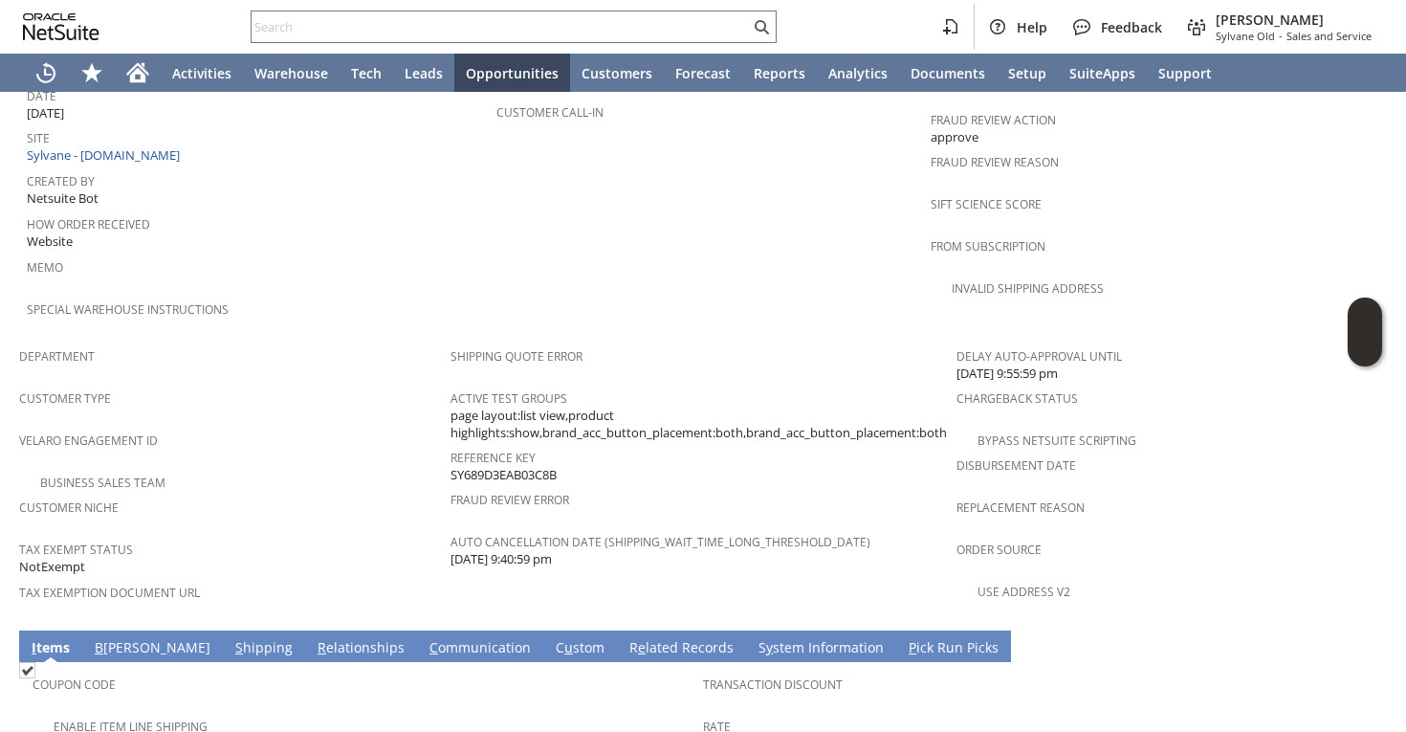
scroll to position [1225, 0]
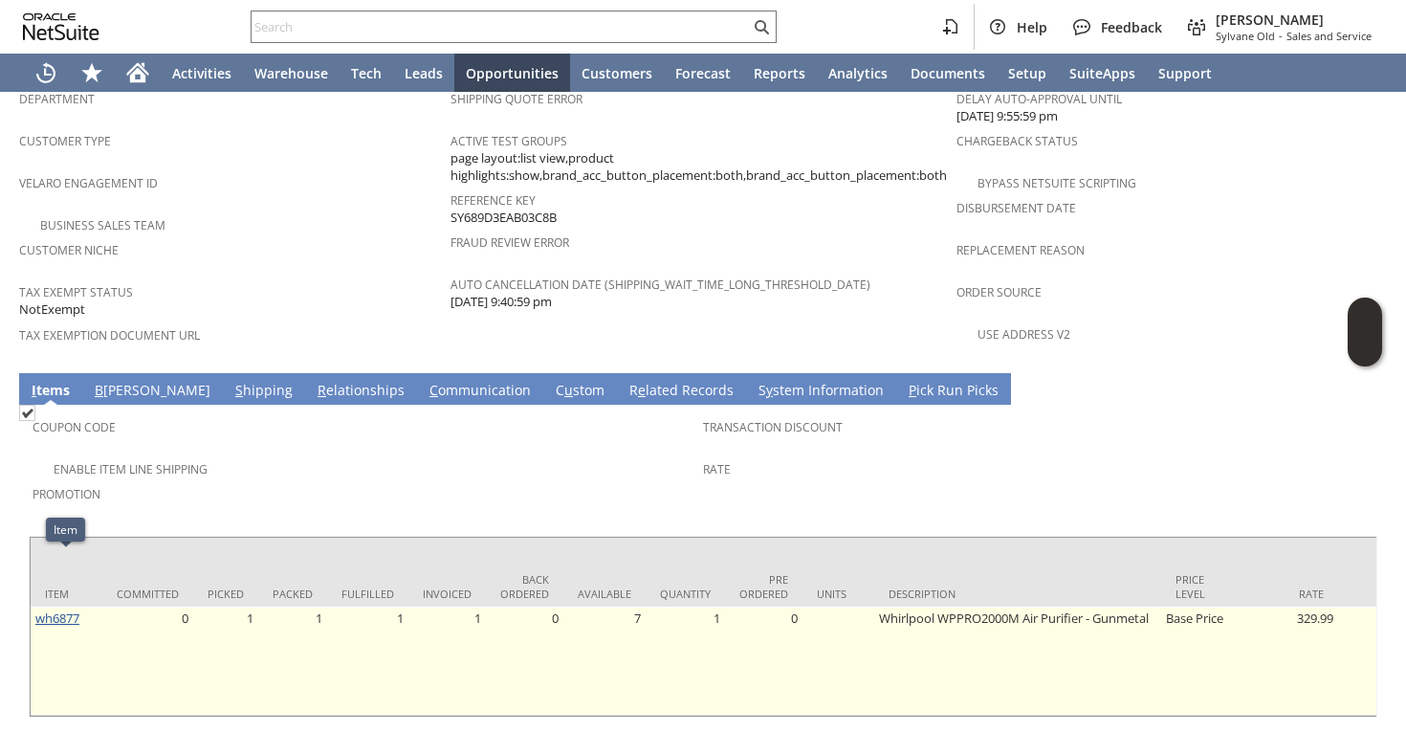
click at [55, 609] on link "wh6877" at bounding box center [57, 617] width 44 height 17
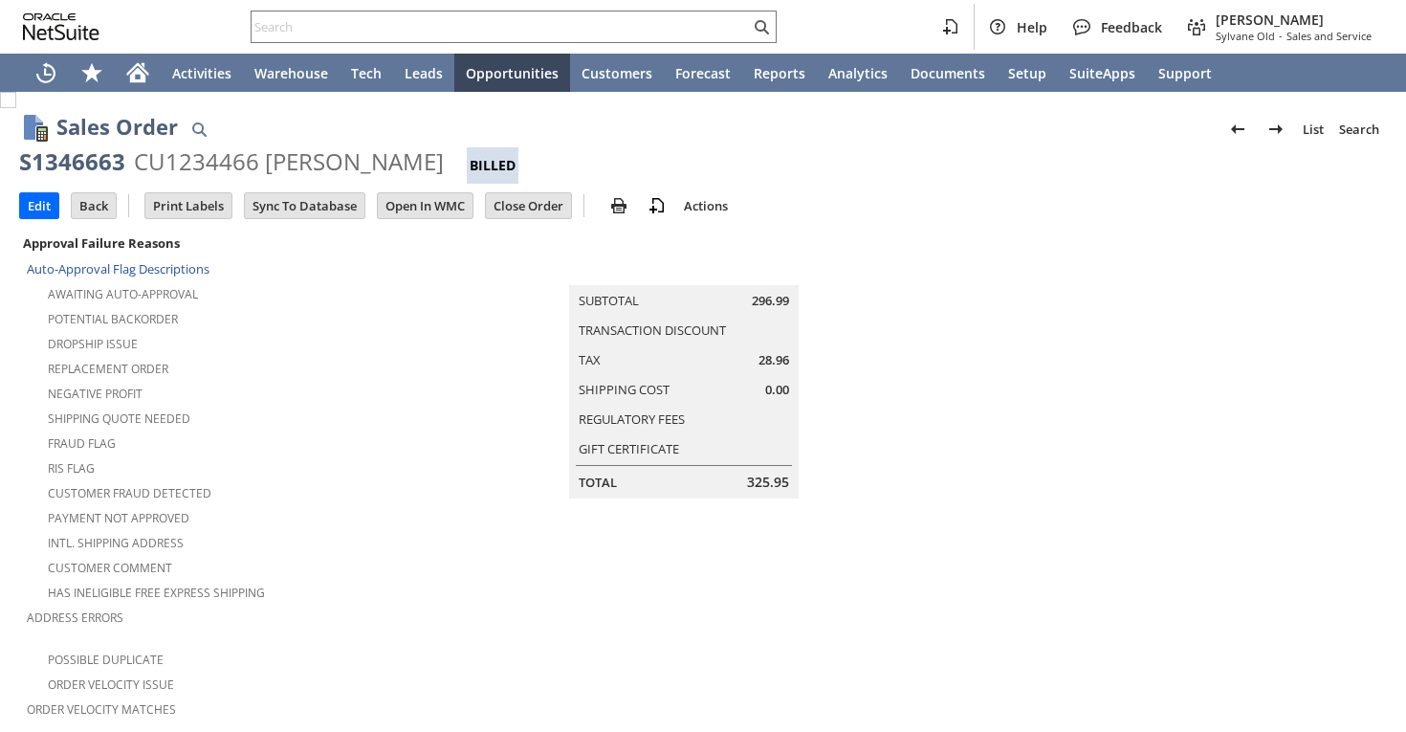
scroll to position [668, 0]
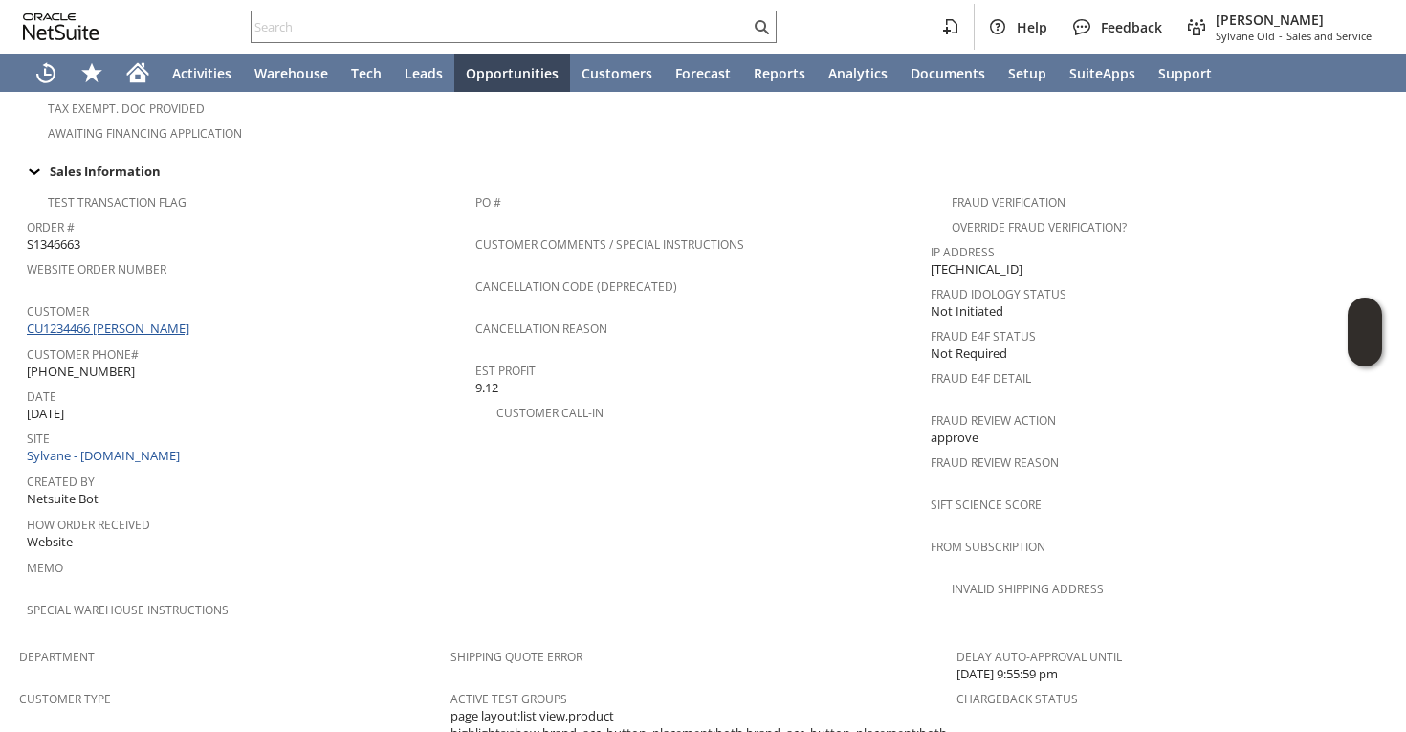
click at [166, 319] on link "CU1234466 [PERSON_NAME]" at bounding box center [110, 327] width 167 height 17
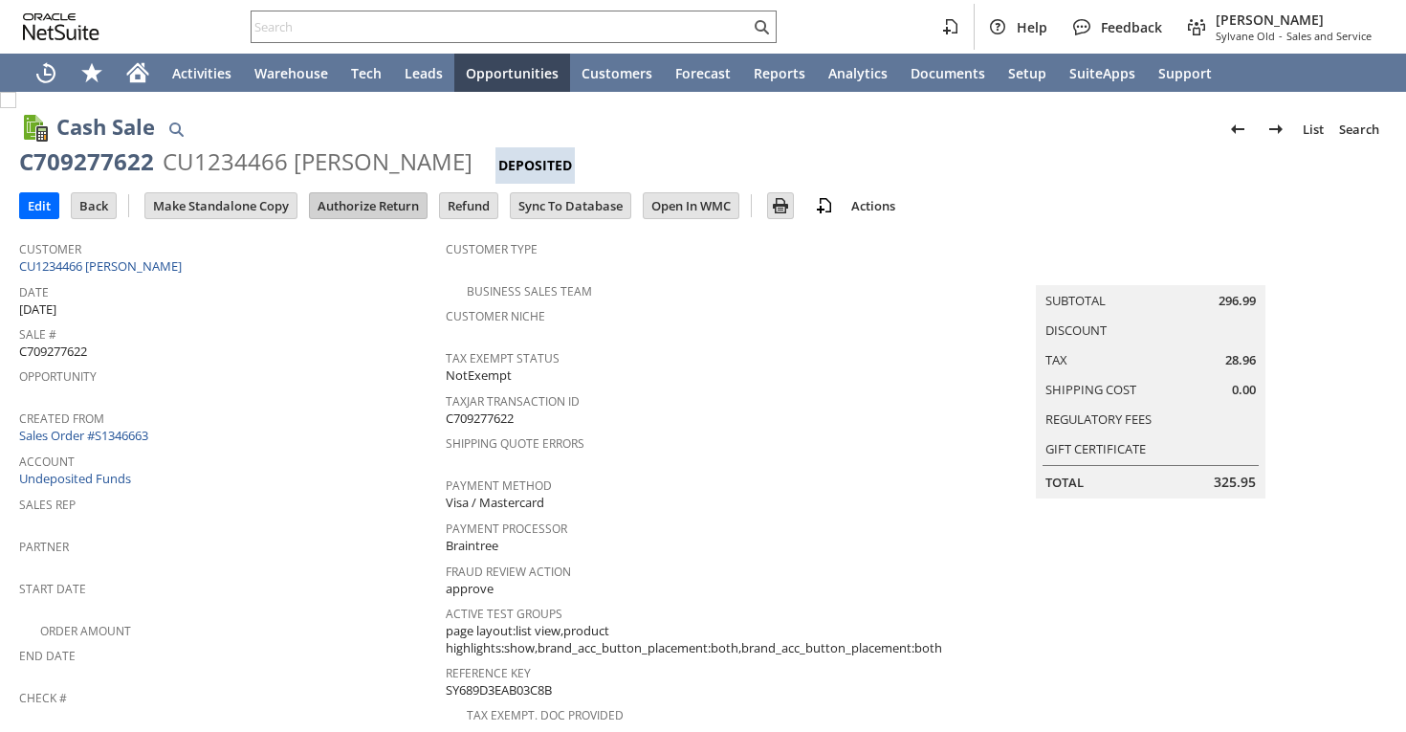
click at [366, 211] on input "Authorize Return" at bounding box center [368, 205] width 117 height 25
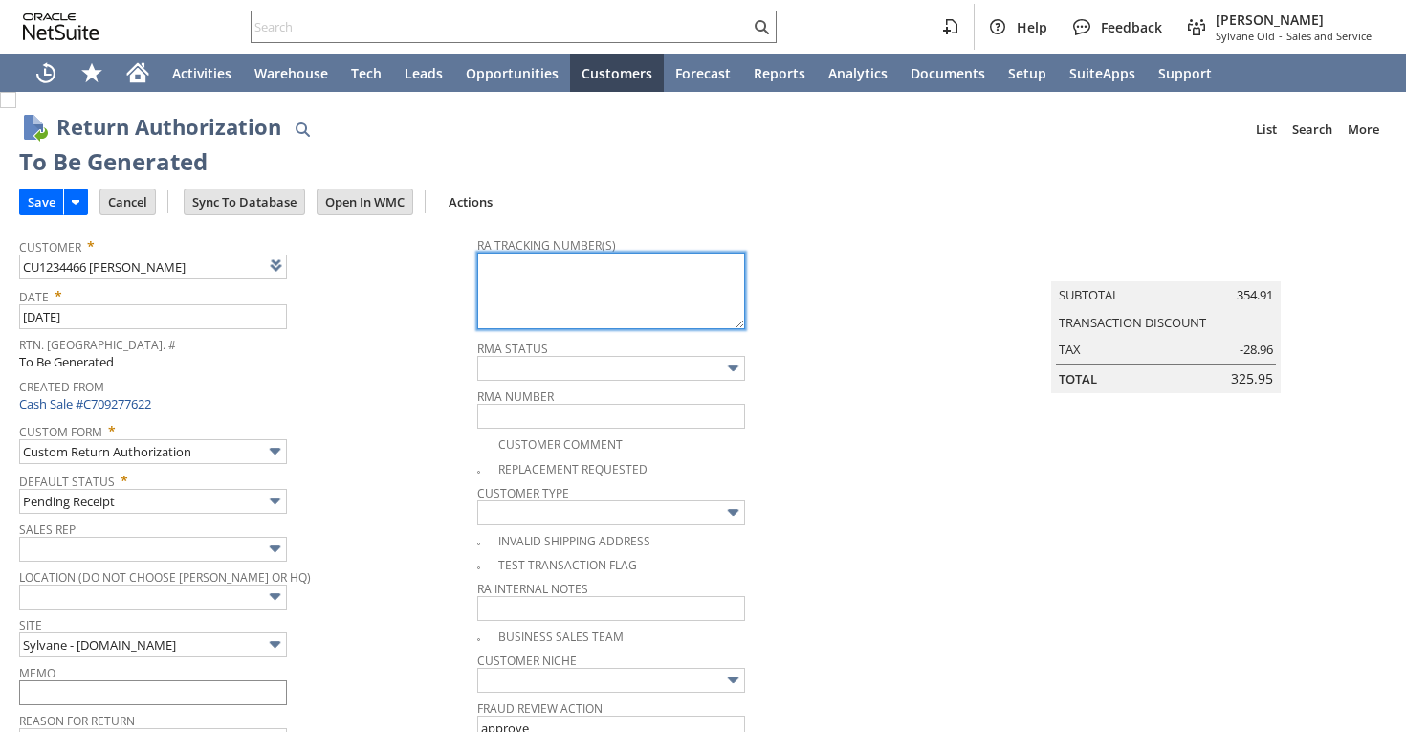
click at [552, 270] on textarea at bounding box center [611, 290] width 268 height 77
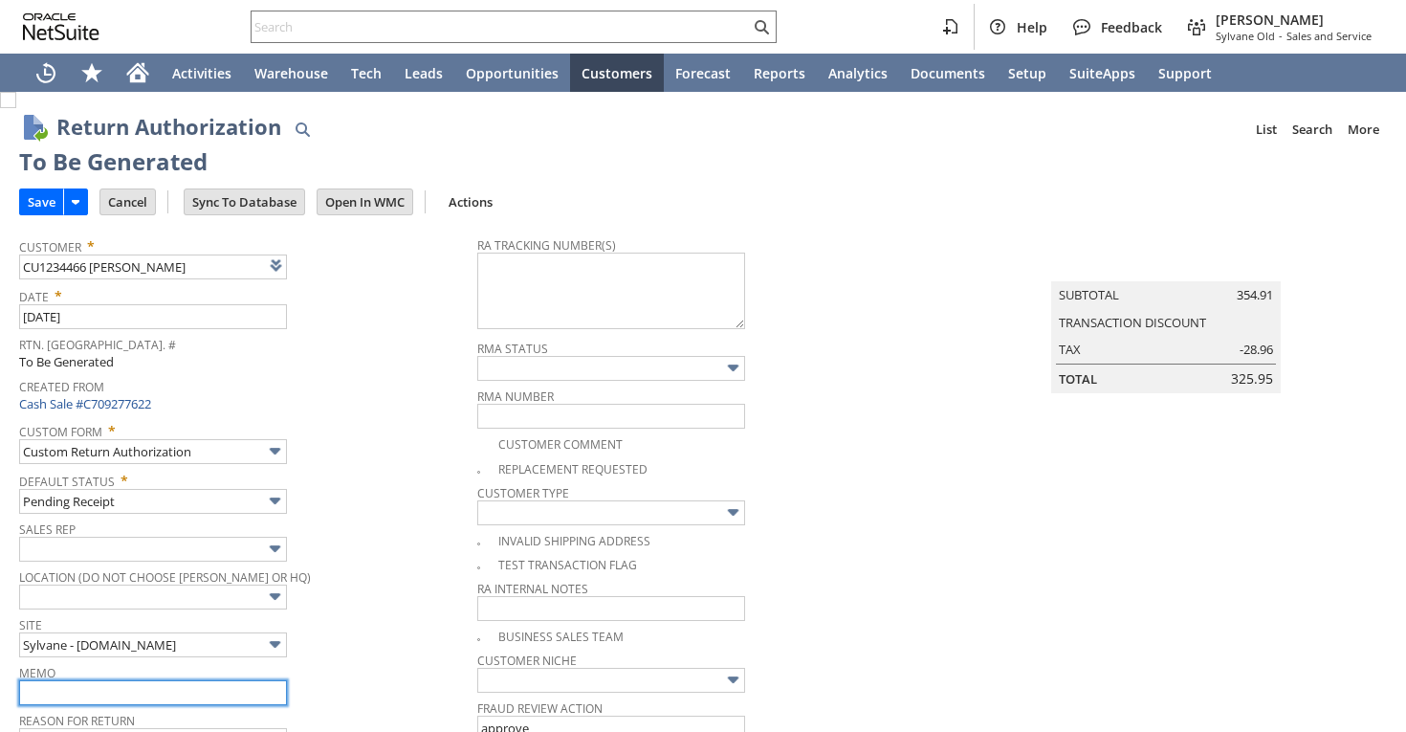
click at [87, 692] on input "text" at bounding box center [153, 692] width 268 height 25
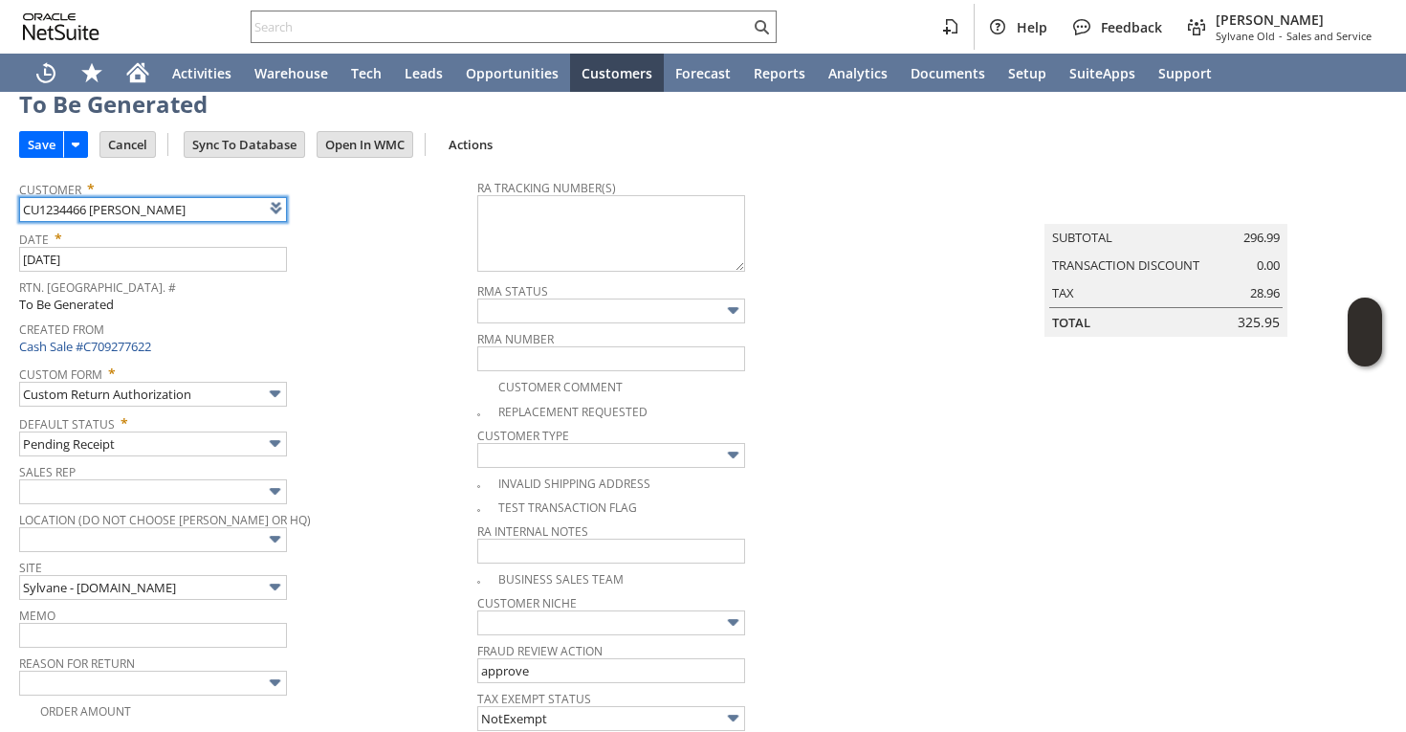
scroll to position [125, 0]
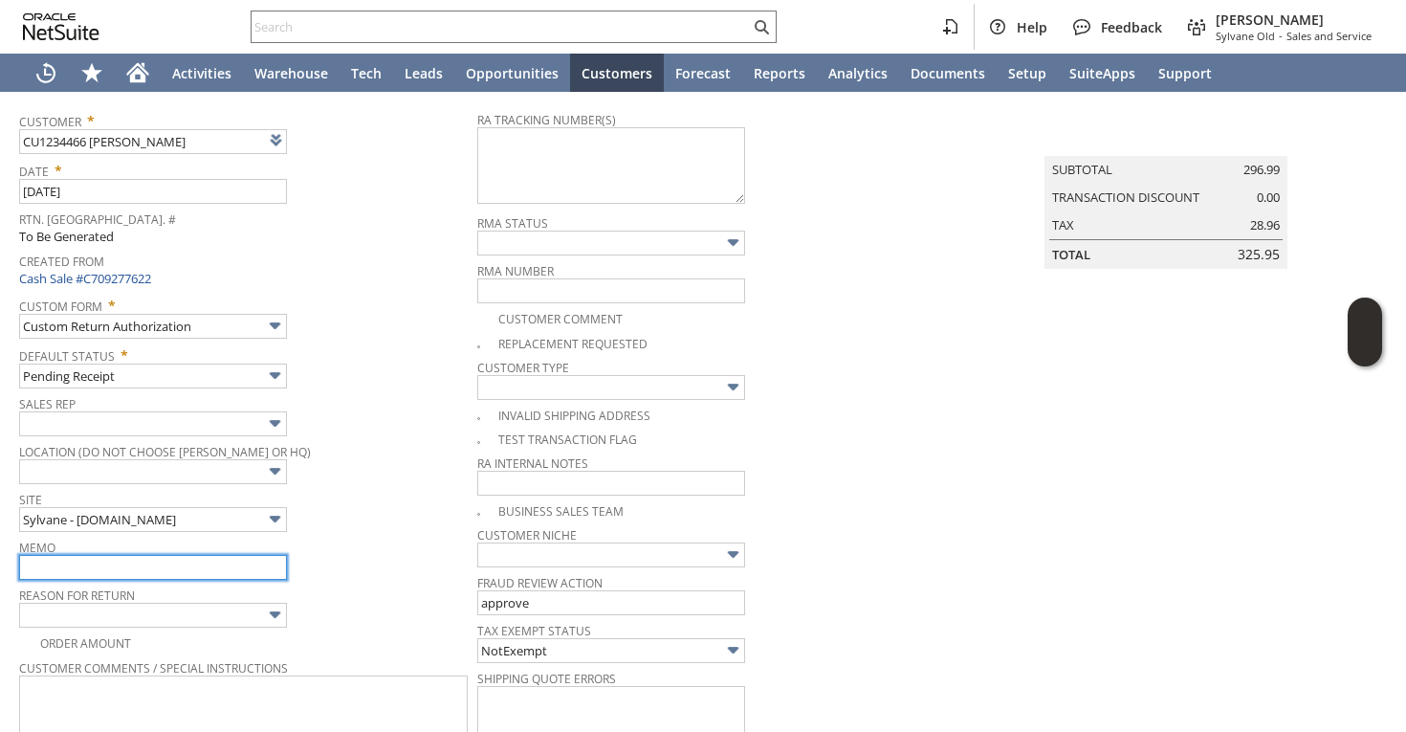
click at [132, 559] on input "text" at bounding box center [153, 567] width 268 height 25
click at [99, 566] on input "returning for replacemet | received a damaged unit" at bounding box center [153, 567] width 268 height 25
click at [202, 560] on input "returning for replacement | received a damaged unit" at bounding box center [153, 567] width 268 height 25
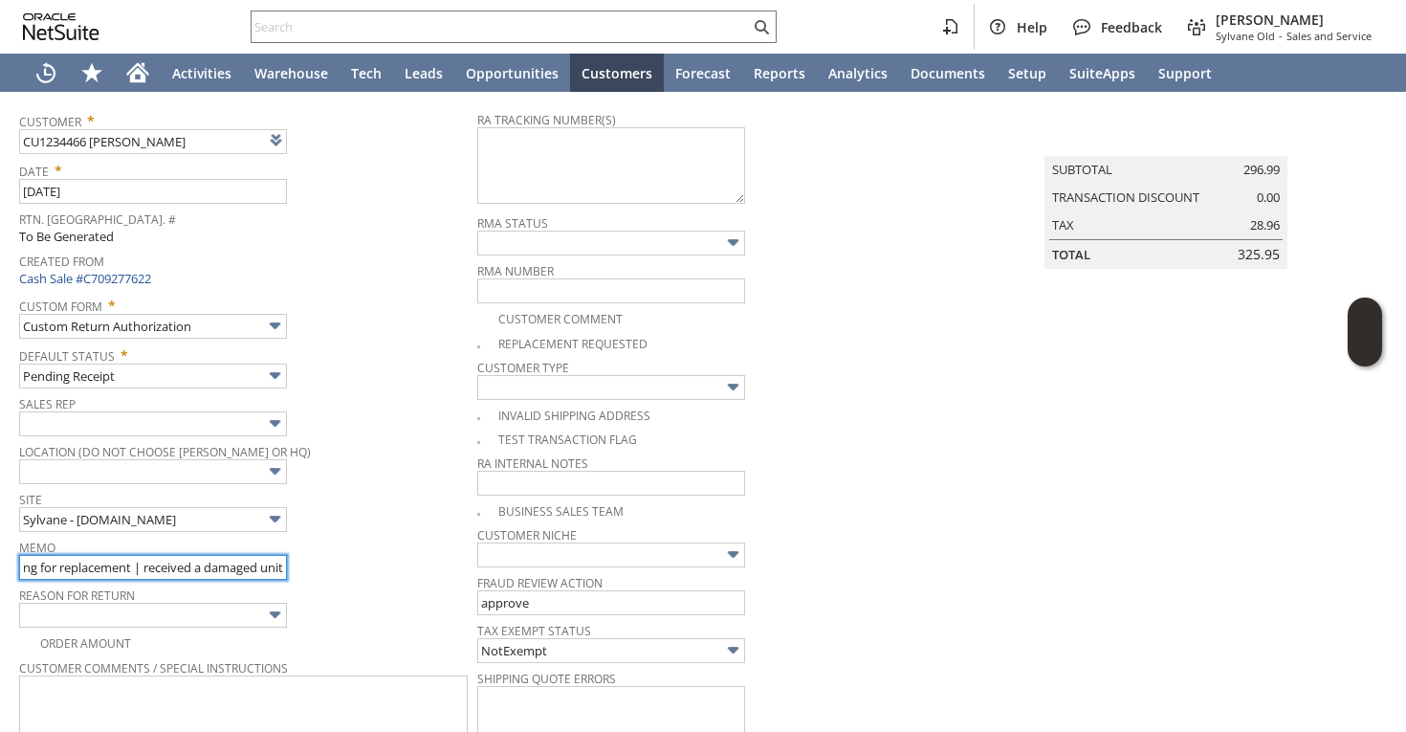
click at [281, 564] on input "returning for replacement | received a damaged unit" at bounding box center [153, 567] width 268 height 25
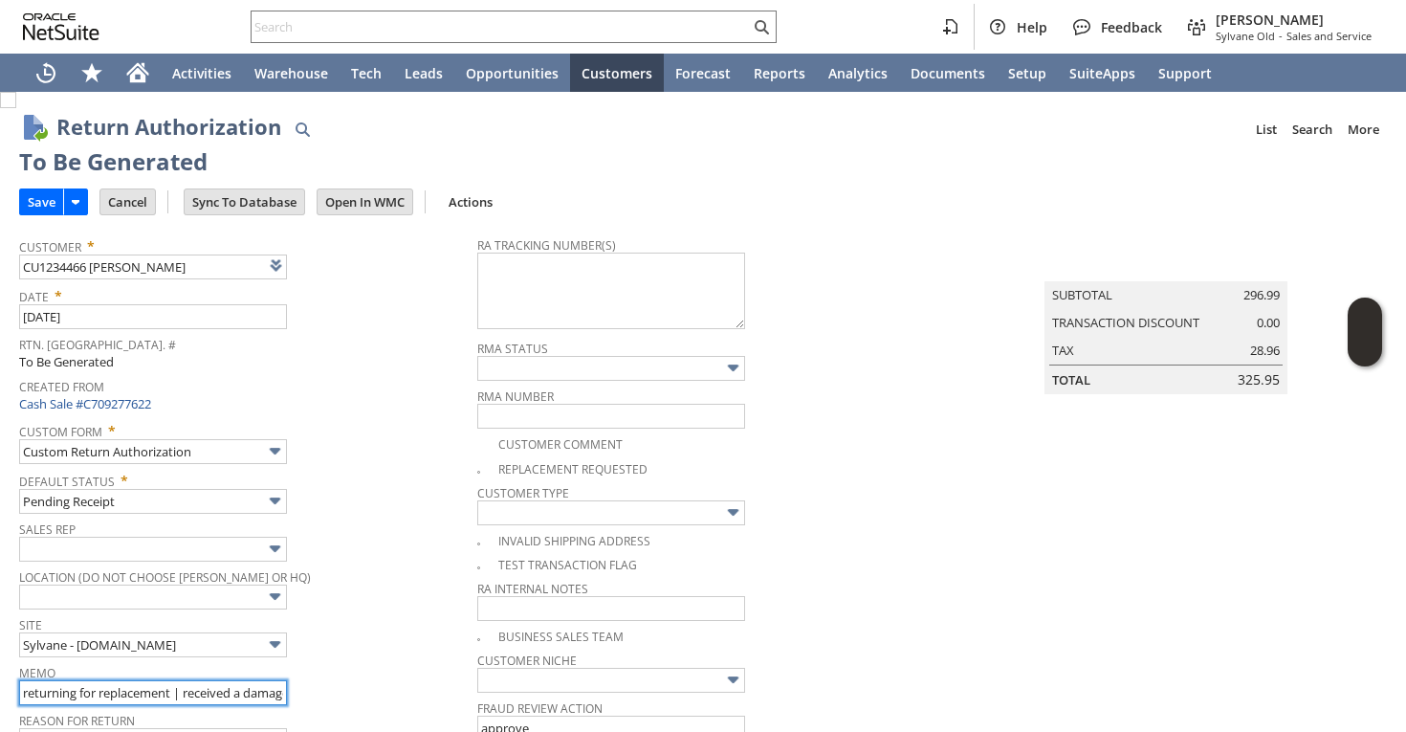
click at [264, 686] on input "returning for replacement | received a damaged unit" at bounding box center [153, 692] width 268 height 25
click at [278, 693] on input "returning for replacement | received a damaged unit" at bounding box center [153, 692] width 268 height 25
type input "returning for replacement | received a damaged unit |"
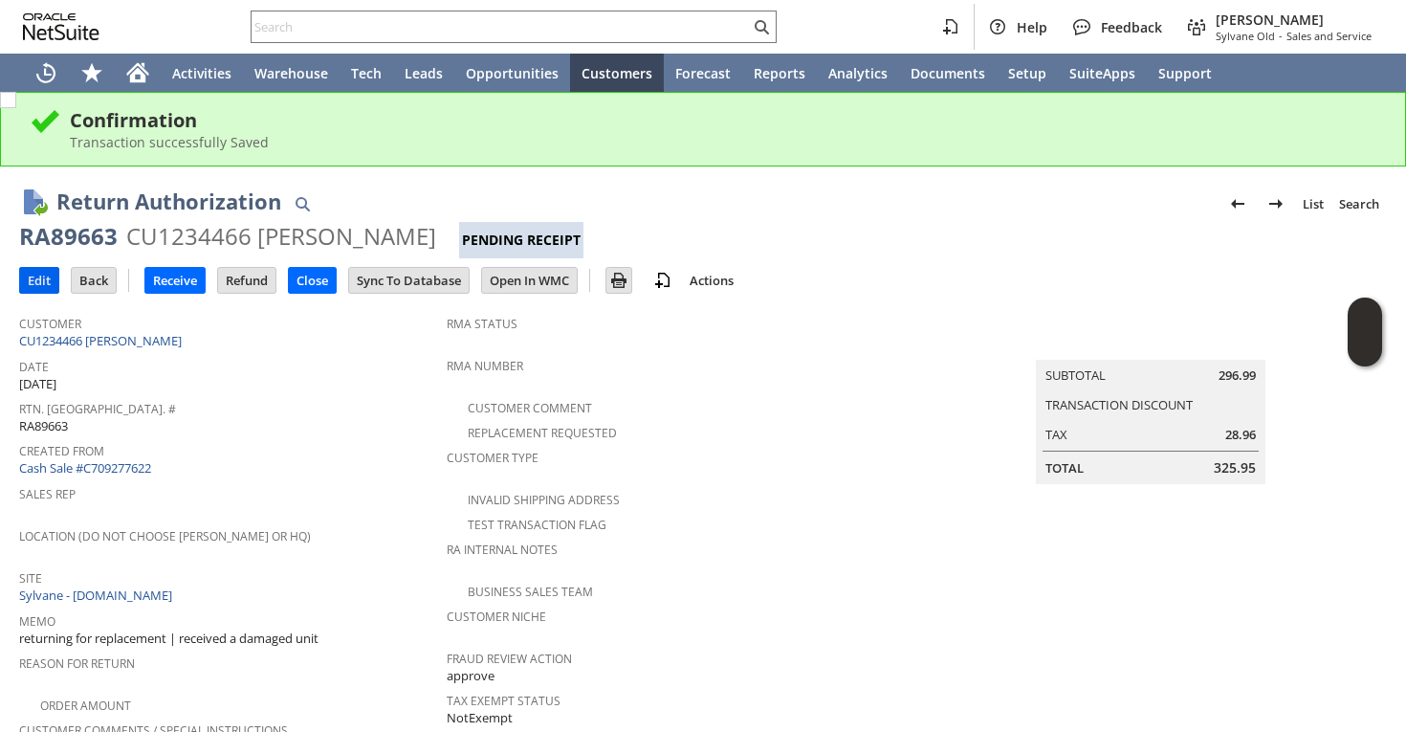
click at [35, 274] on input "Edit" at bounding box center [39, 280] width 38 height 25
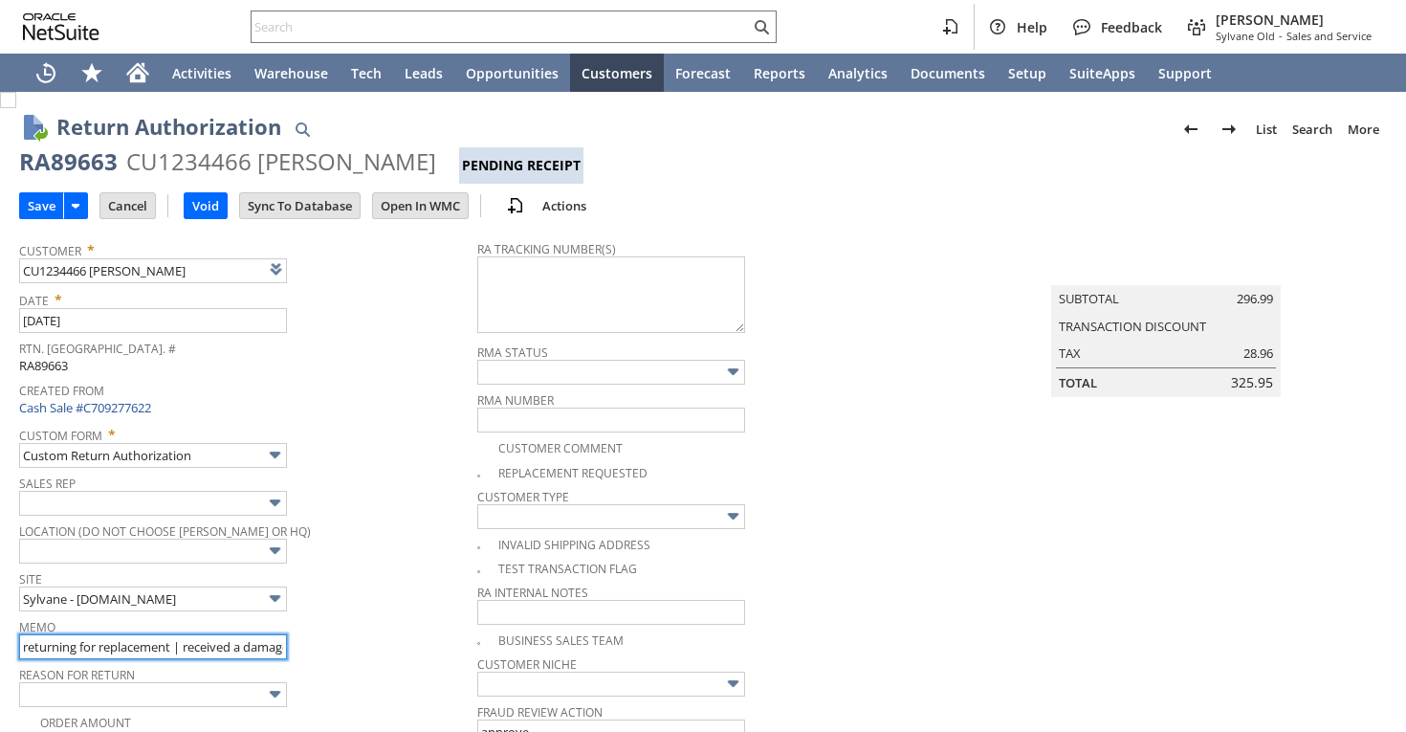
click at [183, 637] on input "returning for replacement | received a damaged unit" at bounding box center [153, 646] width 268 height 25
type input "Add"
type input "Copy Previous"
click at [202, 649] on input "returning for replacement | received a damaged unit" at bounding box center [153, 646] width 268 height 25
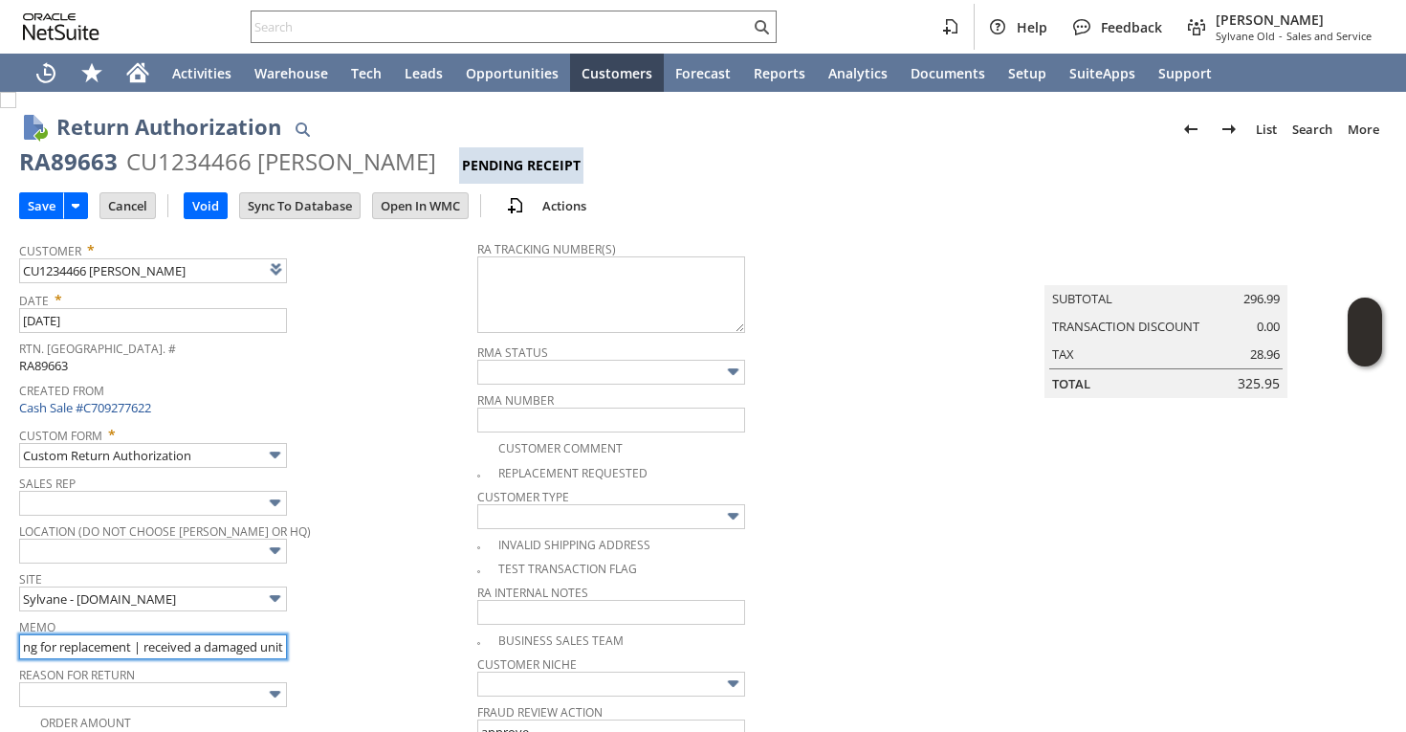
click at [281, 643] on input "returning for replacement | received a damaged unit" at bounding box center [153, 646] width 268 height 25
click at [156, 646] on input "returning for replacement | received a damaged unit | damaged case filed" at bounding box center [153, 646] width 268 height 25
type input "returning for replacement | received a damaged unit | tried using the unit firs…"
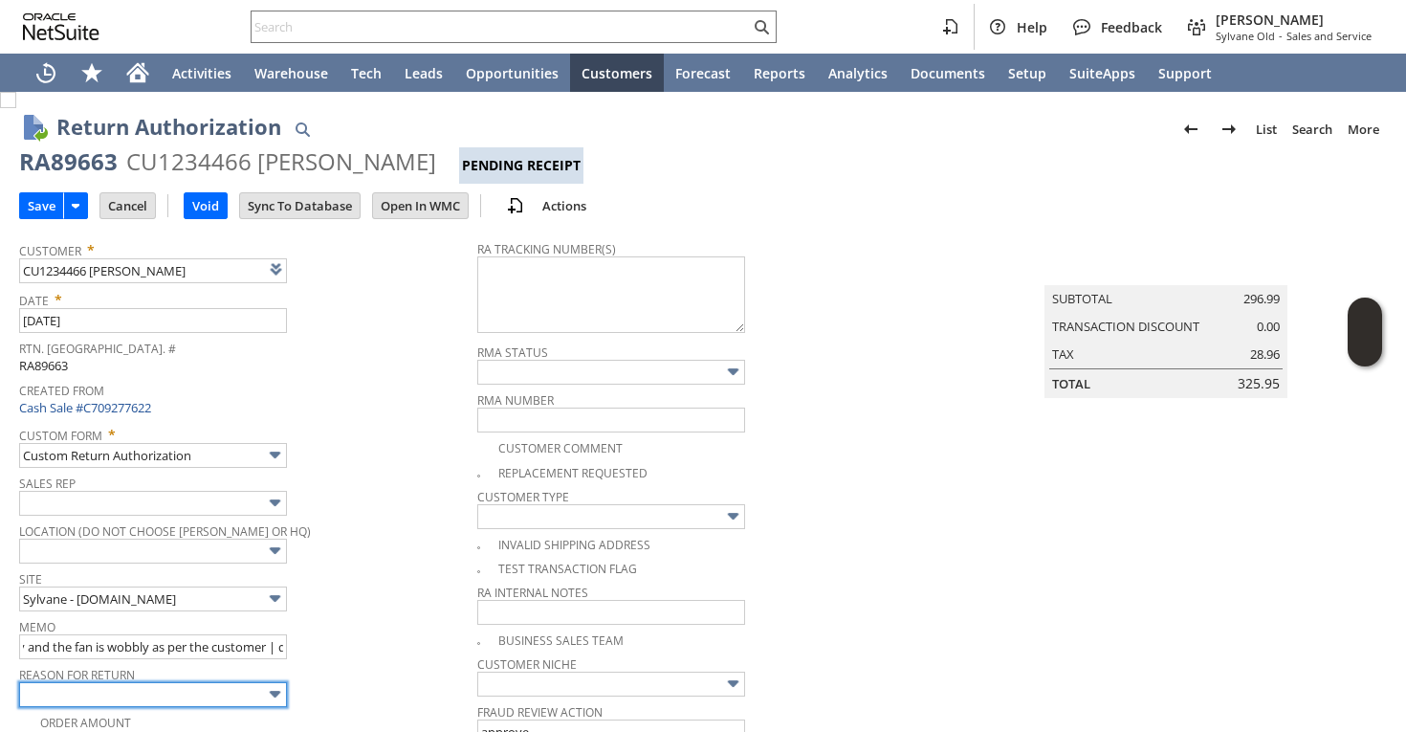
click at [184, 695] on input "text" at bounding box center [153, 694] width 268 height 25
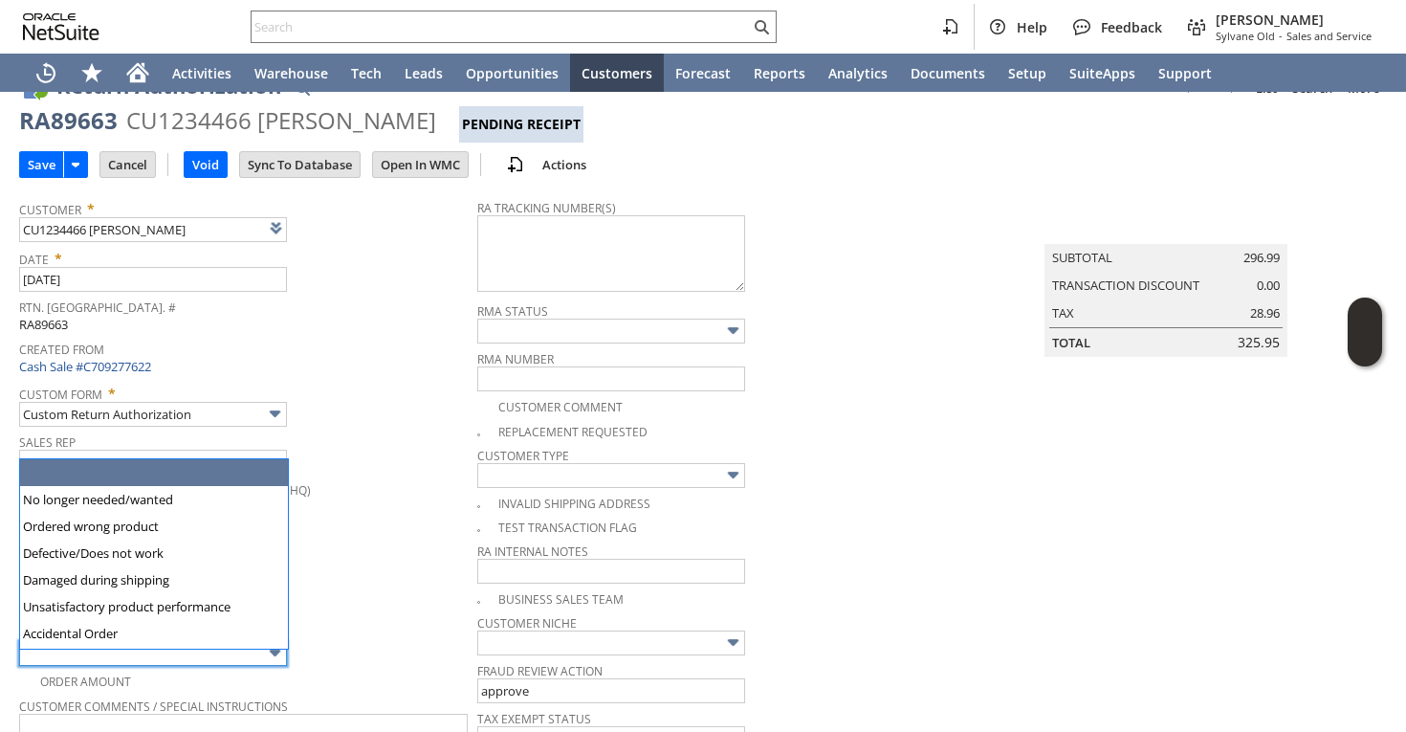
scroll to position [43, 0]
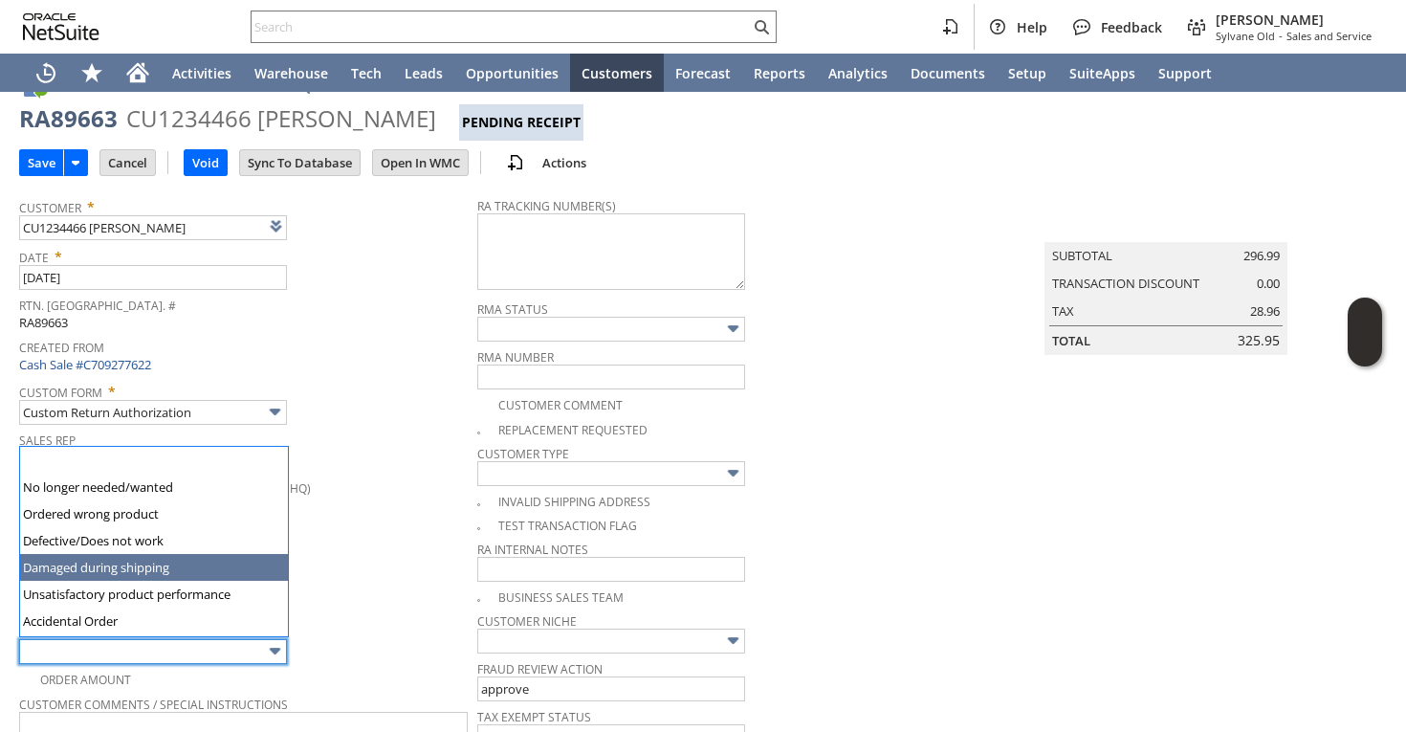
type input "Damaged during shipping"
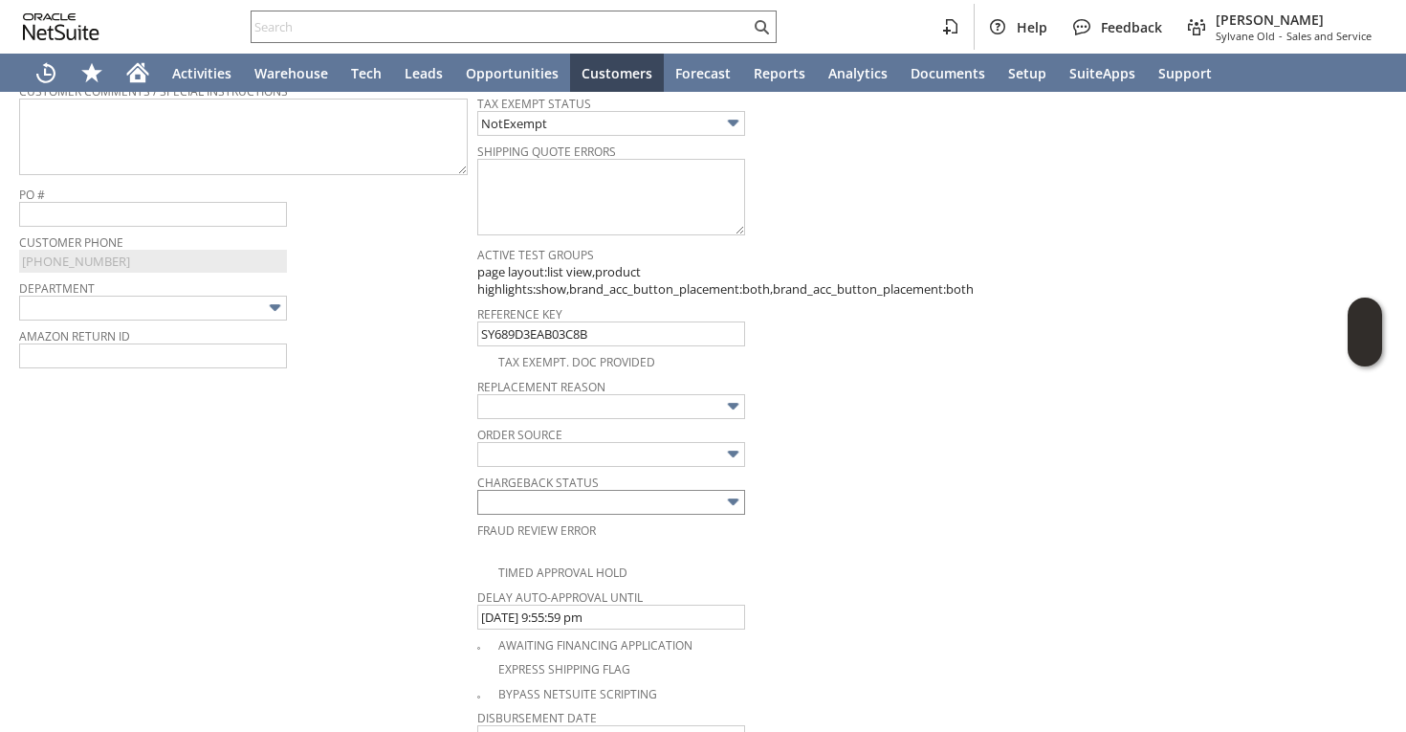
scroll to position [658, 0]
click at [612, 397] on input "text" at bounding box center [611, 404] width 268 height 25
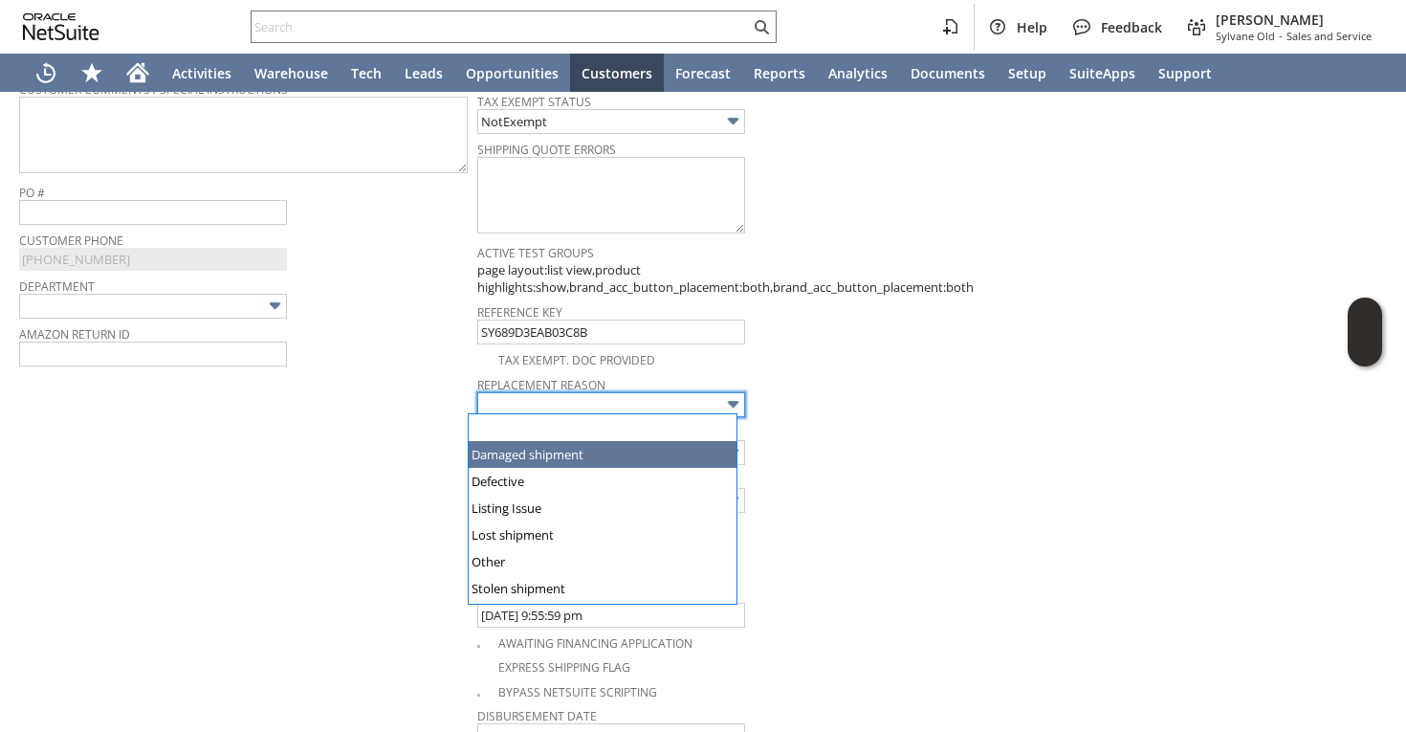
type input "Damaged shipment"
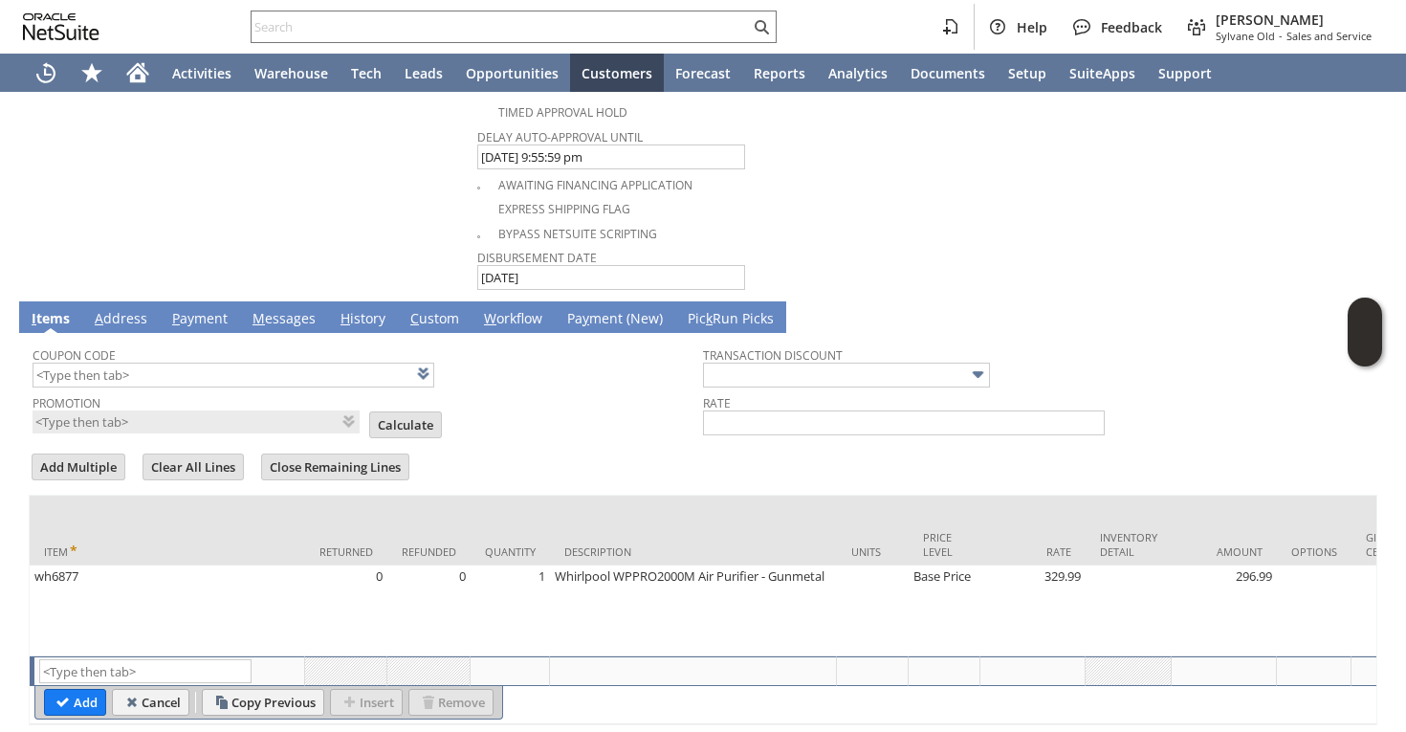
scroll to position [1112, 0]
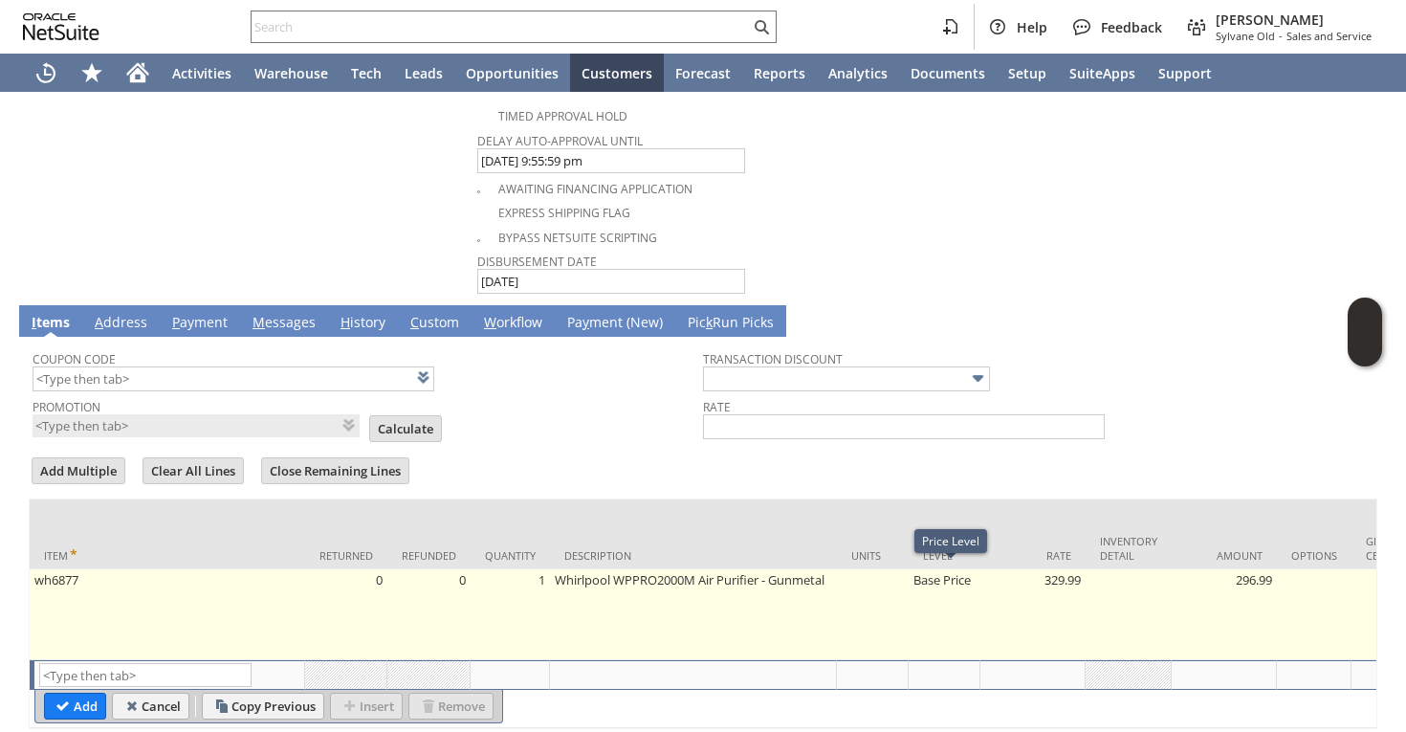
click at [958, 584] on td "Base Price" at bounding box center [945, 614] width 72 height 91
type input "Base Price"
type input "329.99"
type input "OK"
type input "Make Copy"
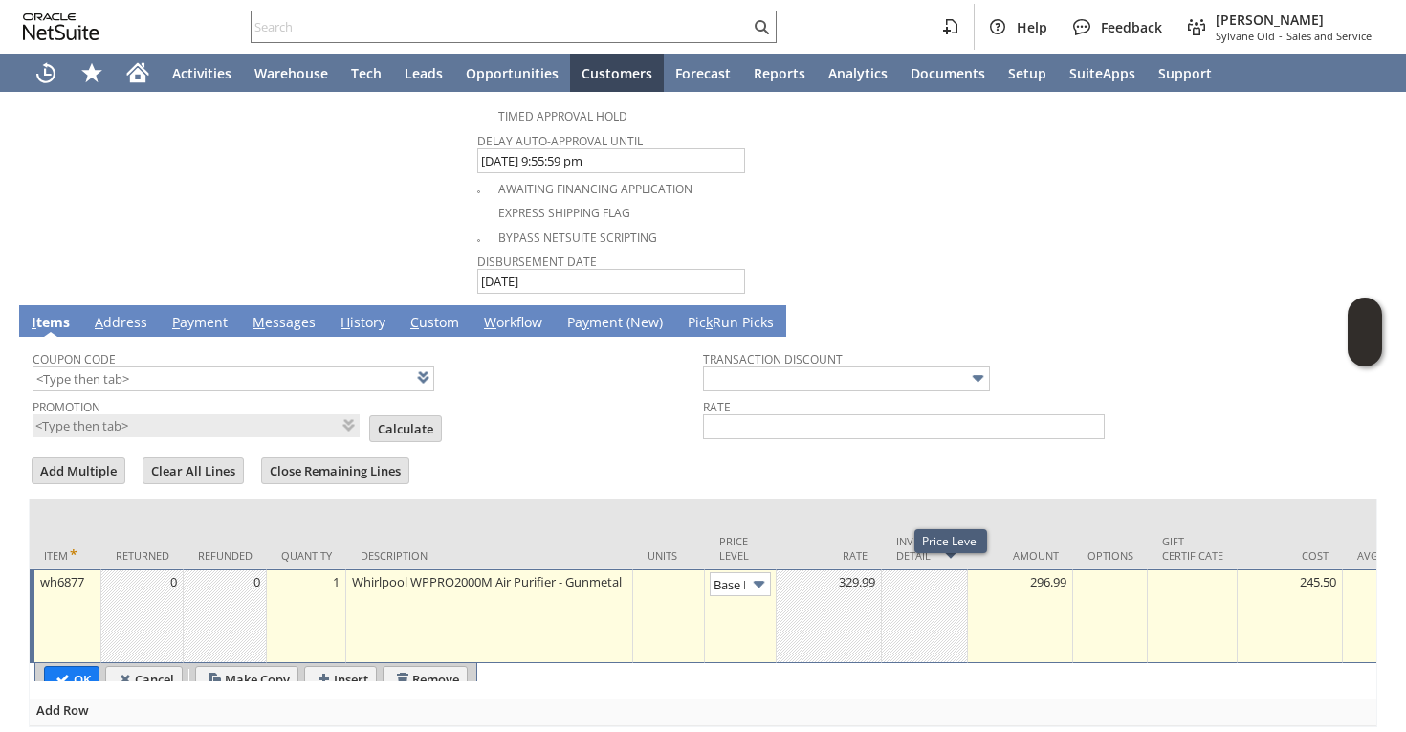
scroll to position [0, 28]
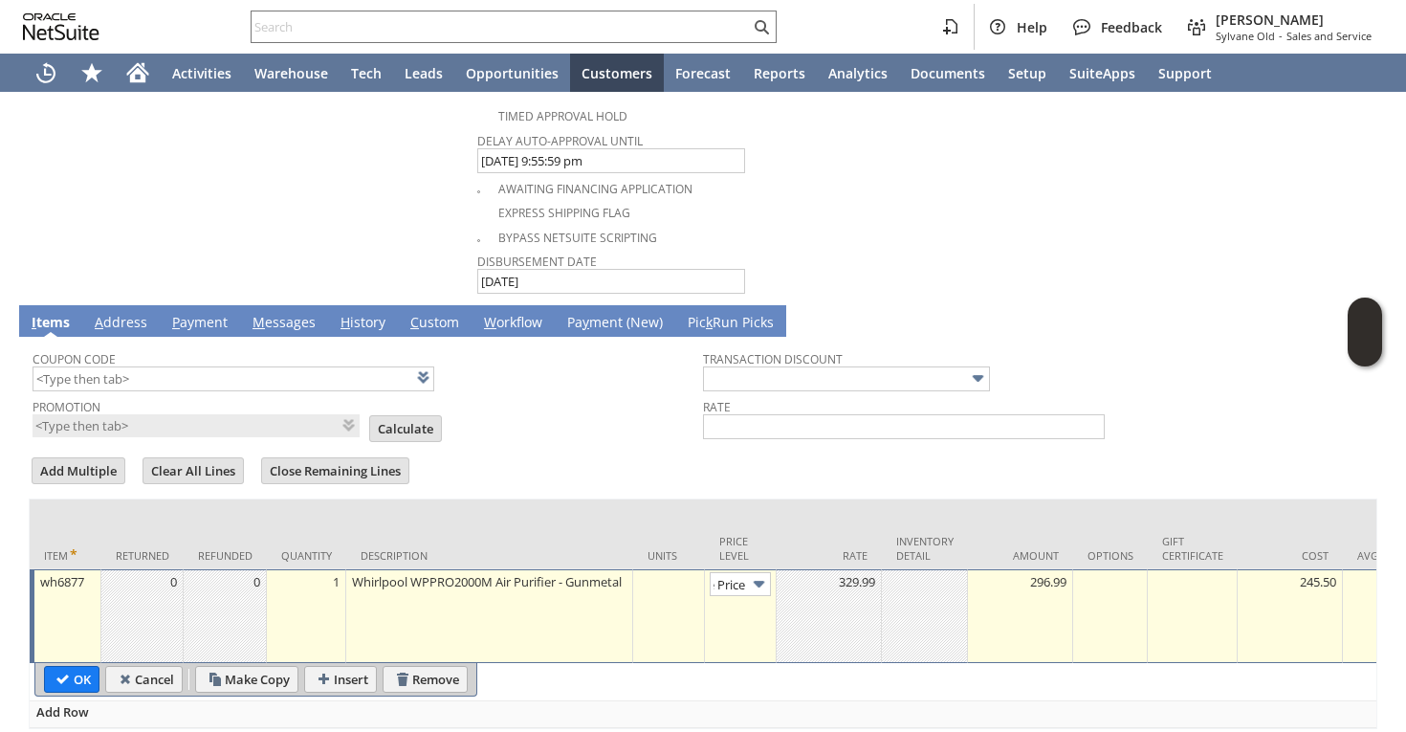
type input "Custom"
click at [867, 572] on div at bounding box center [828, 581] width 95 height 19
type input "0"
click at [84, 667] on input "OK" at bounding box center [72, 679] width 54 height 25
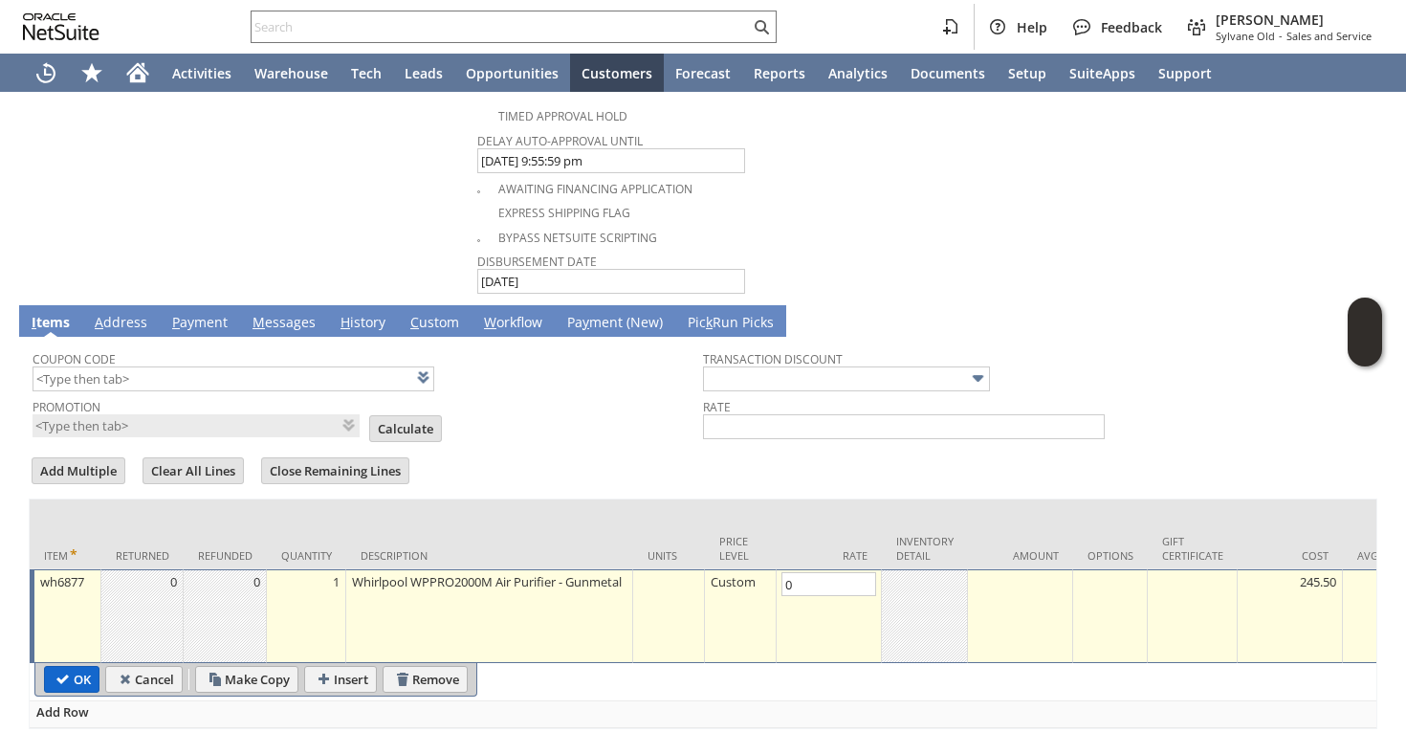
type input "Add"
type input "Copy Previous"
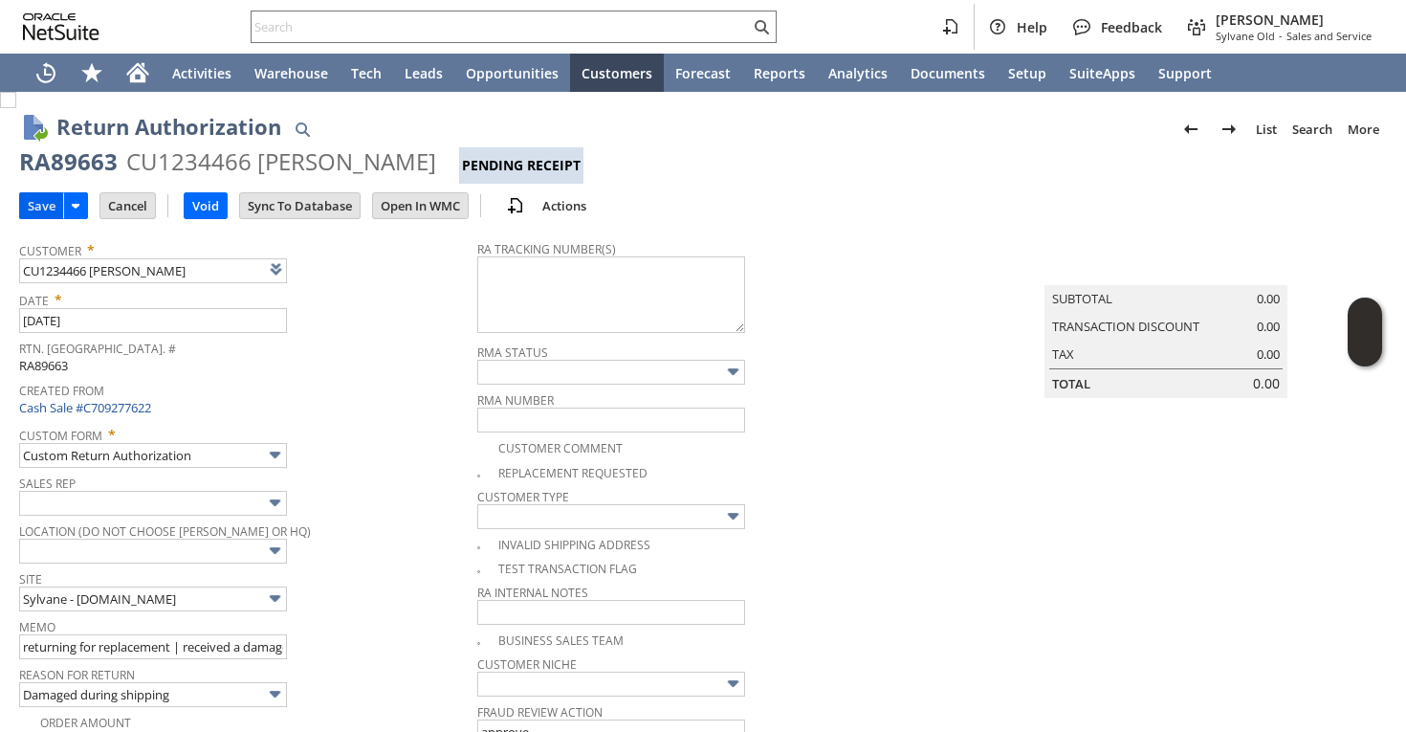
click at [36, 206] on input "Save" at bounding box center [41, 205] width 43 height 25
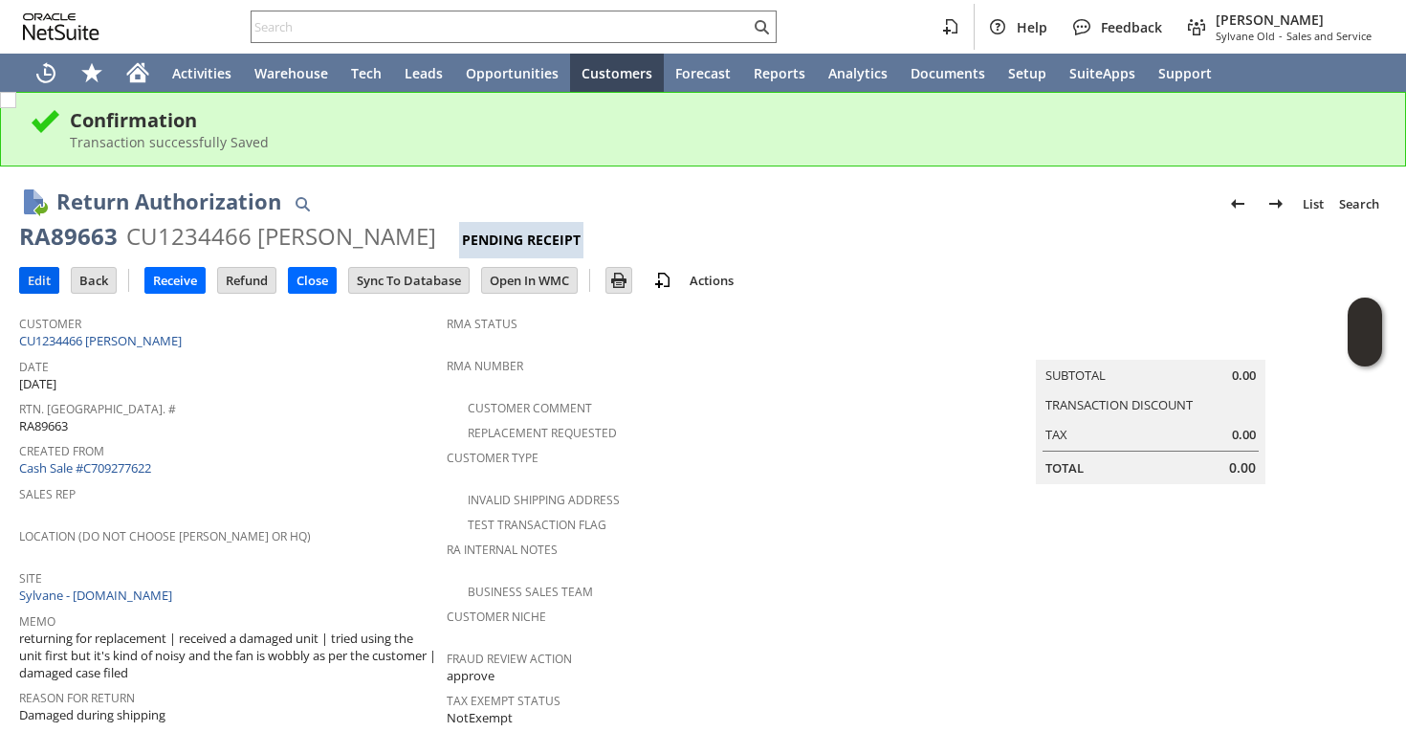
click at [43, 277] on input "Edit" at bounding box center [39, 280] width 38 height 25
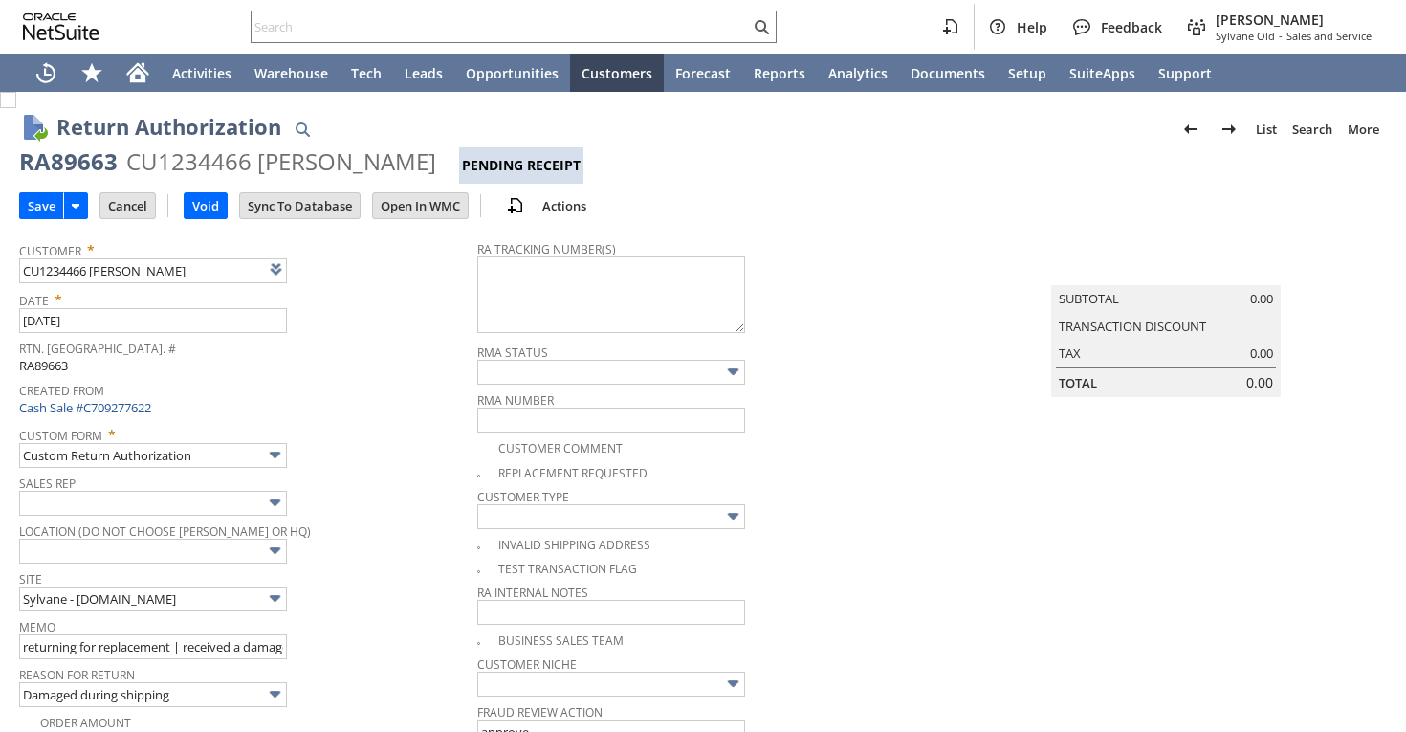
click at [16, 108] on img at bounding box center [8, 100] width 16 height 16
checkbox input "true"
type input "Add"
type input "Copy Previous"
click at [73, 406] on link "Cash Sale #C709277622" at bounding box center [85, 407] width 132 height 17
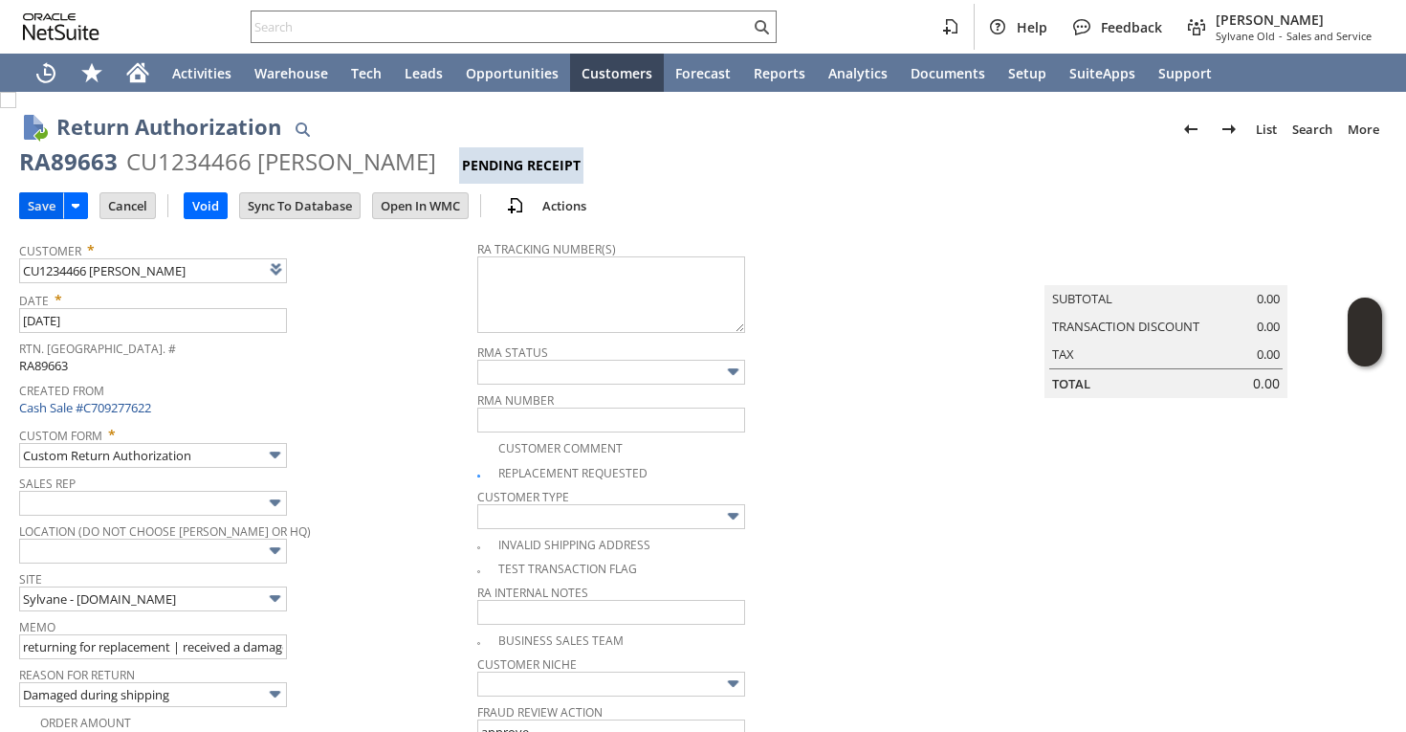
click at [42, 207] on input "Save" at bounding box center [41, 205] width 43 height 25
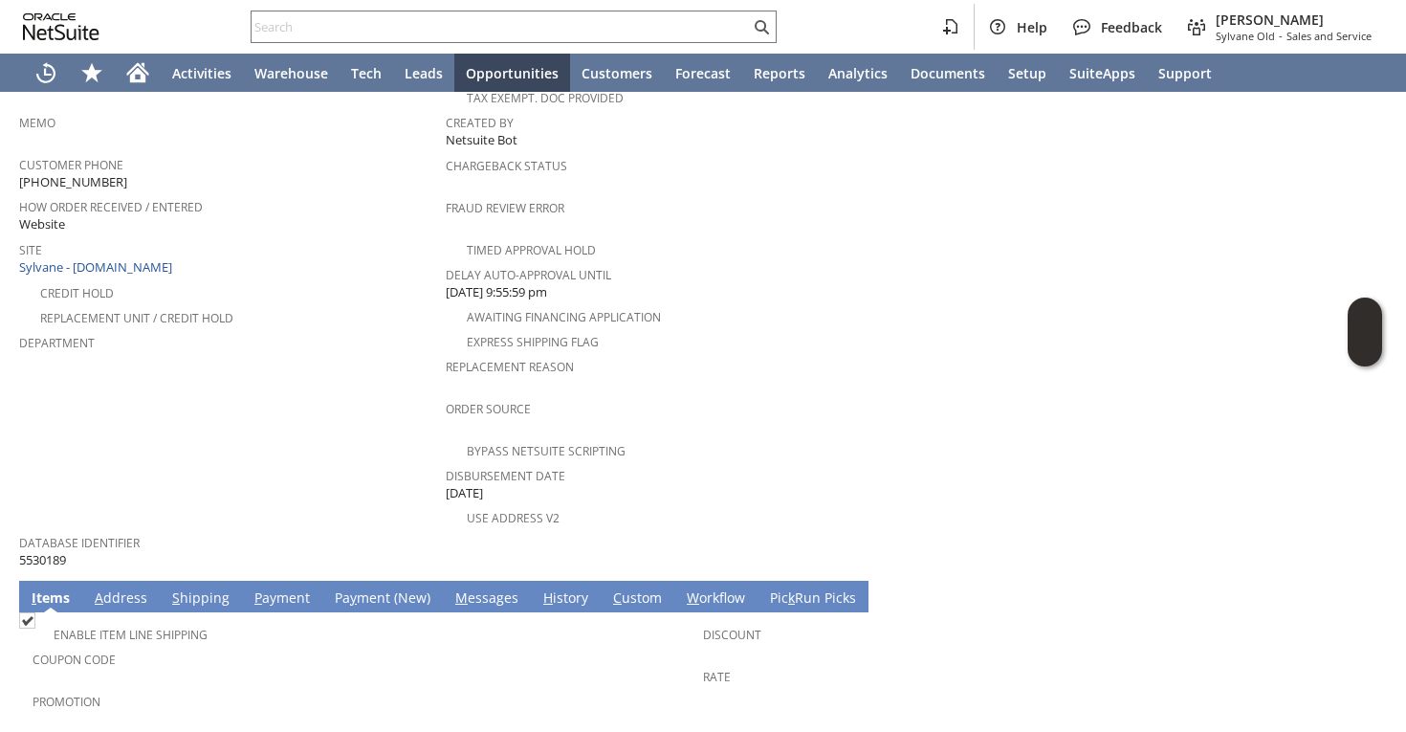
scroll to position [839, 0]
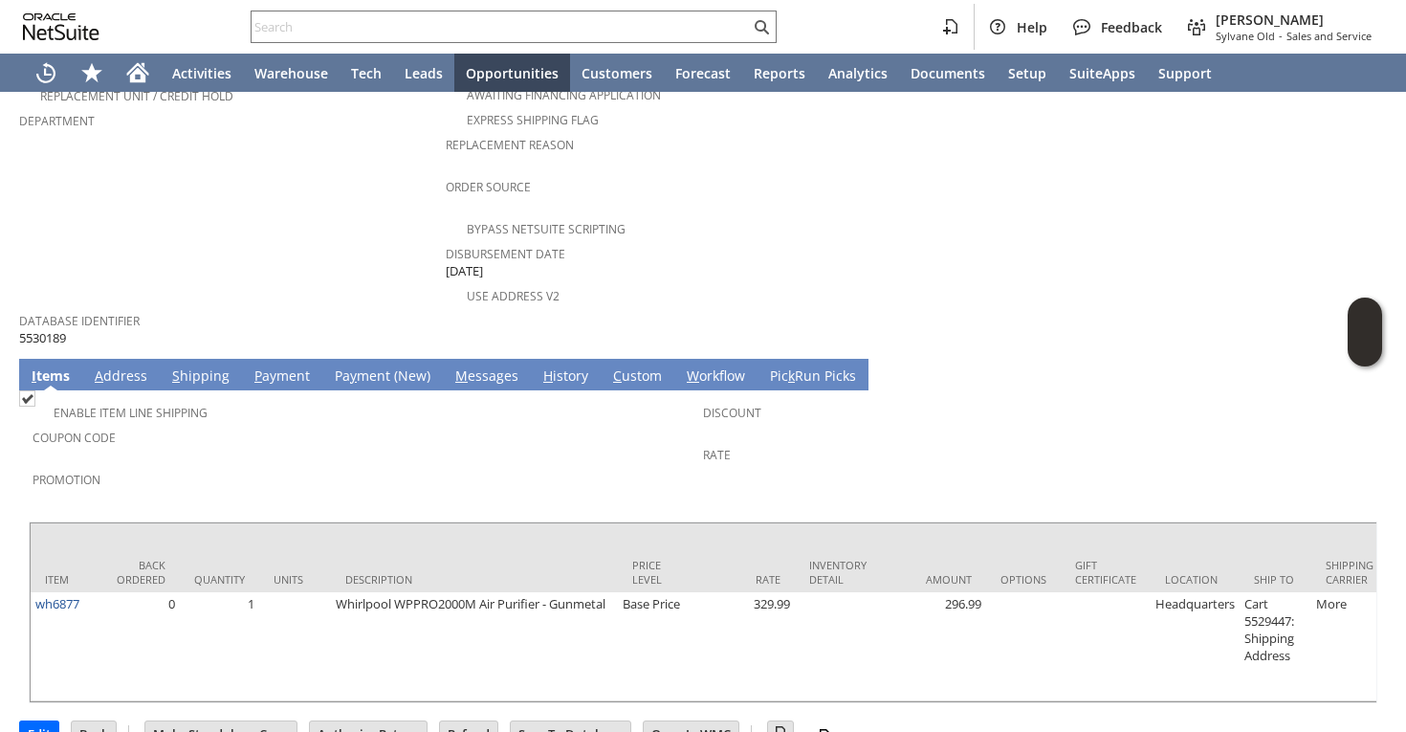
click at [188, 366] on link "S hipping" at bounding box center [200, 376] width 67 height 21
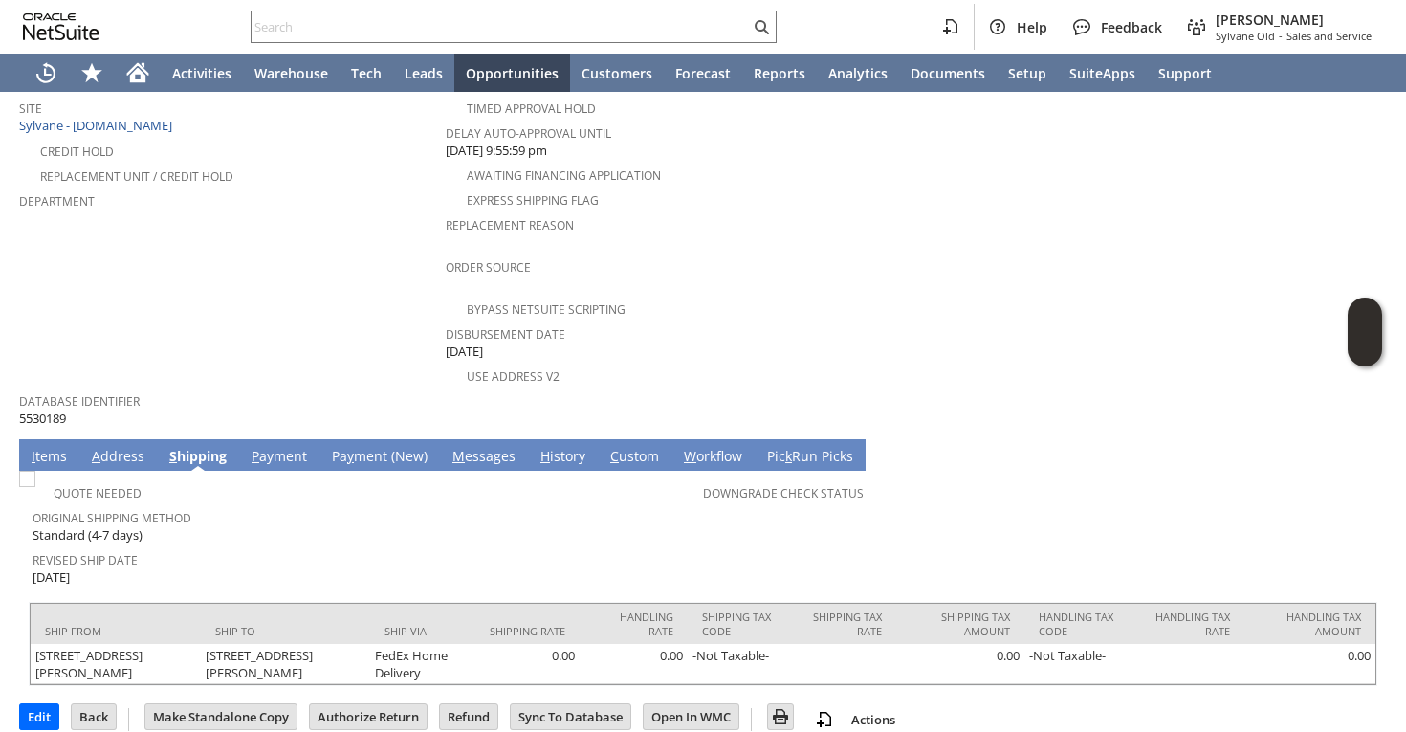
click at [42, 447] on link "I tems" at bounding box center [49, 457] width 45 height 21
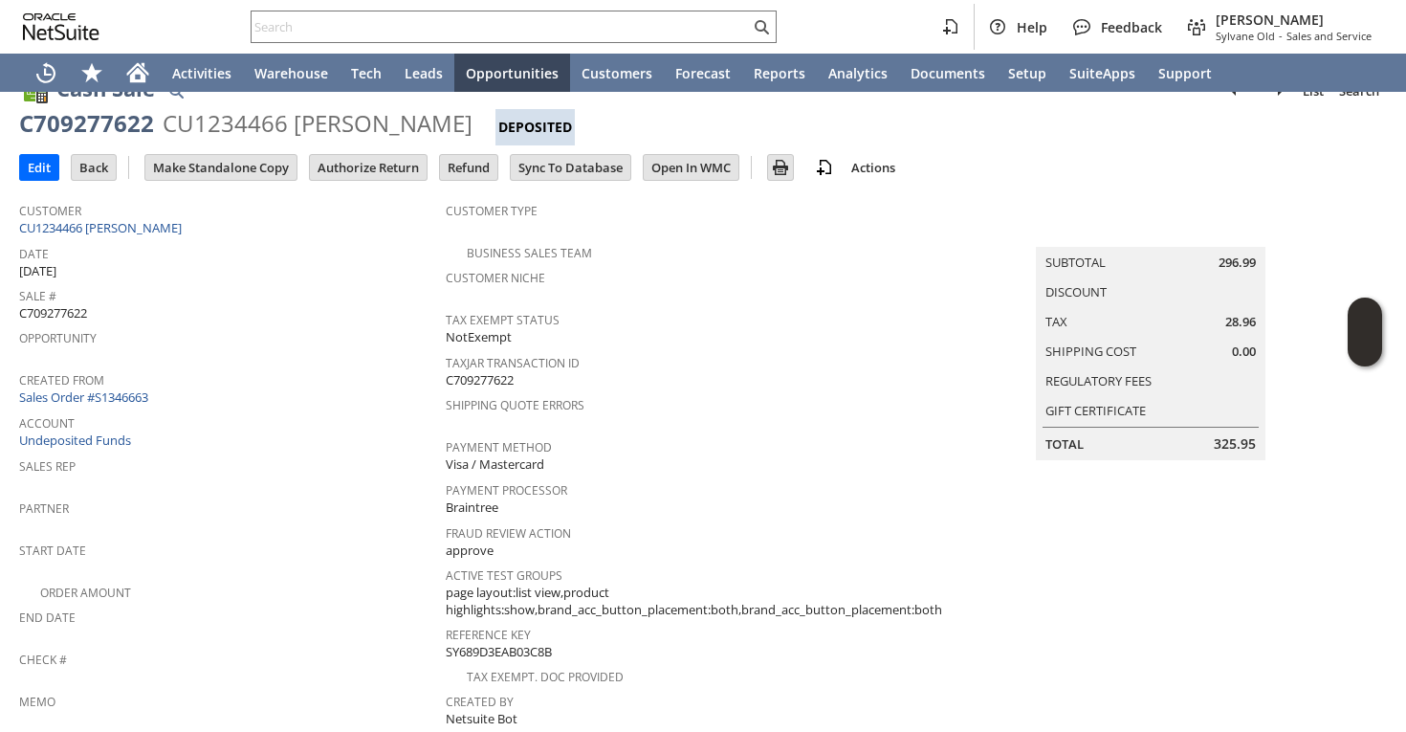
scroll to position [0, 0]
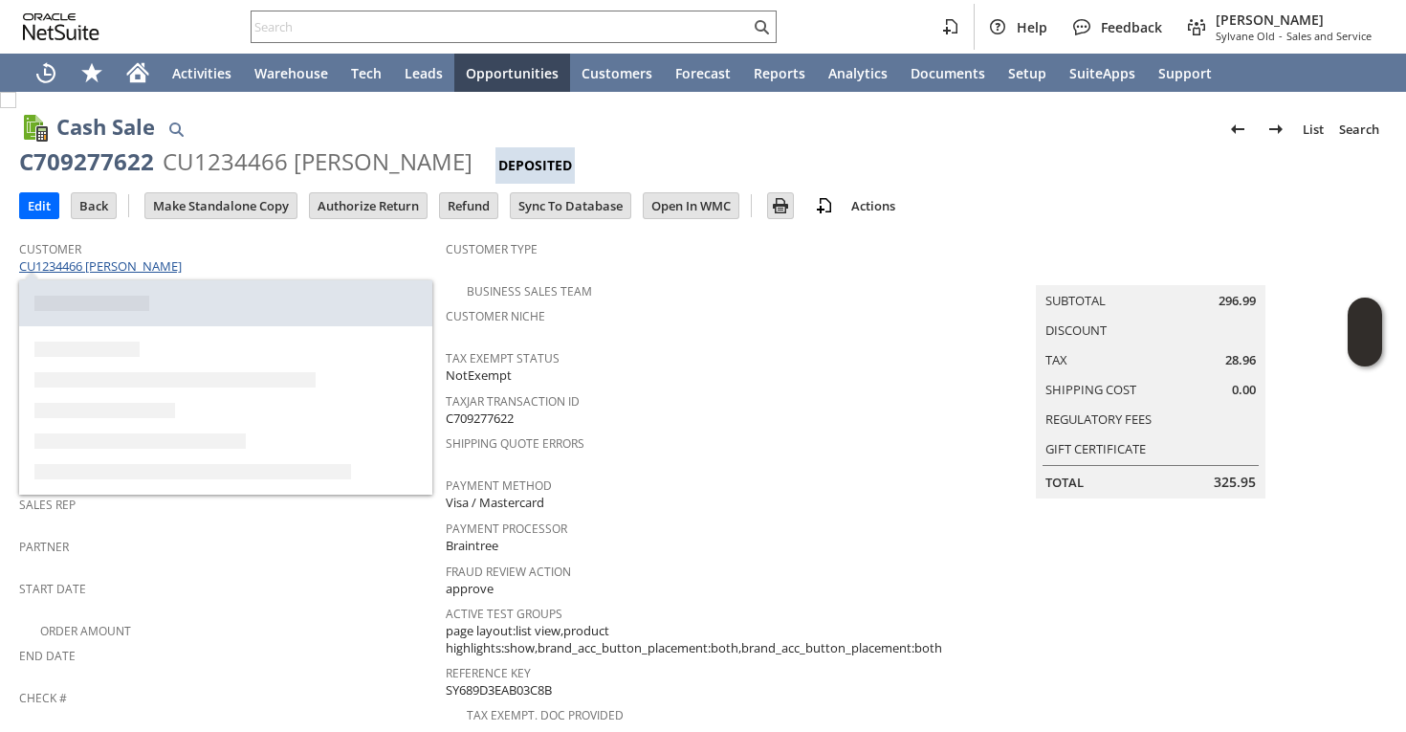
click at [142, 269] on link "CU1234466 [PERSON_NAME]" at bounding box center [102, 265] width 167 height 17
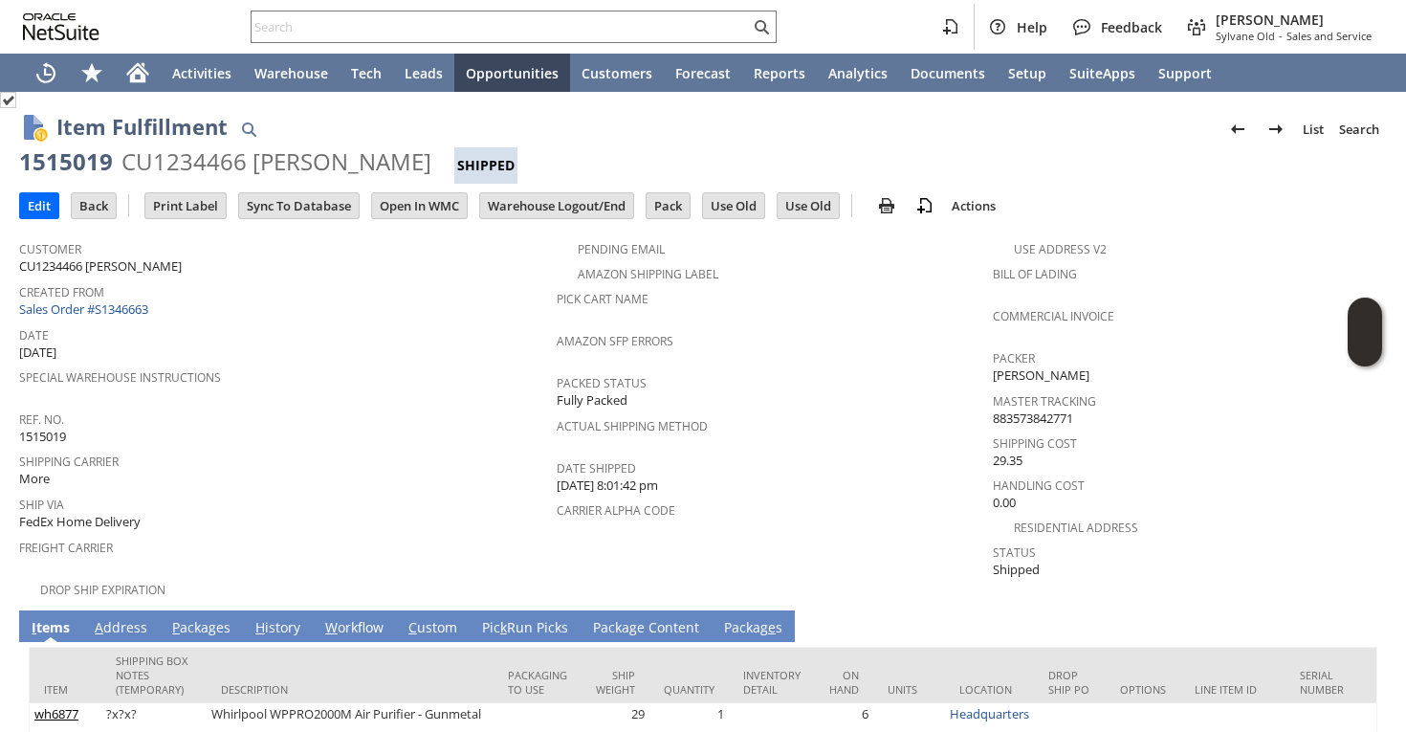
click at [143, 618] on link "A ddress" at bounding box center [121, 628] width 62 height 21
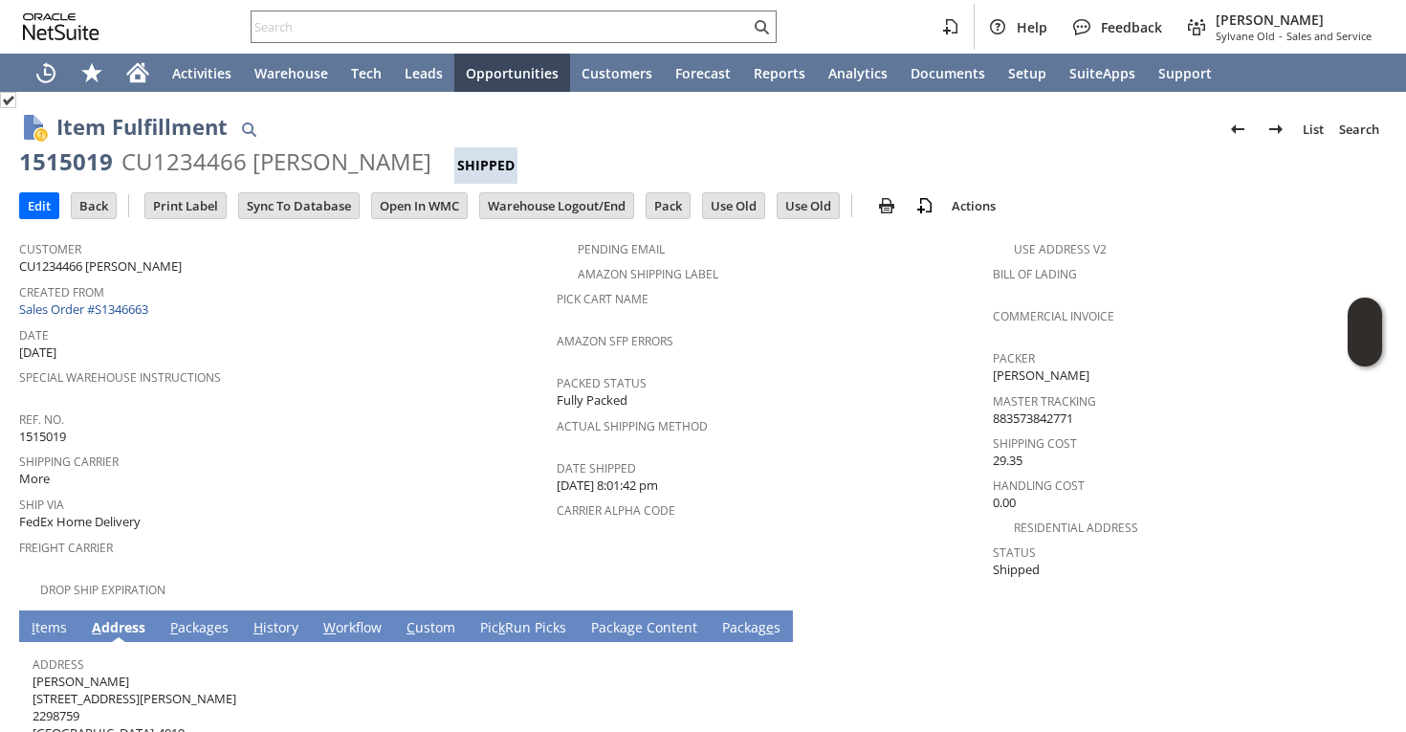
scroll to position [84, 0]
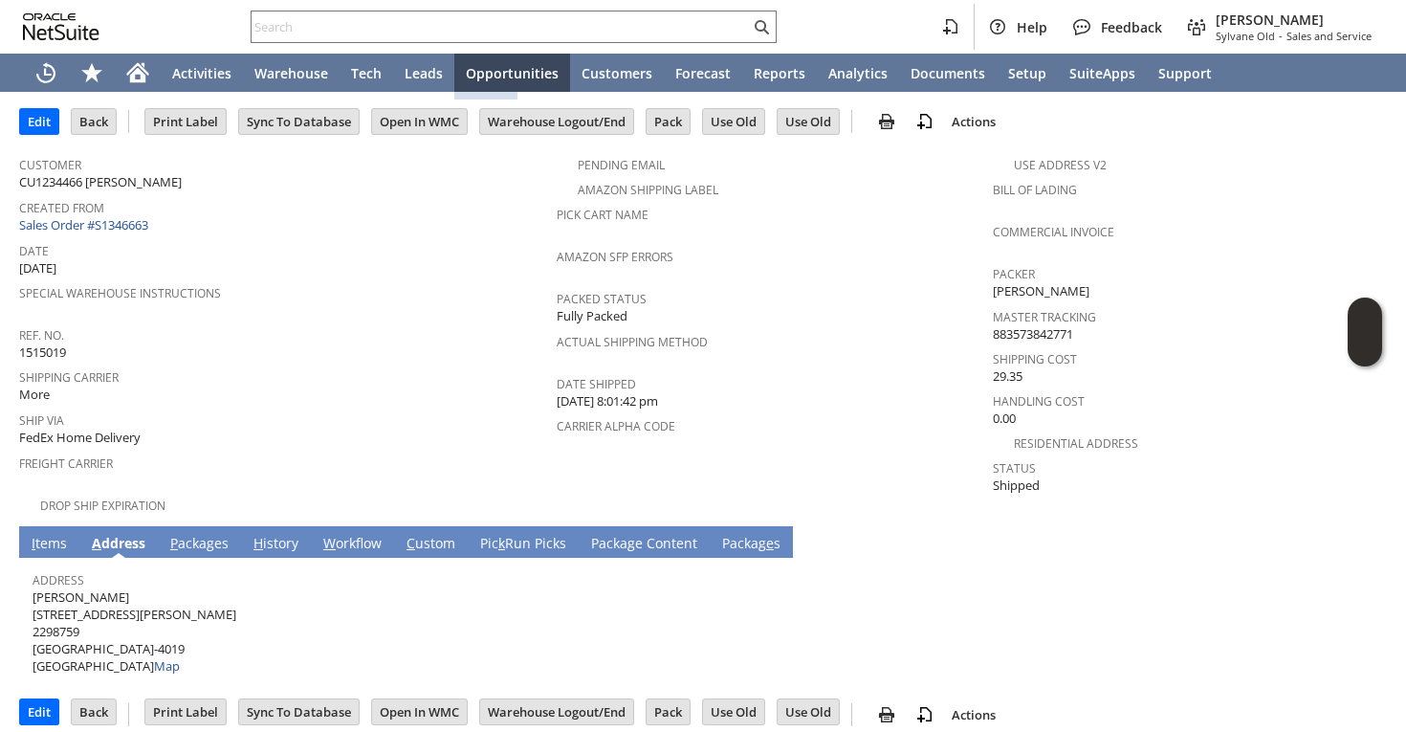
click at [113, 588] on span "[PERSON_NAME] [STREET_ADDRESS][PERSON_NAME] Map" at bounding box center [135, 631] width 204 height 87
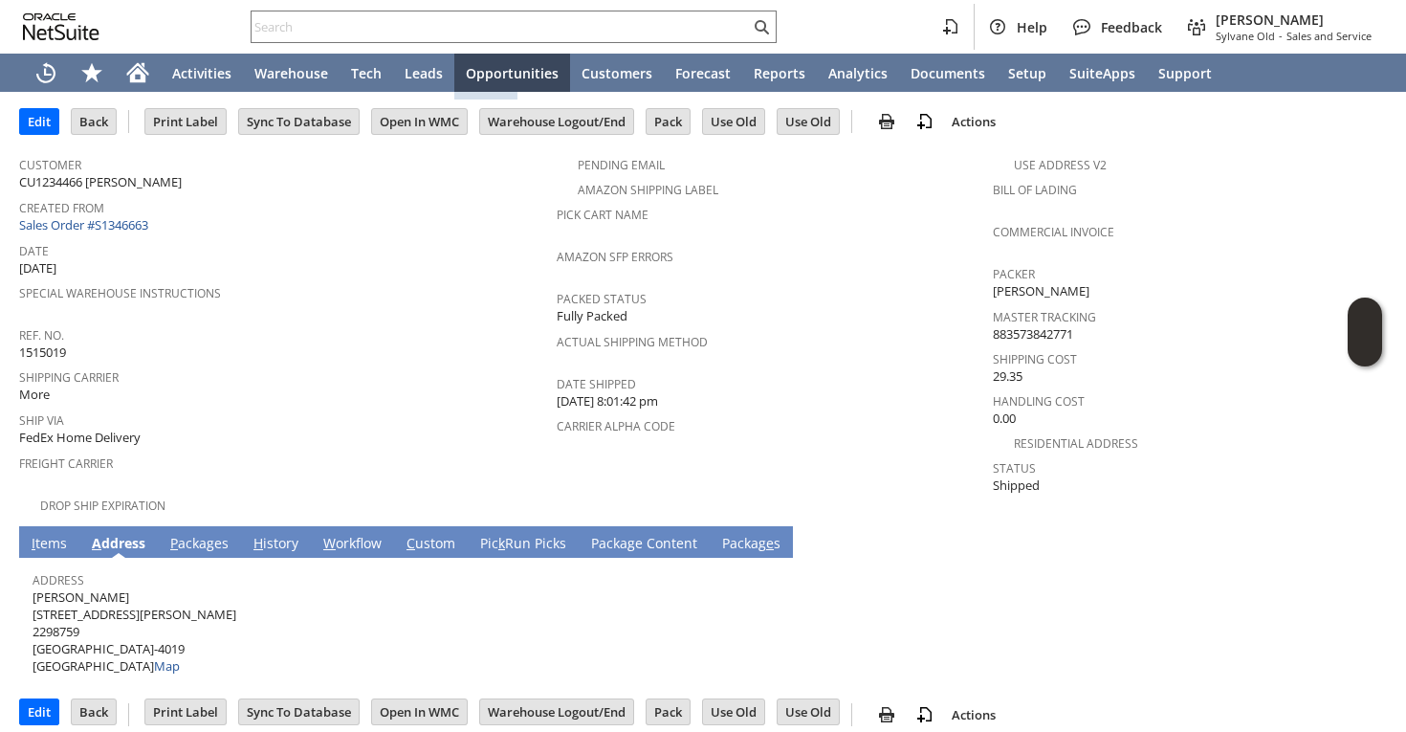
click at [113, 588] on span "[PERSON_NAME] [STREET_ADDRESS][PERSON_NAME] Map" at bounding box center [135, 631] width 204 height 87
copy span "[PERSON_NAME]"
click at [105, 595] on span "[PERSON_NAME] [STREET_ADDRESS][PERSON_NAME] Map" at bounding box center [135, 631] width 204 height 87
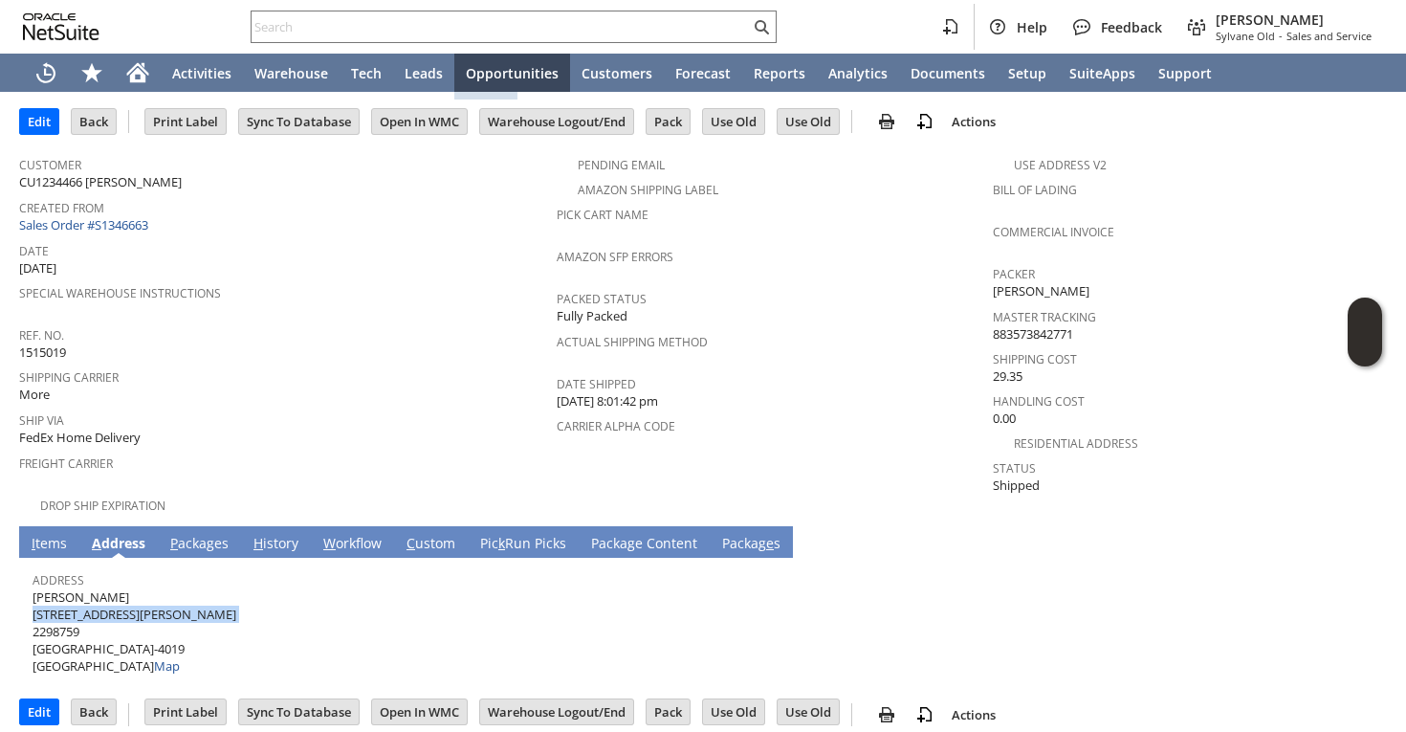
copy span "[STREET_ADDRESS][PERSON_NAME]"
drag, startPoint x: 127, startPoint y: 627, endPoint x: 193, endPoint y: 626, distance: 66.0
click at [193, 626] on span "[PERSON_NAME] [STREET_ADDRESS][PERSON_NAME] Map" at bounding box center [135, 631] width 204 height 87
copy span "91780-4019"
click at [54, 595] on span "[PERSON_NAME] [STREET_ADDRESS][PERSON_NAME] Map" at bounding box center [135, 631] width 204 height 87
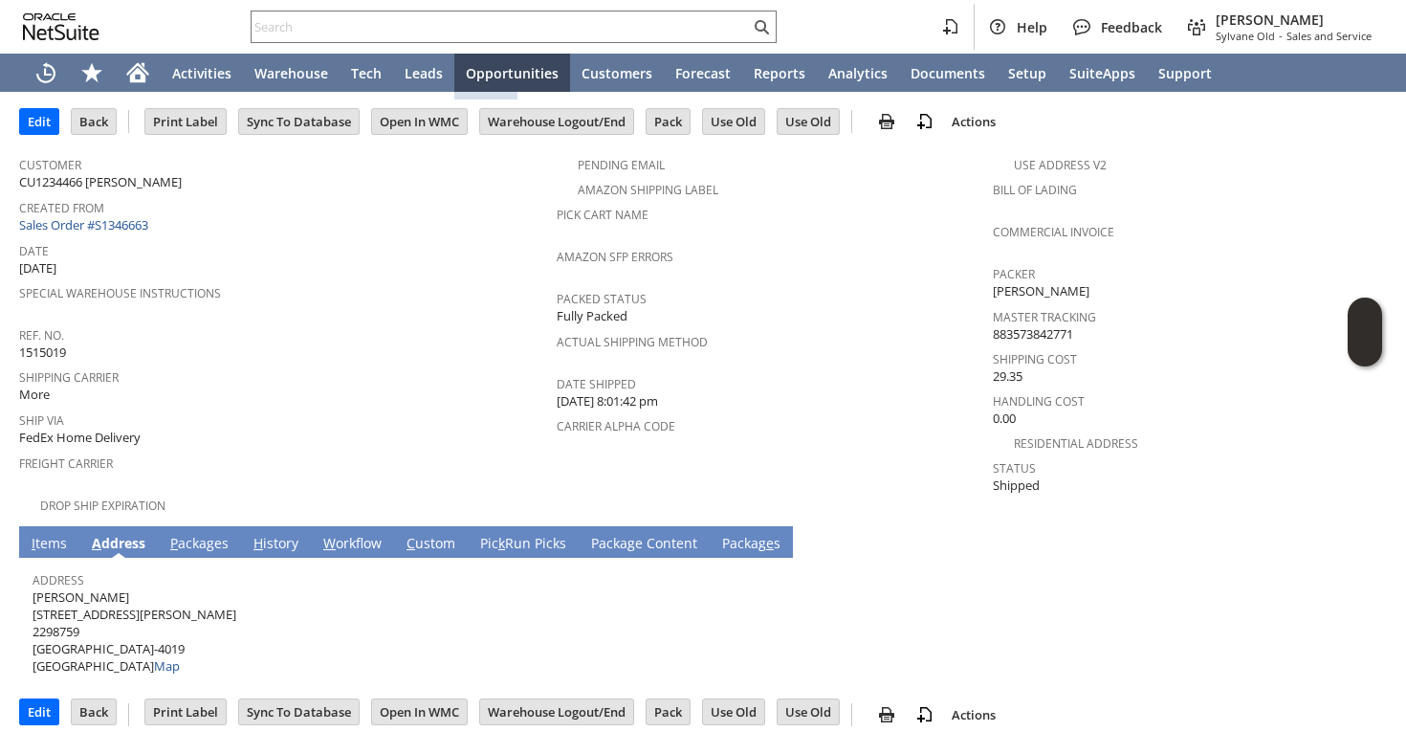
click at [54, 595] on span "[PERSON_NAME] [STREET_ADDRESS][PERSON_NAME] Map" at bounding box center [135, 631] width 204 height 87
click at [44, 534] on link "I tems" at bounding box center [49, 544] width 45 height 21
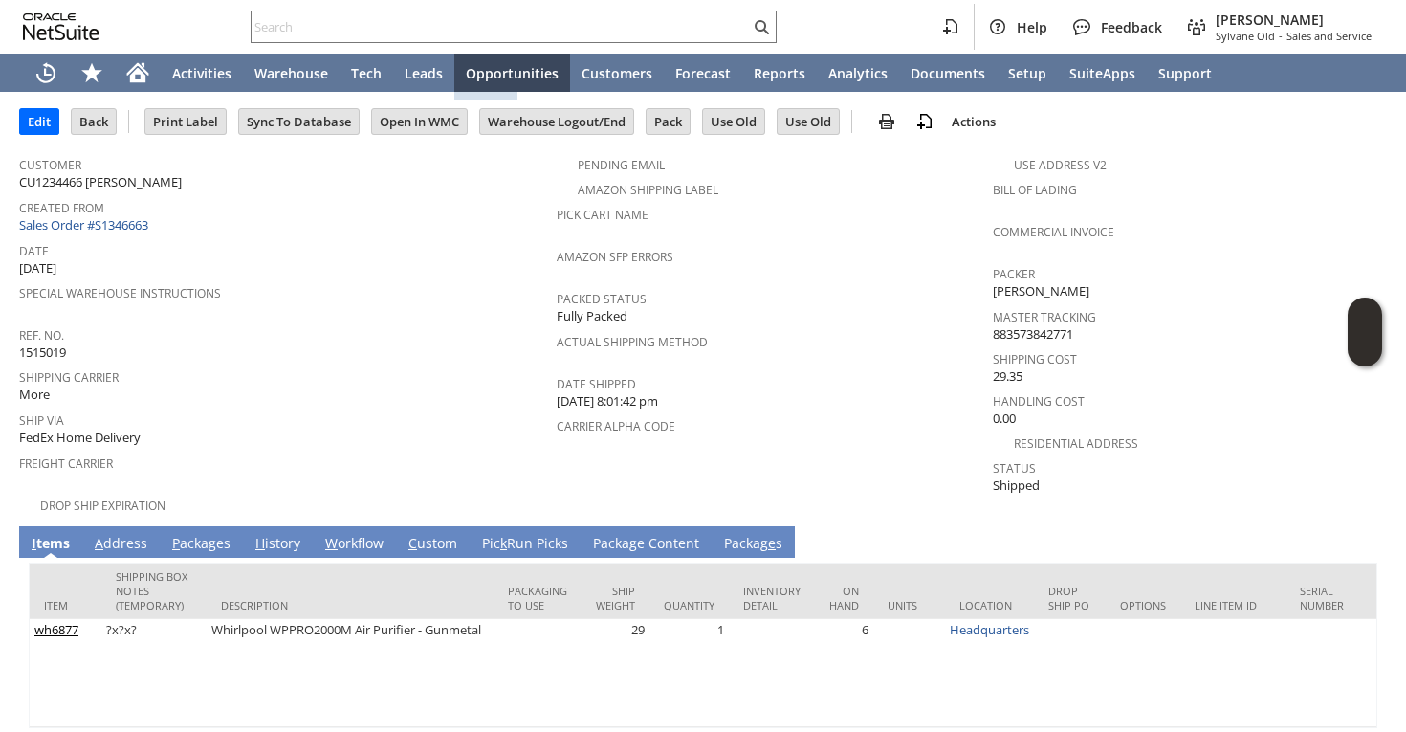
click at [177, 534] on span "P" at bounding box center [176, 543] width 8 height 18
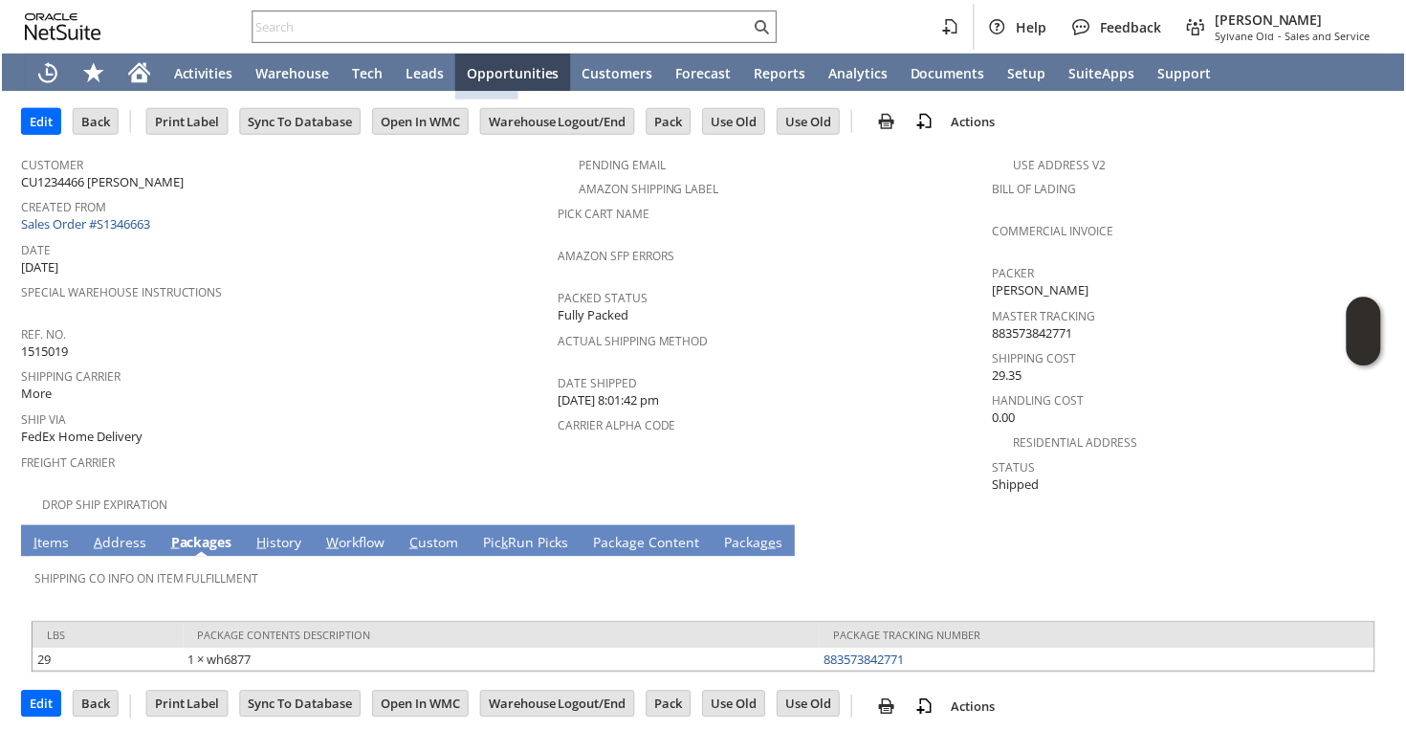
scroll to position [77, 0]
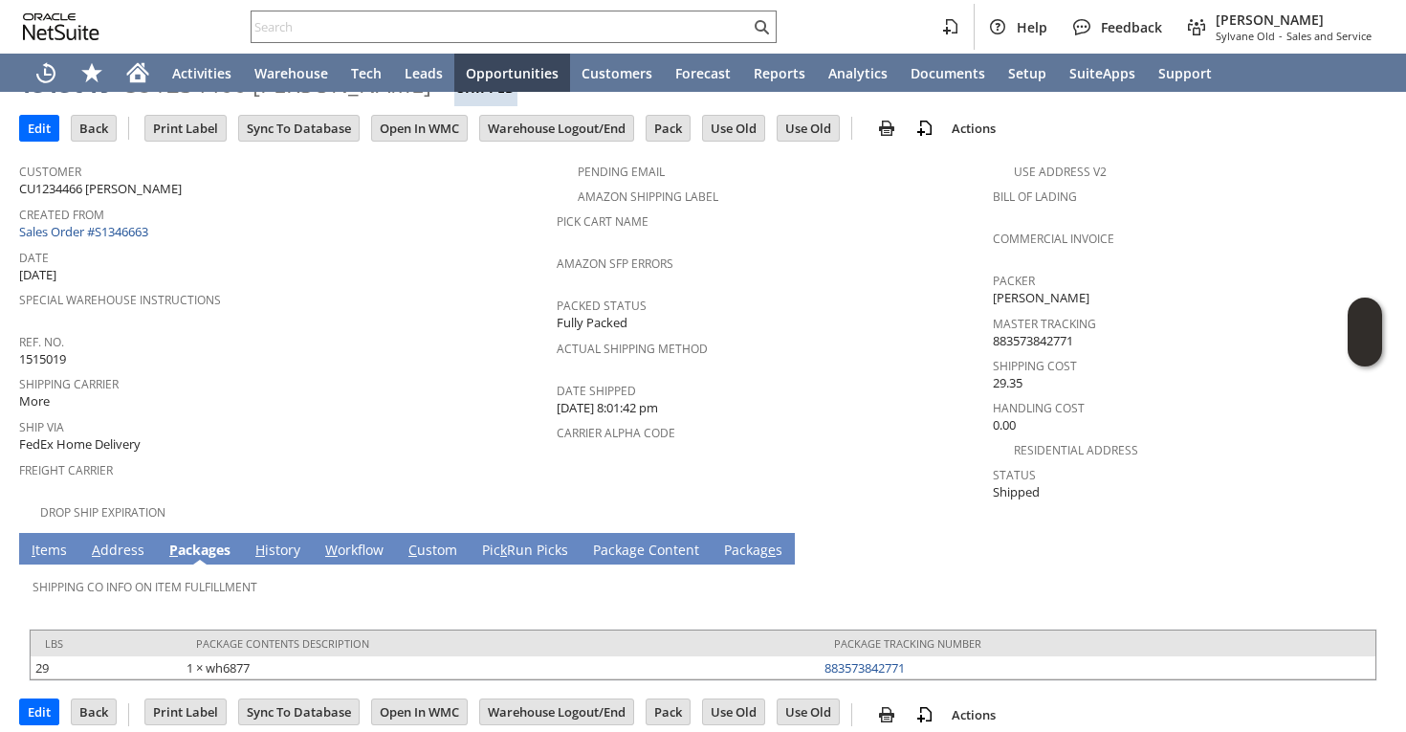
click at [49, 540] on link "I tems" at bounding box center [49, 550] width 45 height 21
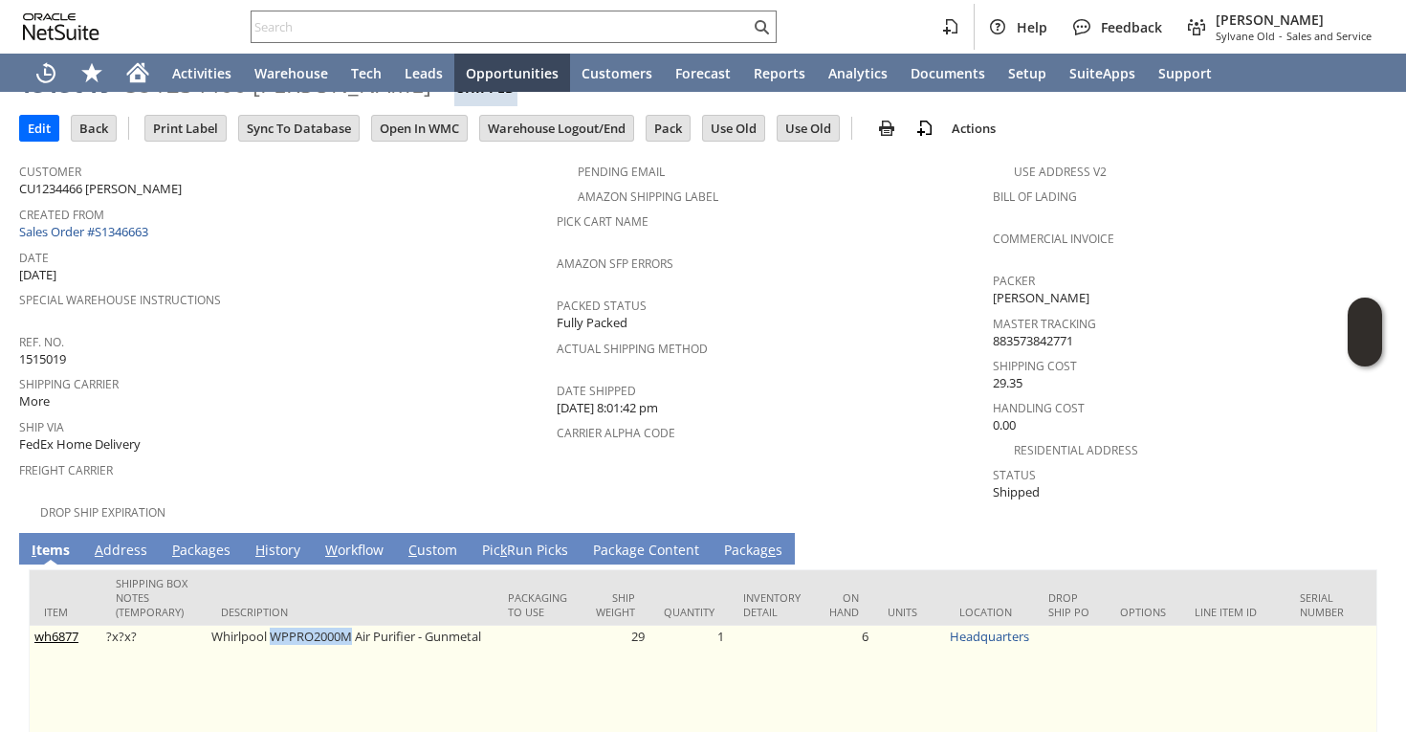
drag, startPoint x: 270, startPoint y: 619, endPoint x: 348, endPoint y: 619, distance: 78.4
click at [348, 625] on td "Whirlpool WPPRO2000M Air Purifier - Gunmetal" at bounding box center [350, 679] width 287 height 108
copy td "WPPRO2000M"
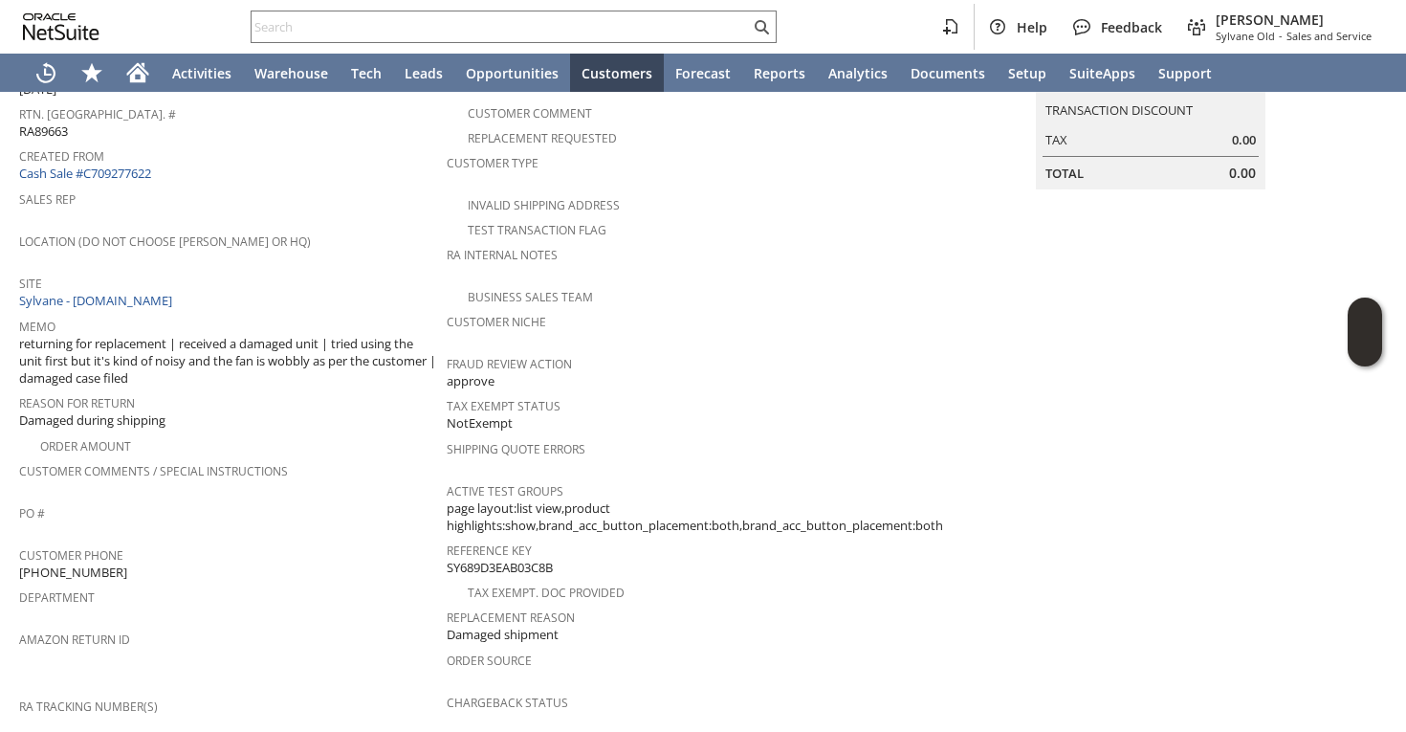
scroll to position [447, 0]
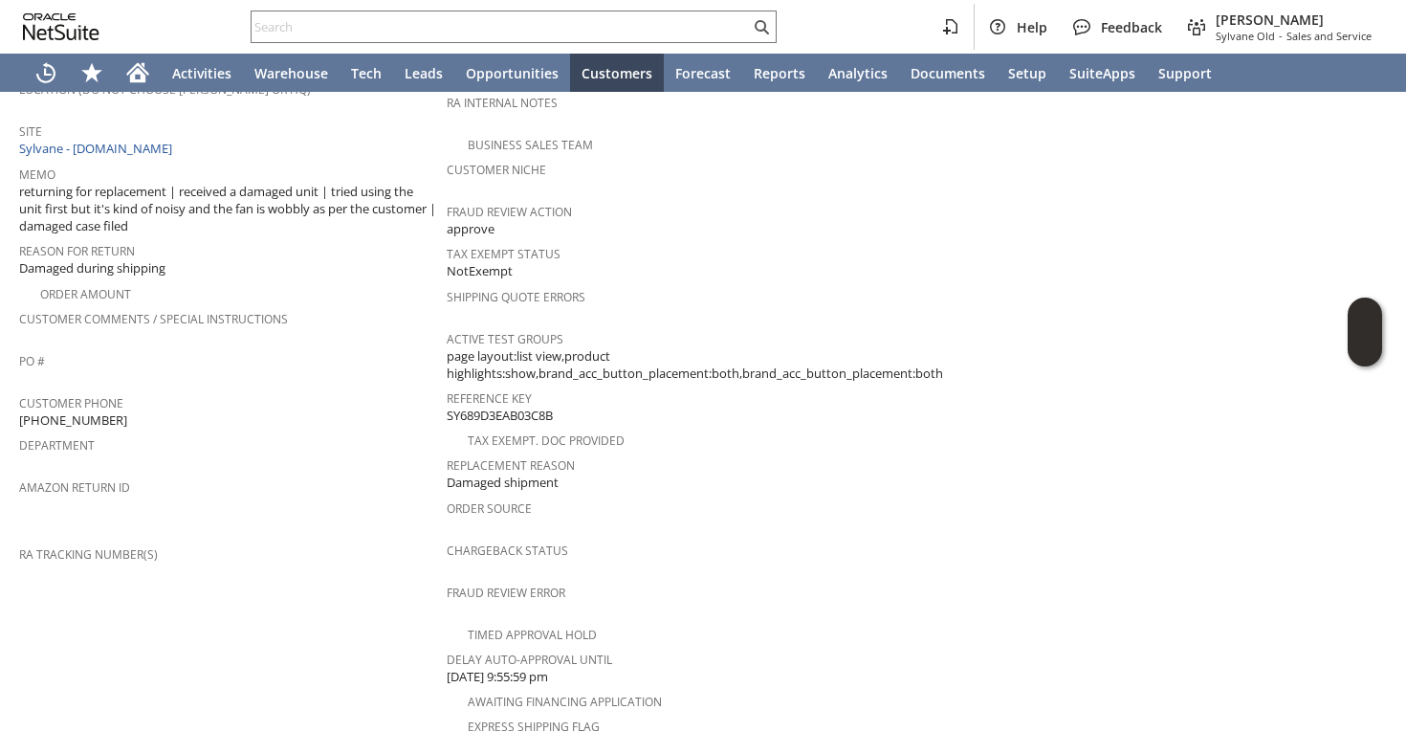
click at [99, 411] on span "[PHONE_NUMBER]" at bounding box center [73, 420] width 108 height 18
copy tbody "[PHONE_NUMBER]"
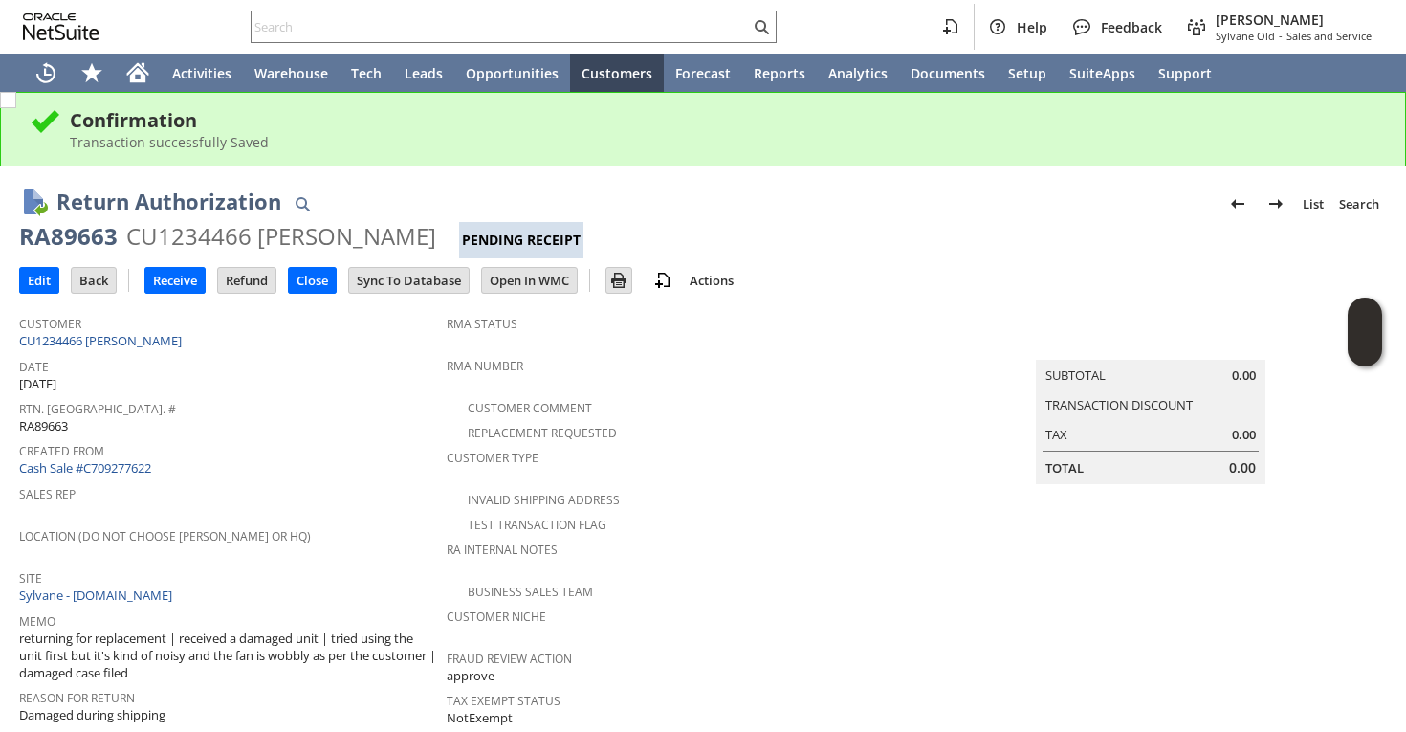
click at [81, 235] on div "RA89663" at bounding box center [68, 236] width 99 height 31
copy div "RA89663"
click at [31, 288] on input "Edit" at bounding box center [39, 280] width 38 height 25
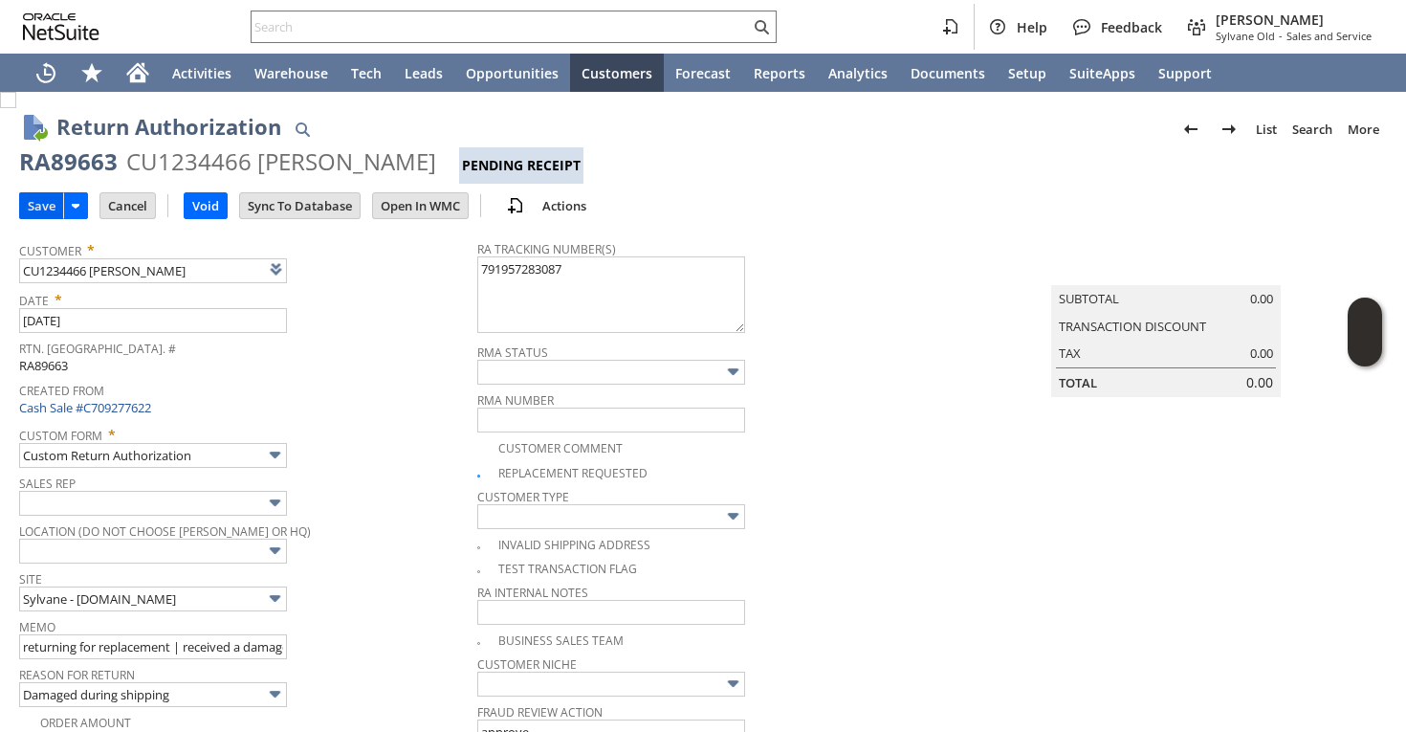
type textarea "791957283087"
click at [44, 195] on input "Save" at bounding box center [41, 205] width 43 height 25
click at [44, 201] on input "Save" at bounding box center [41, 205] width 43 height 25
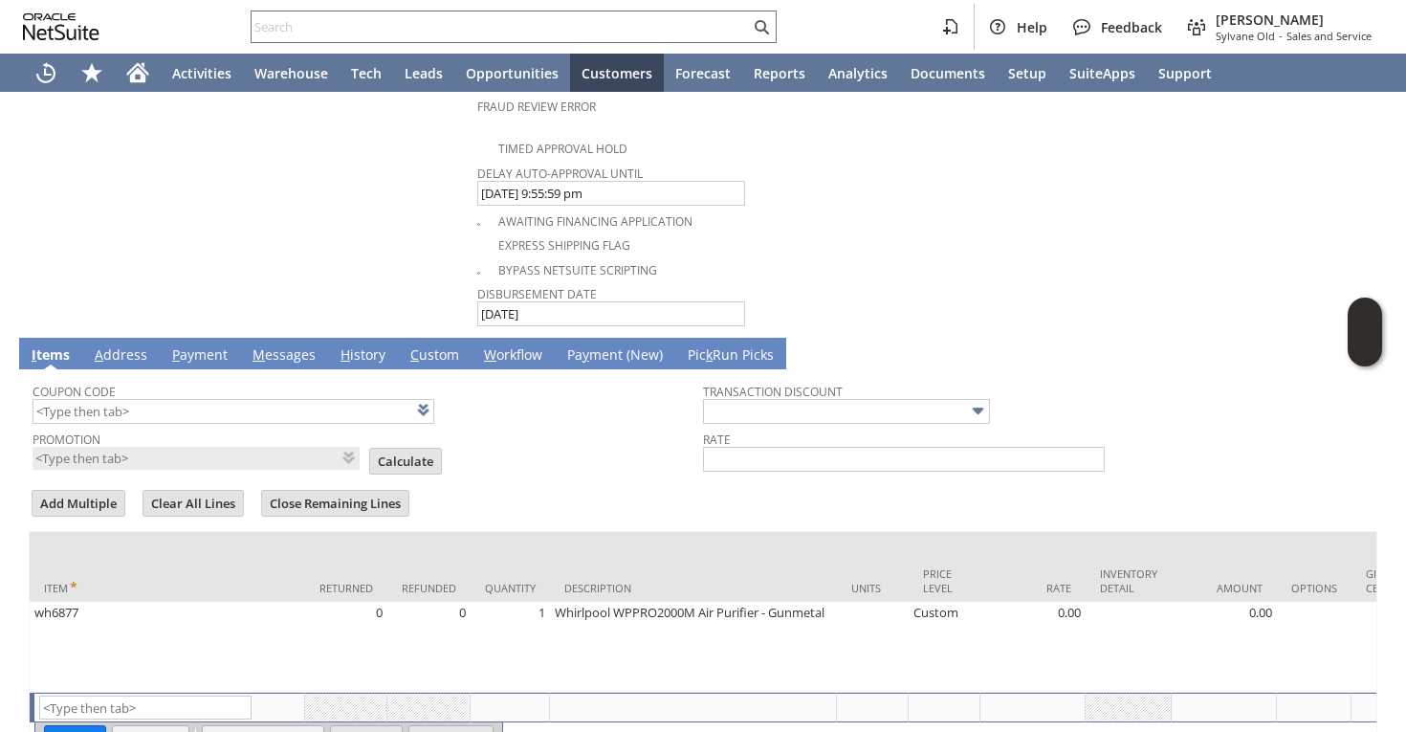
scroll to position [1172, 0]
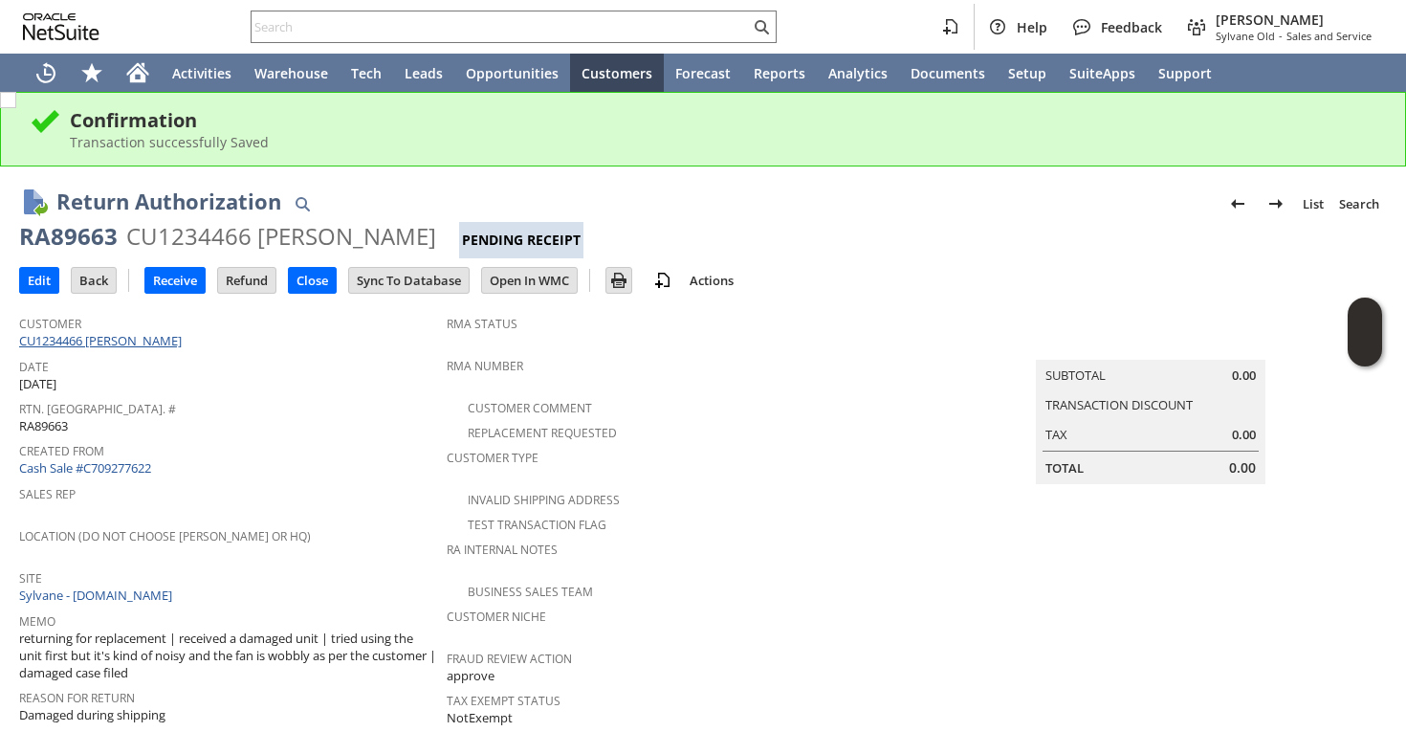
click at [144, 339] on link "CU1234466 [PERSON_NAME]" at bounding box center [102, 340] width 167 height 17
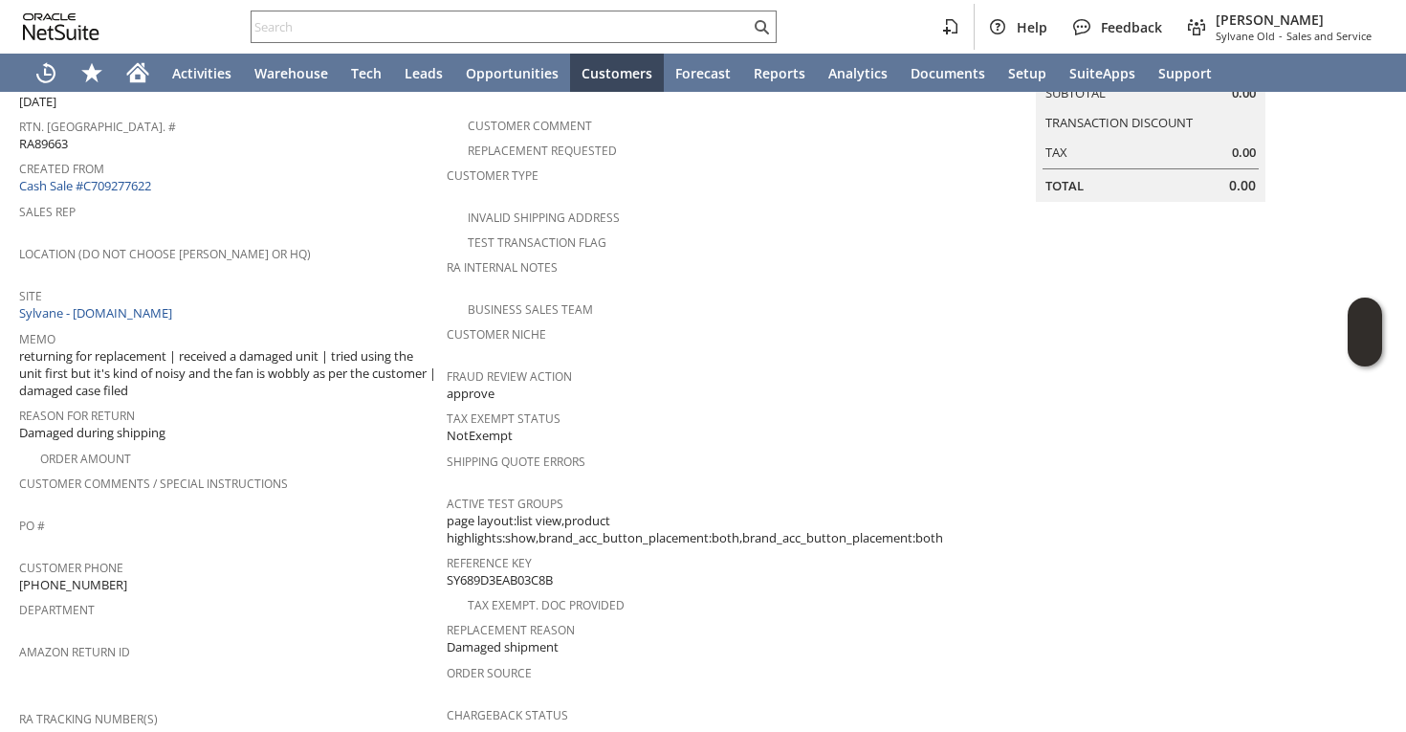
scroll to position [880, 0]
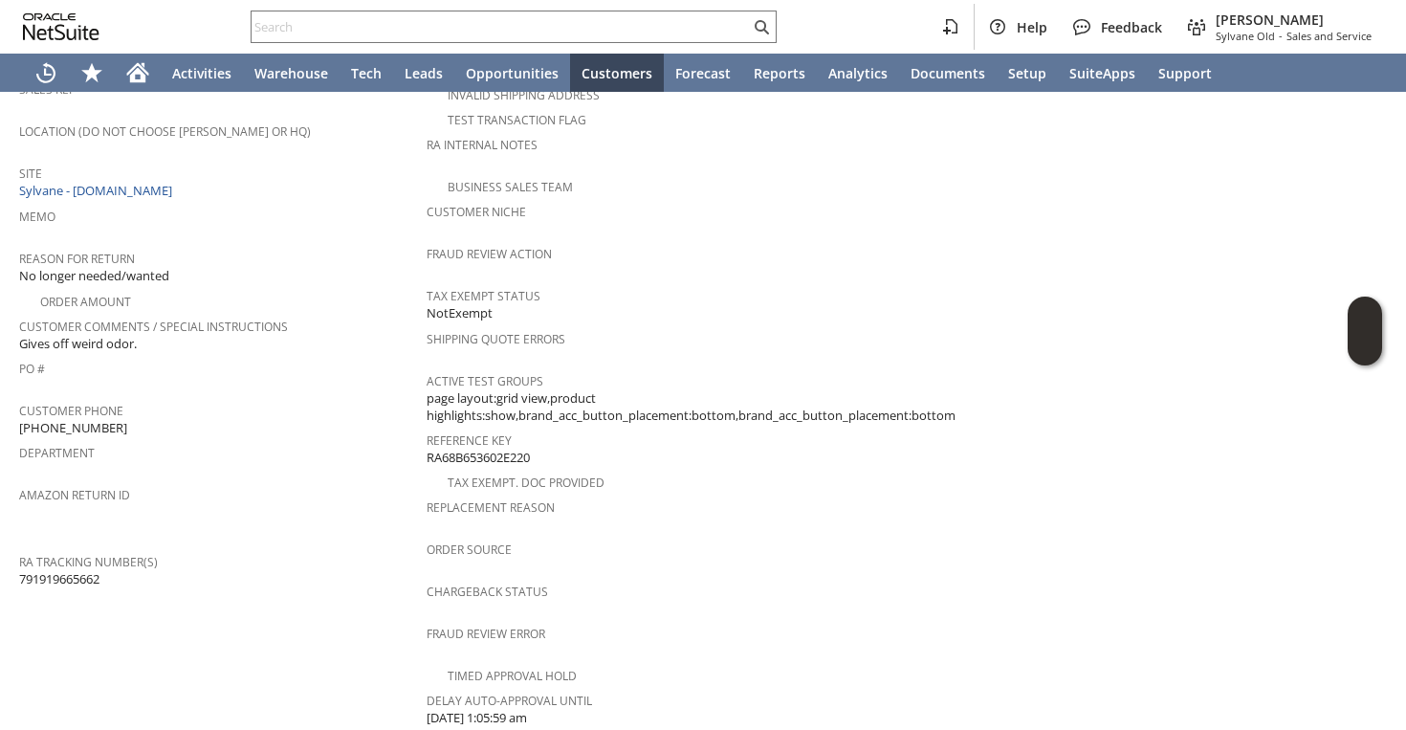
scroll to position [325, 0]
